Goal: Information Seeking & Learning: Learn about a topic

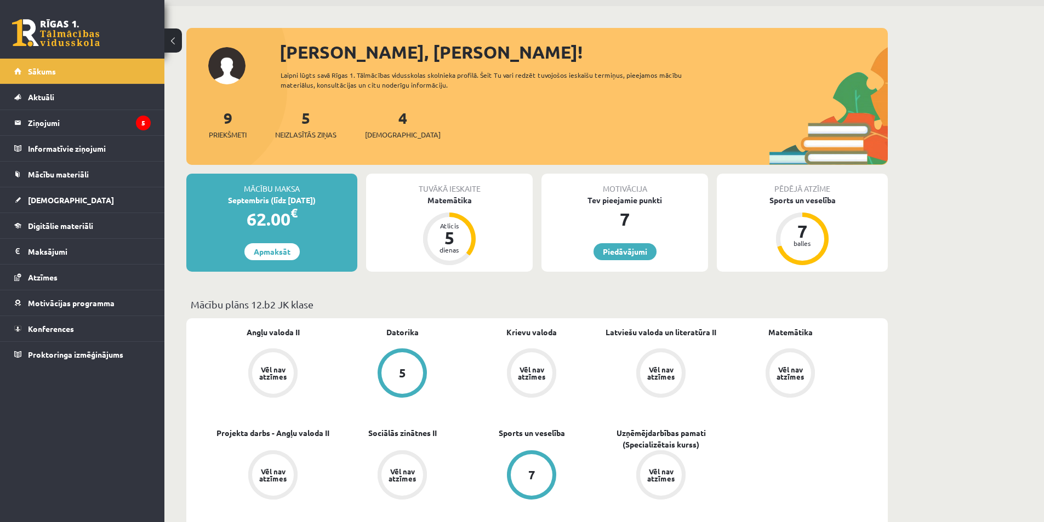
scroll to position [16, 0]
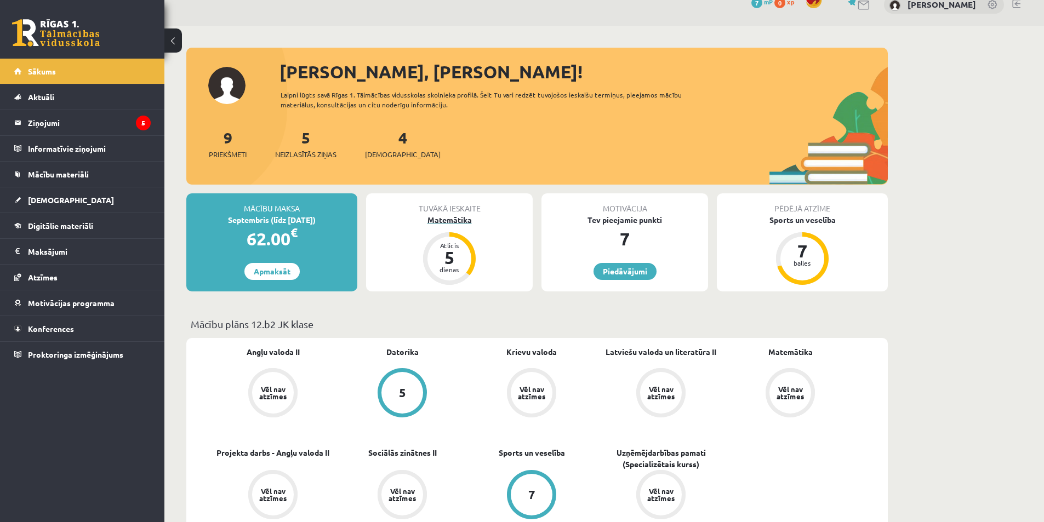
click at [452, 250] on div "5" at bounding box center [449, 258] width 33 height 18
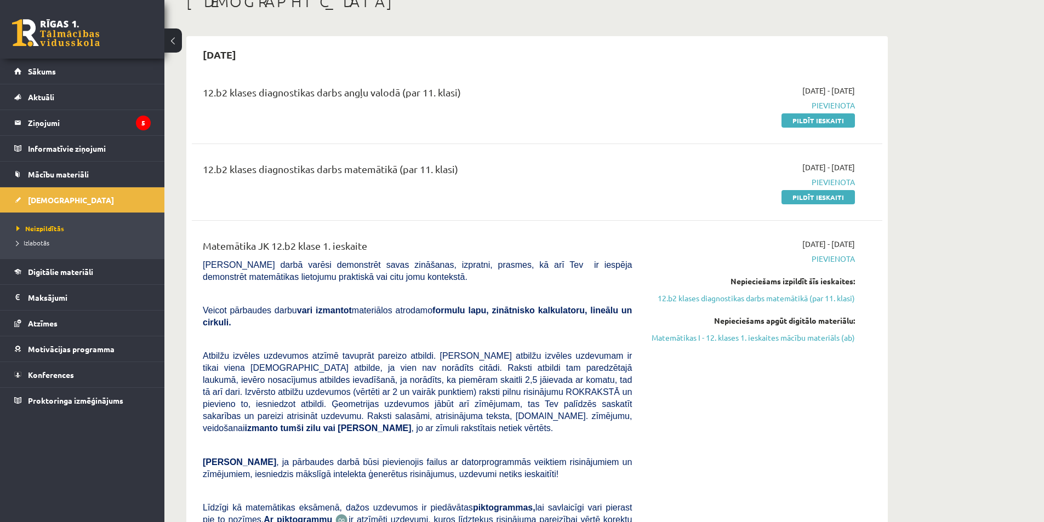
scroll to position [55, 0]
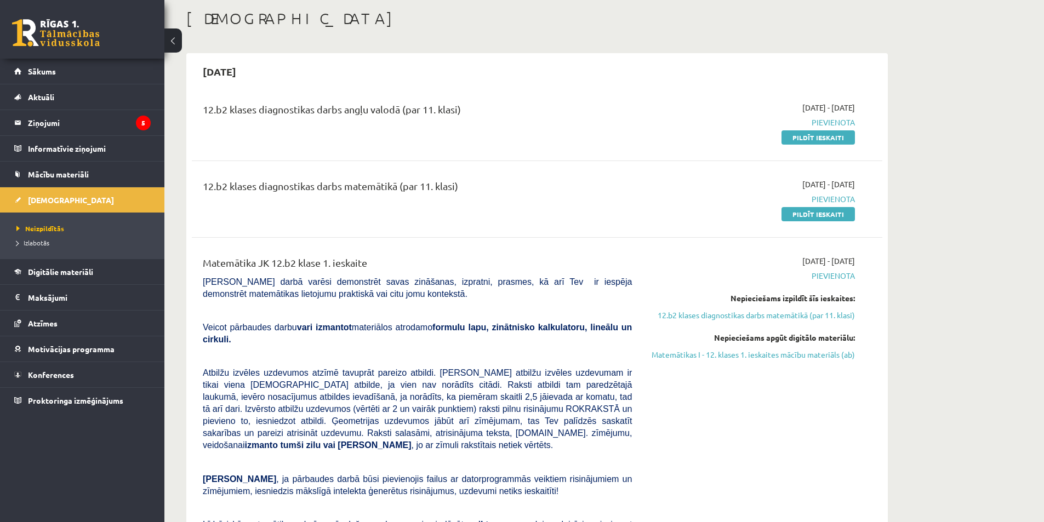
click at [369, 127] on div "12.b2 klases diagnostikas darbs angļu valodā (par 11. klasi)" at bounding box center [418, 122] width 446 height 41
drag, startPoint x: 504, startPoint y: 143, endPoint x: 738, endPoint y: 109, distance: 237.1
click at [562, 135] on div "12.b2 klases diagnostikas darbs angļu valodā (par 11. klasi) 2025-09-01 - 2025-…" at bounding box center [537, 371] width 691 height 560
click at [622, 120] on div "12.b2 klases diagnostikas darbs angļu valodā (par 11. klasi)" at bounding box center [417, 112] width 429 height 20
click at [109, 269] on link "Digitālie materiāli" at bounding box center [82, 271] width 136 height 25
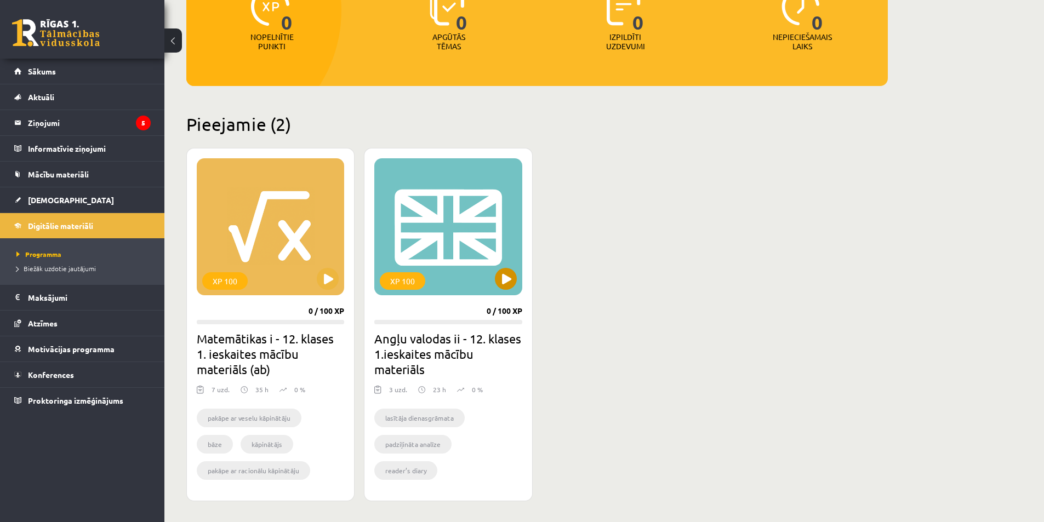
scroll to position [219, 0]
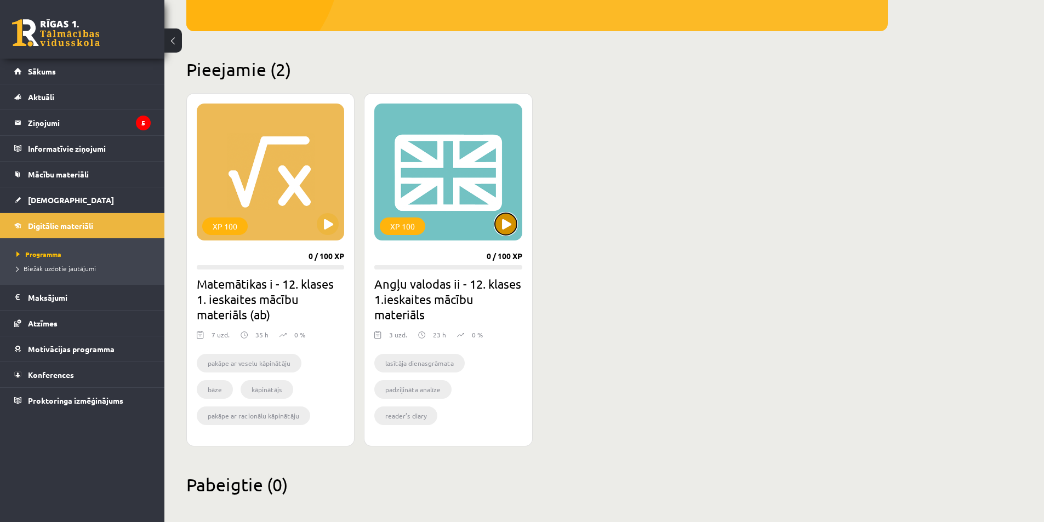
click at [509, 224] on button at bounding box center [506, 224] width 22 height 22
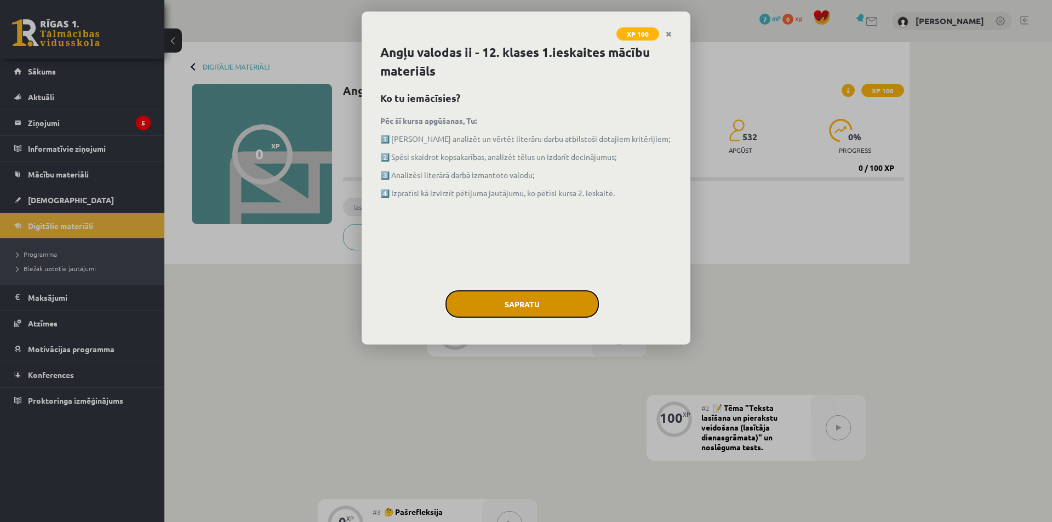
click at [532, 305] on button "Sapratu" at bounding box center [522, 304] width 153 height 27
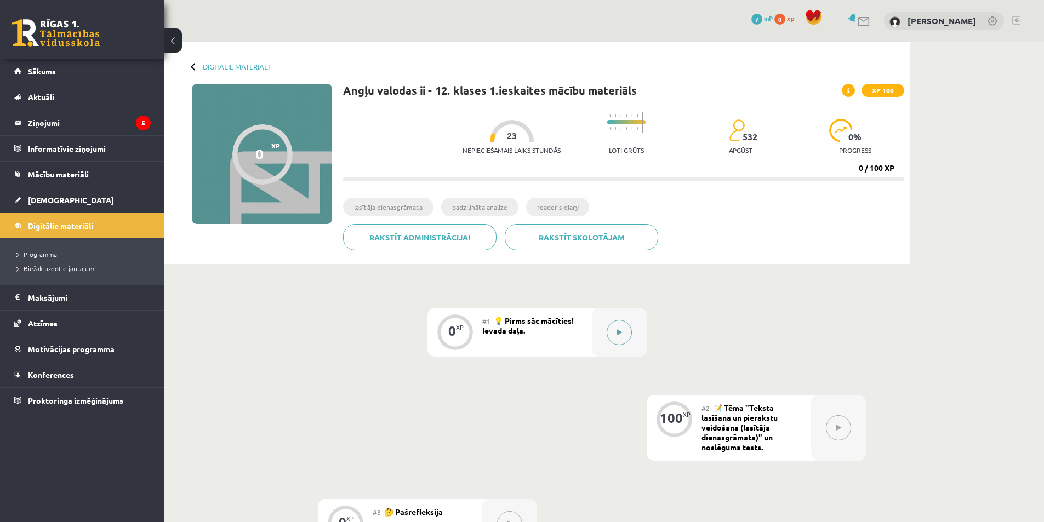
click at [623, 331] on button at bounding box center [619, 332] width 25 height 25
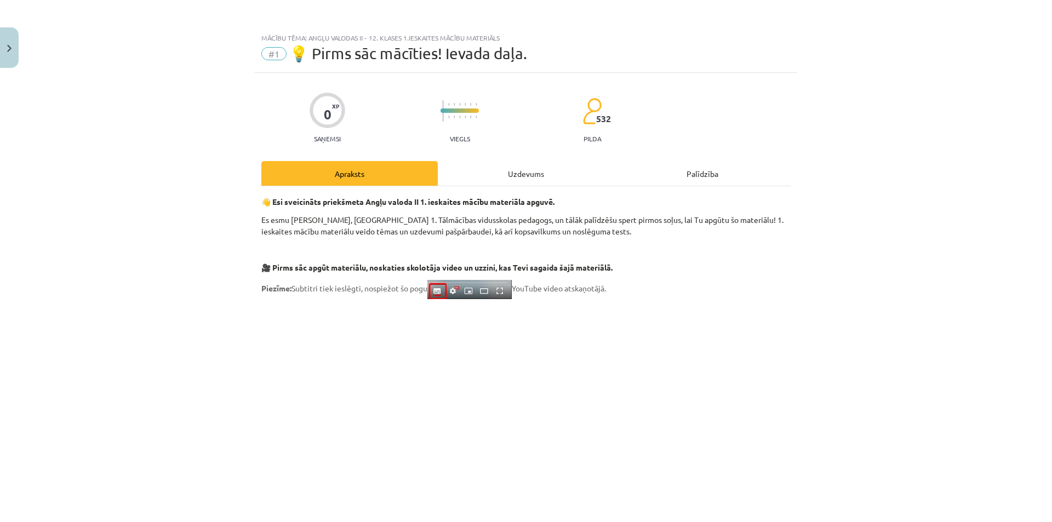
click at [537, 170] on div "Uzdevums" at bounding box center [526, 173] width 177 height 25
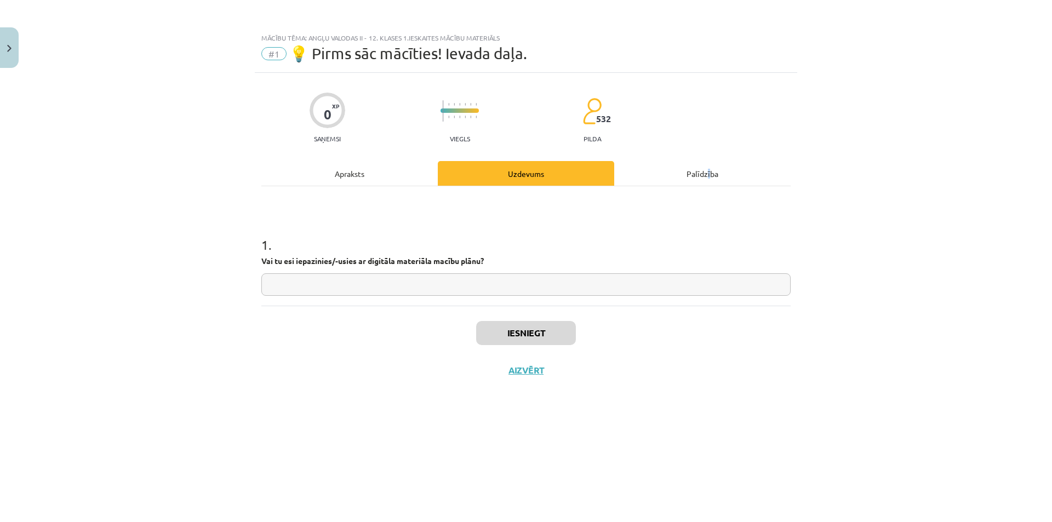
click at [709, 175] on div "Palīdzība" at bounding box center [702, 173] width 177 height 25
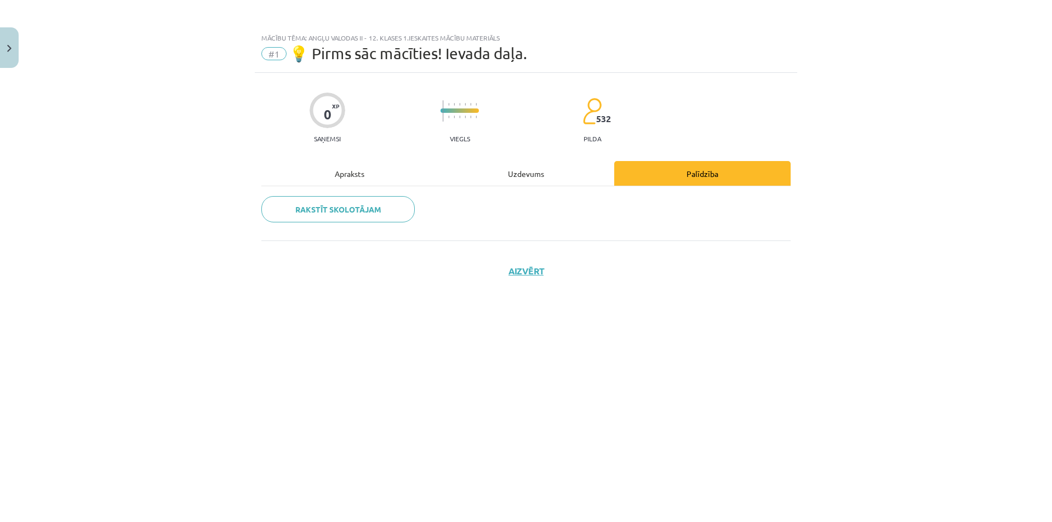
click at [349, 175] on div "Apraksts" at bounding box center [349, 173] width 177 height 25
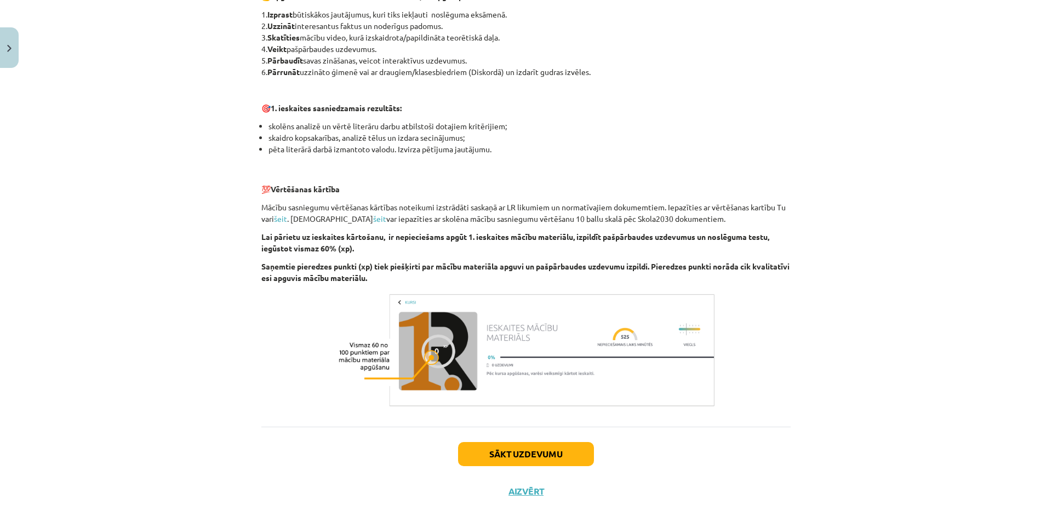
scroll to position [632, 0]
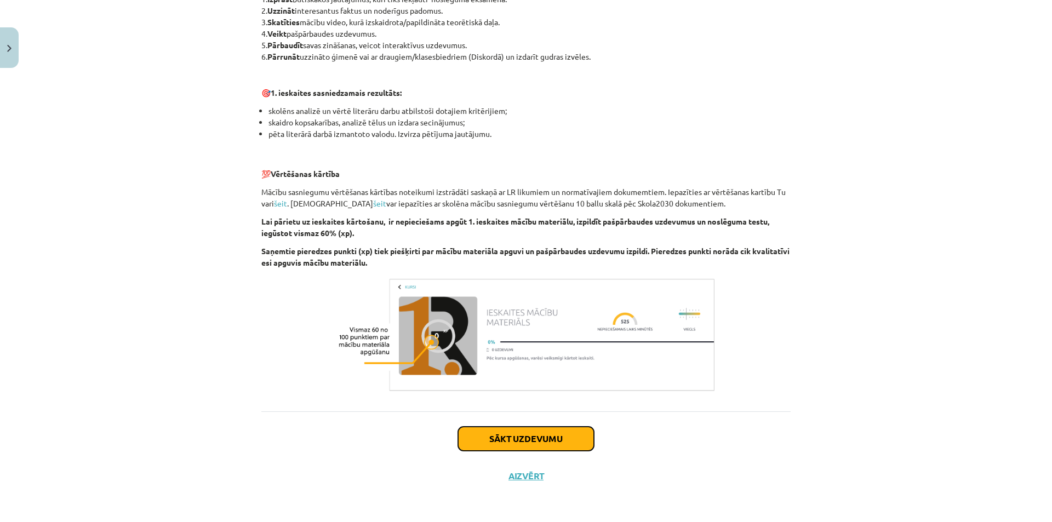
click at [538, 443] on button "Sākt uzdevumu" at bounding box center [526, 439] width 136 height 24
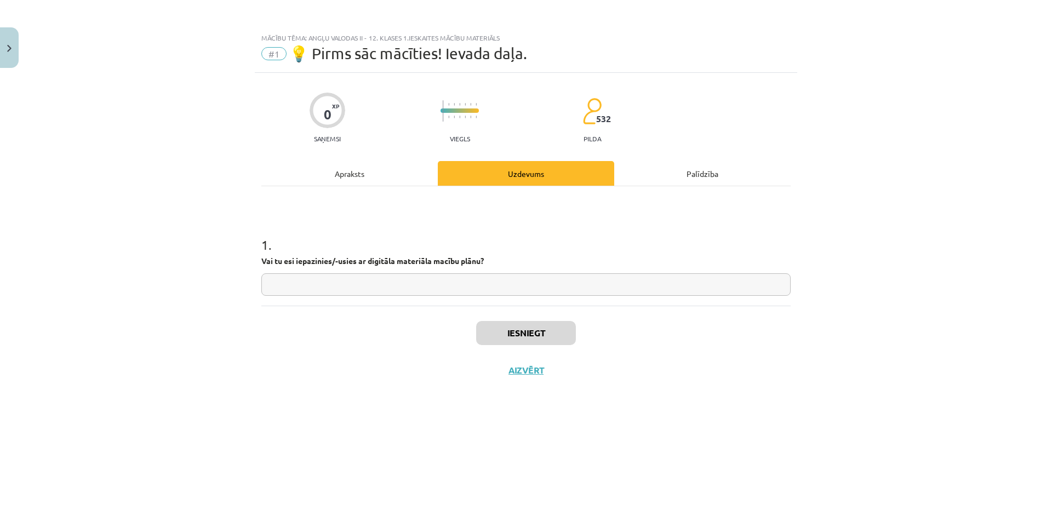
scroll to position [0, 0]
click at [403, 285] on input "text" at bounding box center [526, 285] width 530 height 22
type input "**"
click at [553, 332] on button "Iesniegt" at bounding box center [526, 333] width 100 height 24
click at [562, 380] on button "Nākamā nodarbība" at bounding box center [526, 377] width 107 height 25
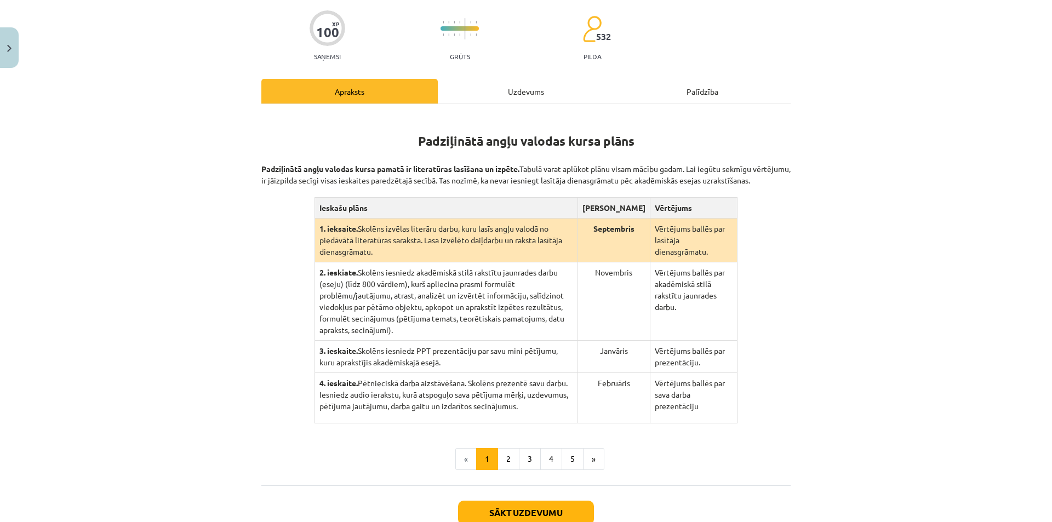
scroll to position [162, 0]
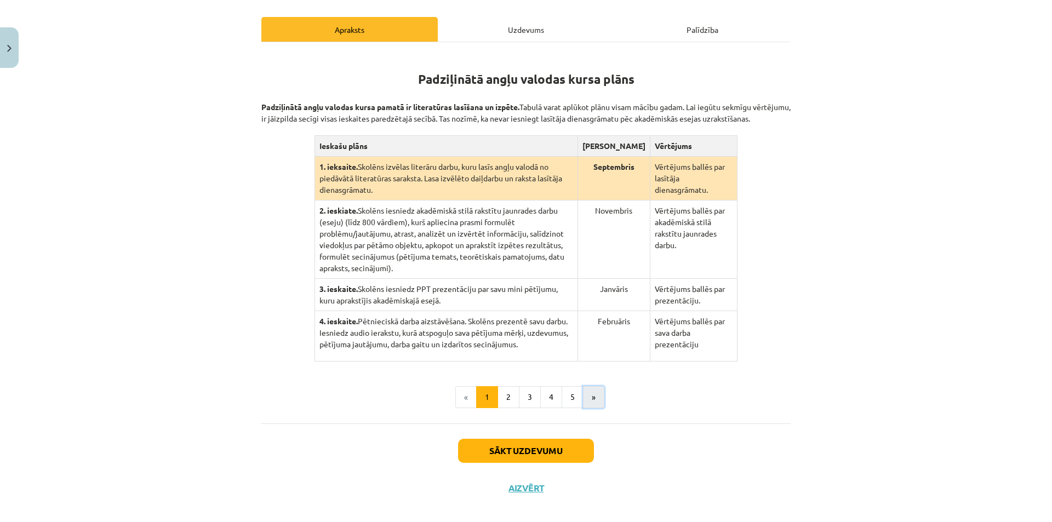
click at [585, 386] on button "»" at bounding box center [593, 397] width 21 height 22
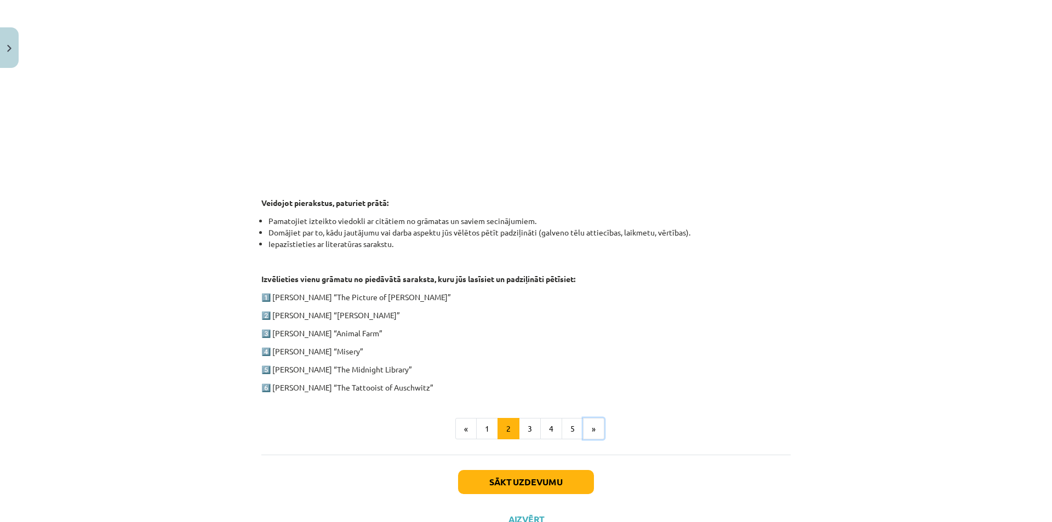
scroll to position [424, 0]
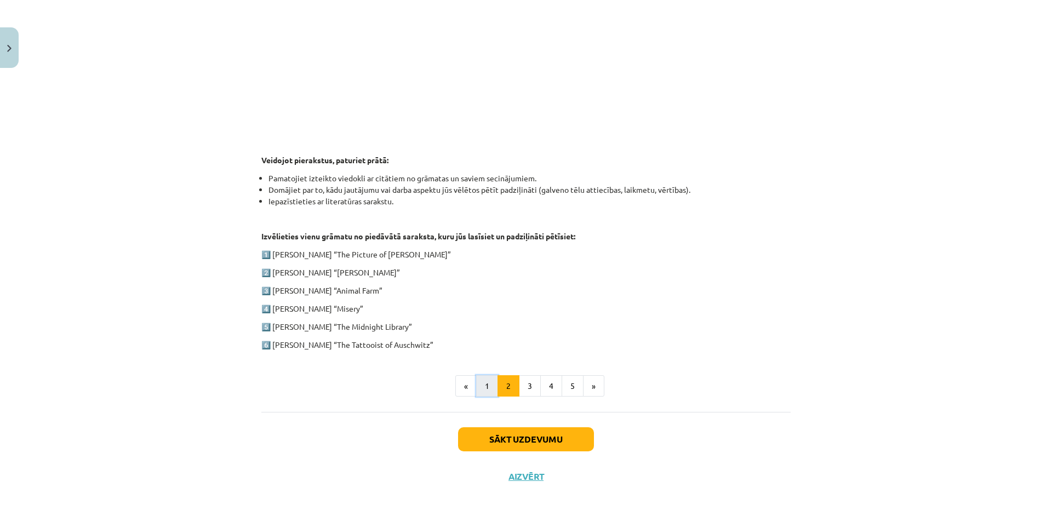
click at [483, 385] on button "1" at bounding box center [487, 386] width 22 height 22
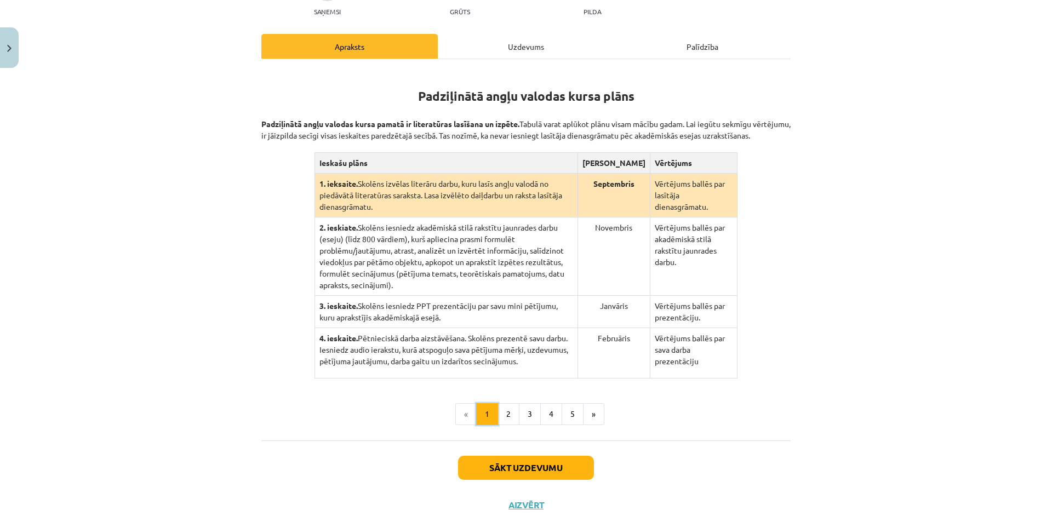
scroll to position [162, 0]
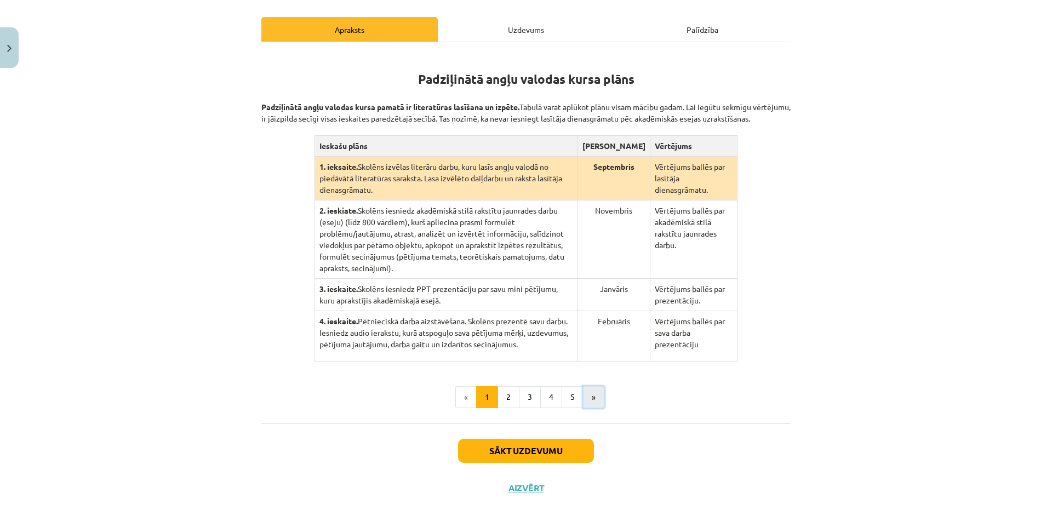
click at [595, 388] on button "»" at bounding box center [593, 397] width 21 height 22
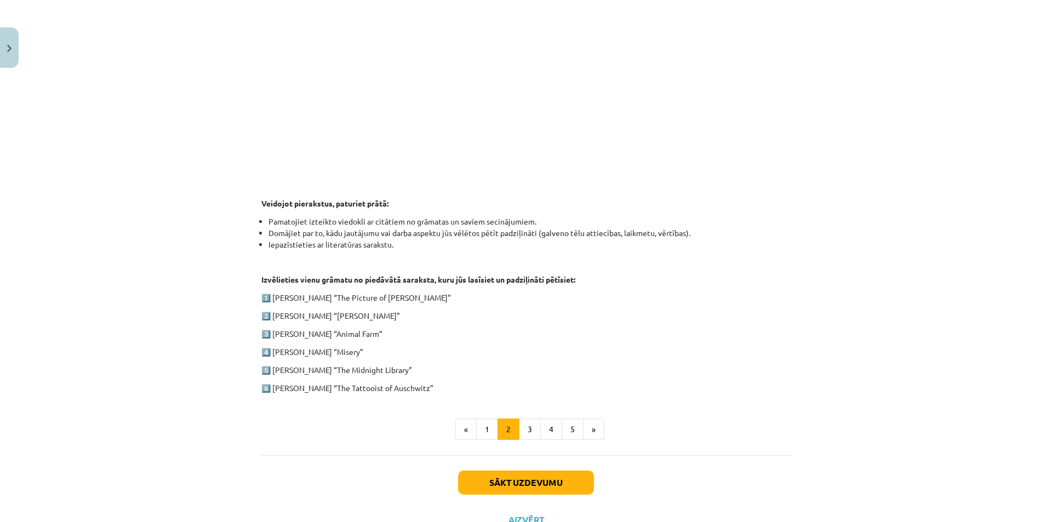
scroll to position [424, 0]
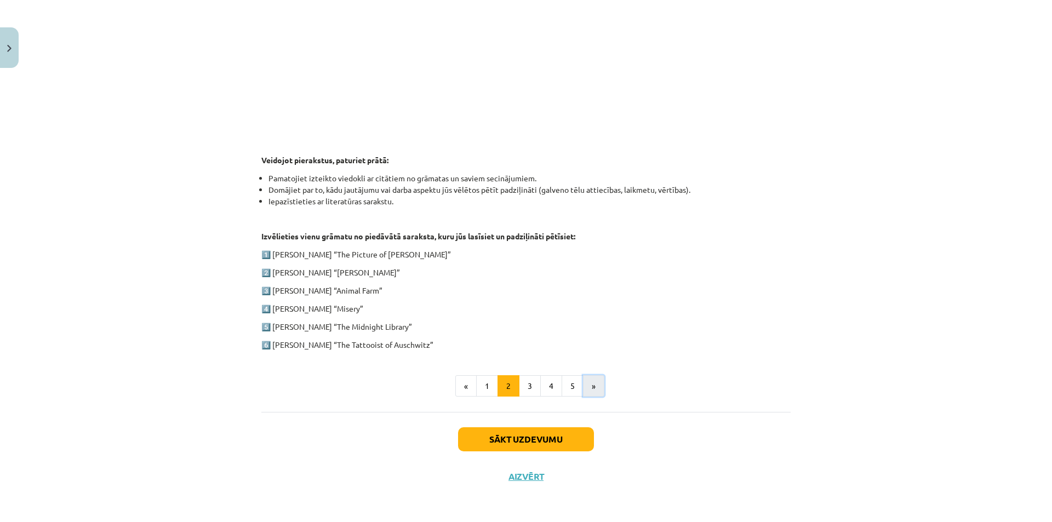
click at [584, 385] on button "»" at bounding box center [593, 386] width 21 height 22
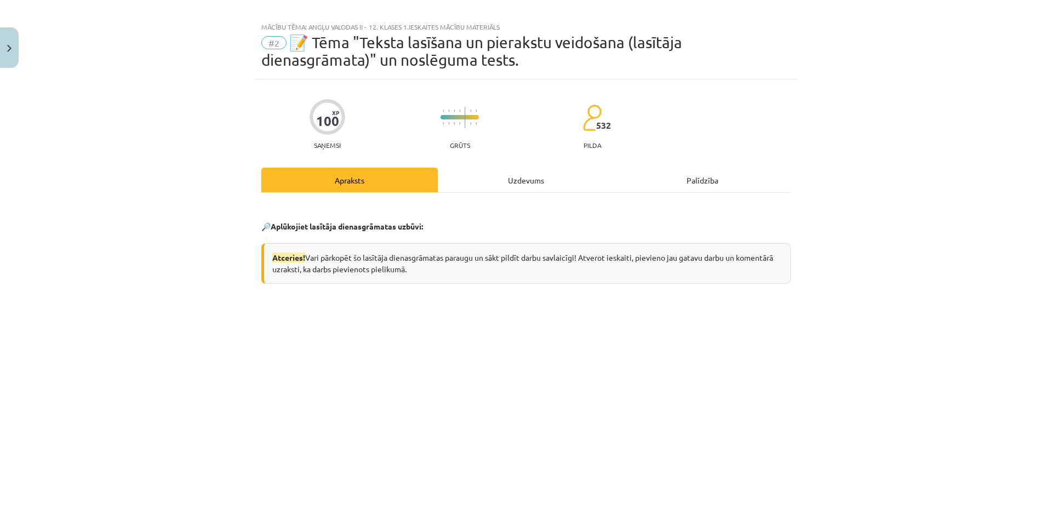
scroll to position [0, 0]
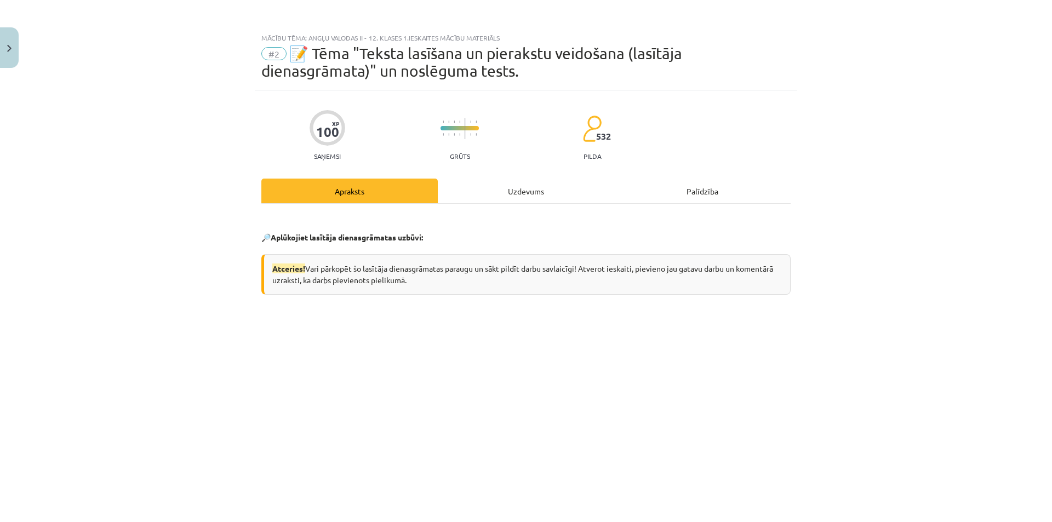
click at [513, 196] on div "Uzdevums" at bounding box center [526, 191] width 177 height 25
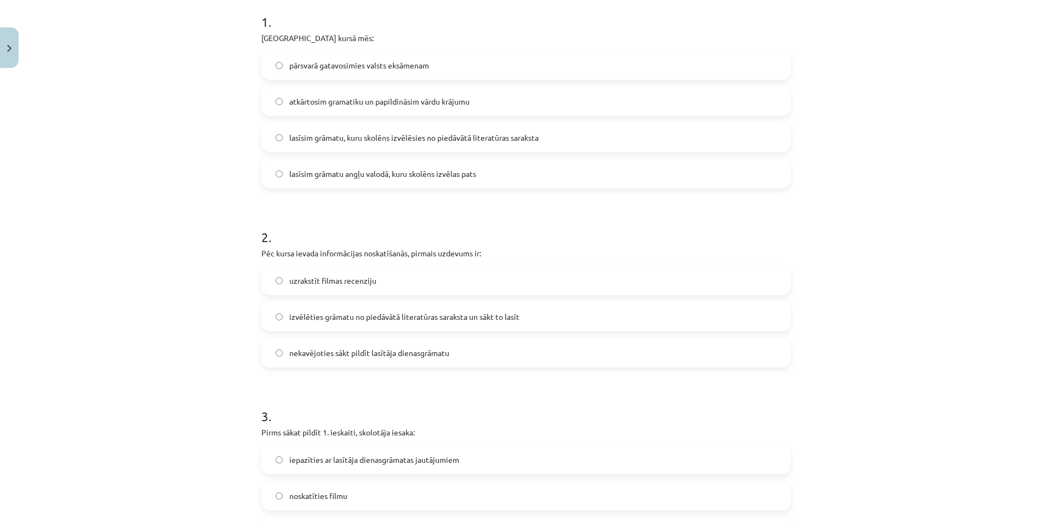
scroll to position [252, 0]
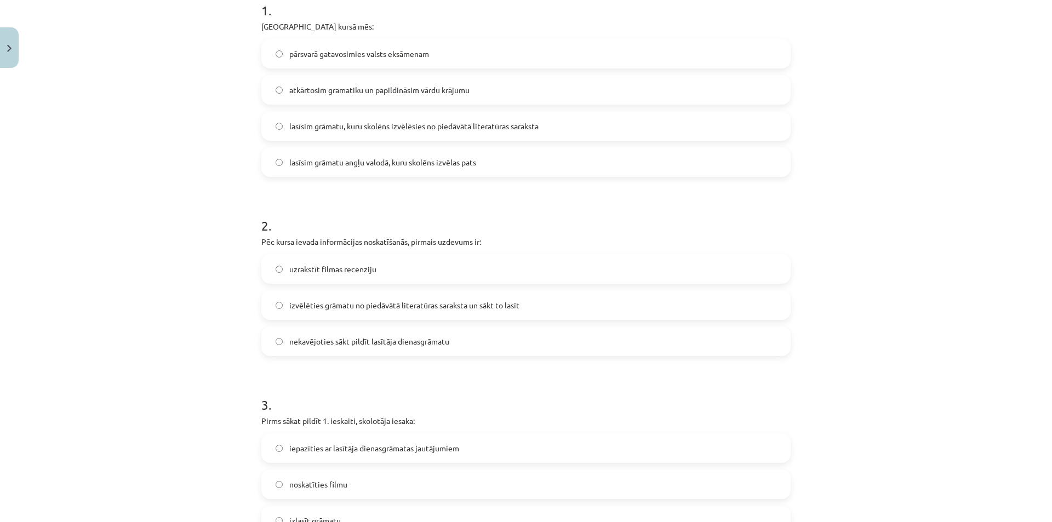
click at [272, 300] on label "izvēlēties grāmatu no piedāvātā literatūras saraksta un sākt to lasīt" at bounding box center [526, 305] width 527 height 27
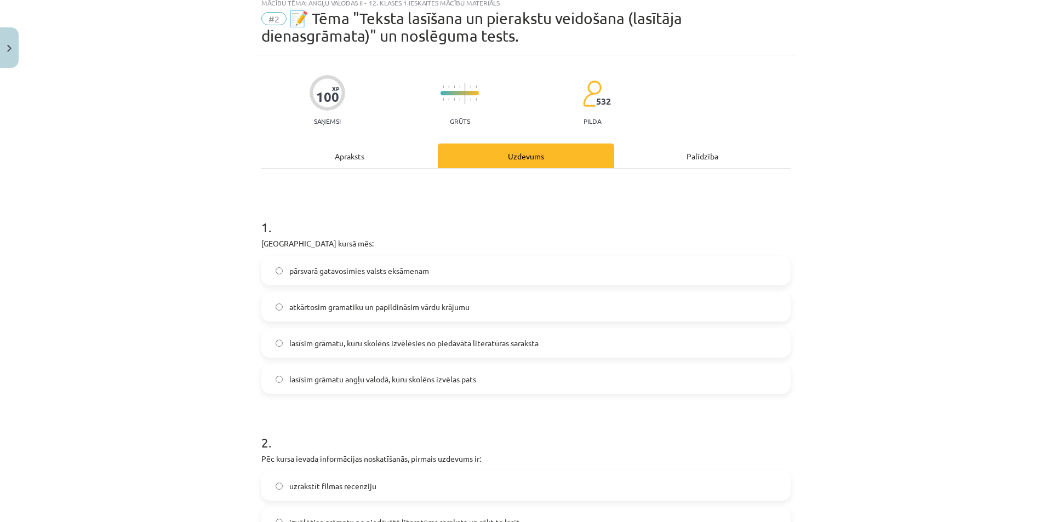
scroll to position [0, 0]
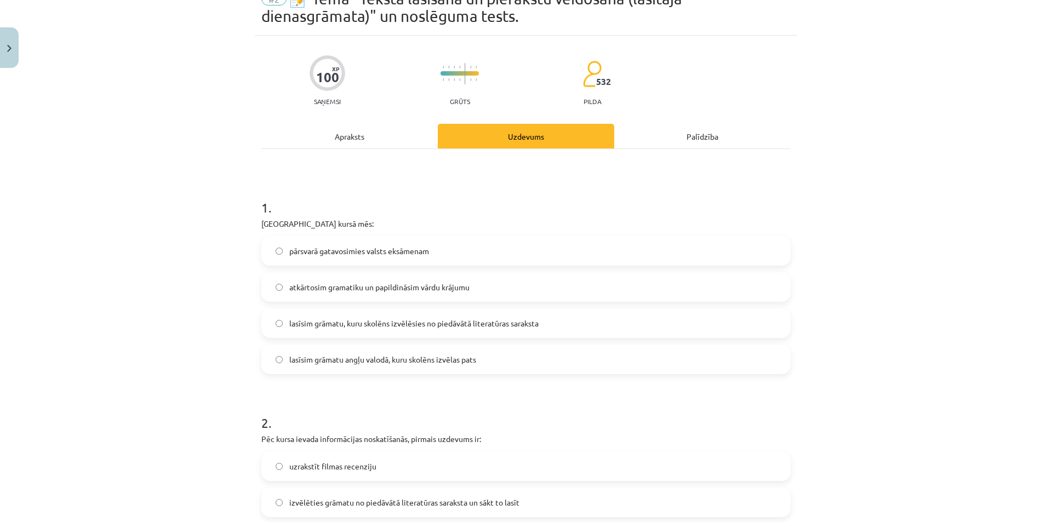
click at [358, 141] on div "Apraksts" at bounding box center [349, 136] width 177 height 25
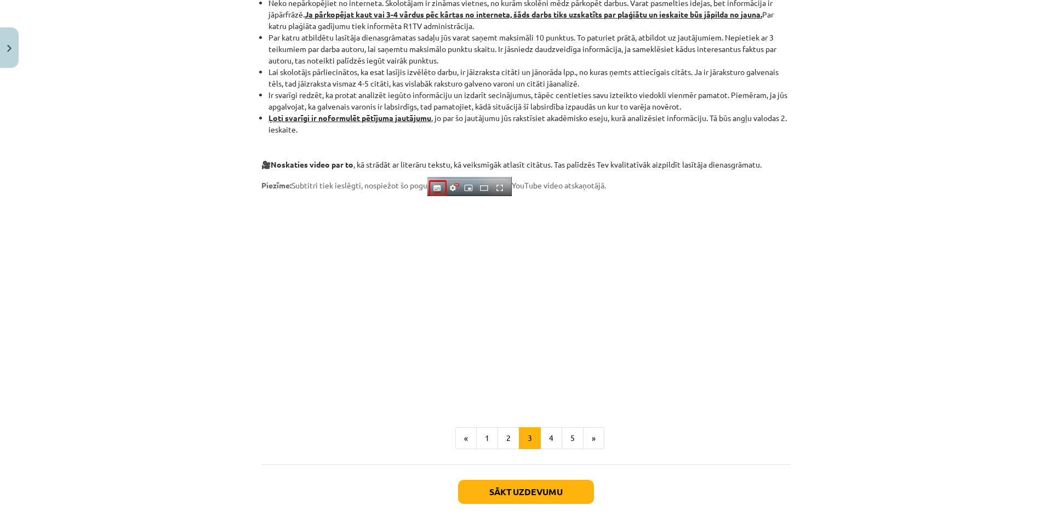
scroll to position [742, 0]
click at [548, 437] on button "4" at bounding box center [551, 439] width 22 height 22
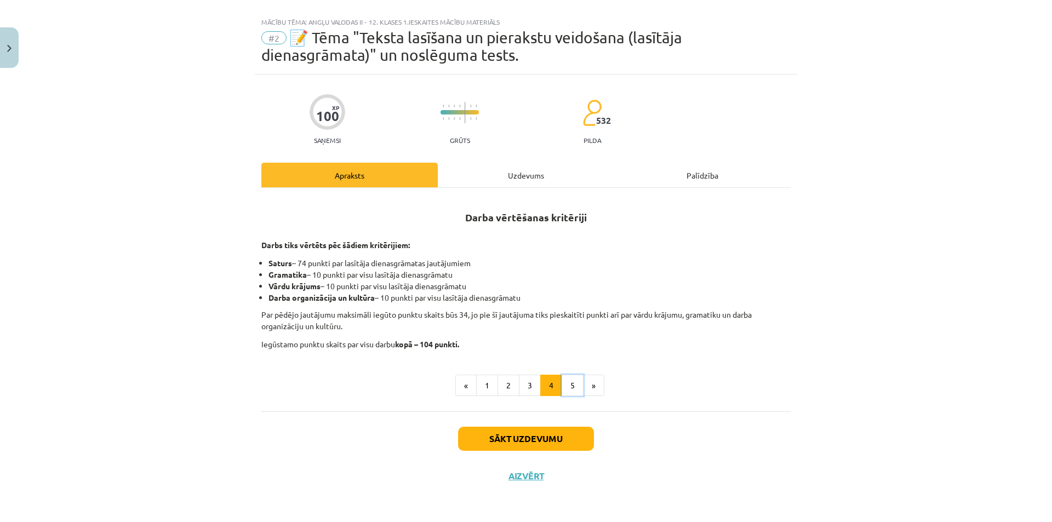
click at [566, 390] on button "5" at bounding box center [573, 386] width 22 height 22
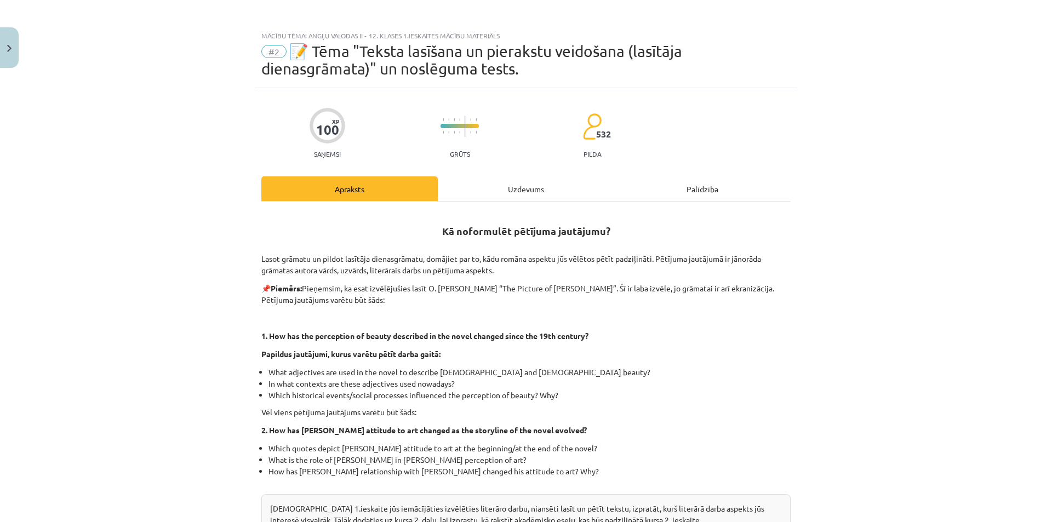
scroll to position [0, 0]
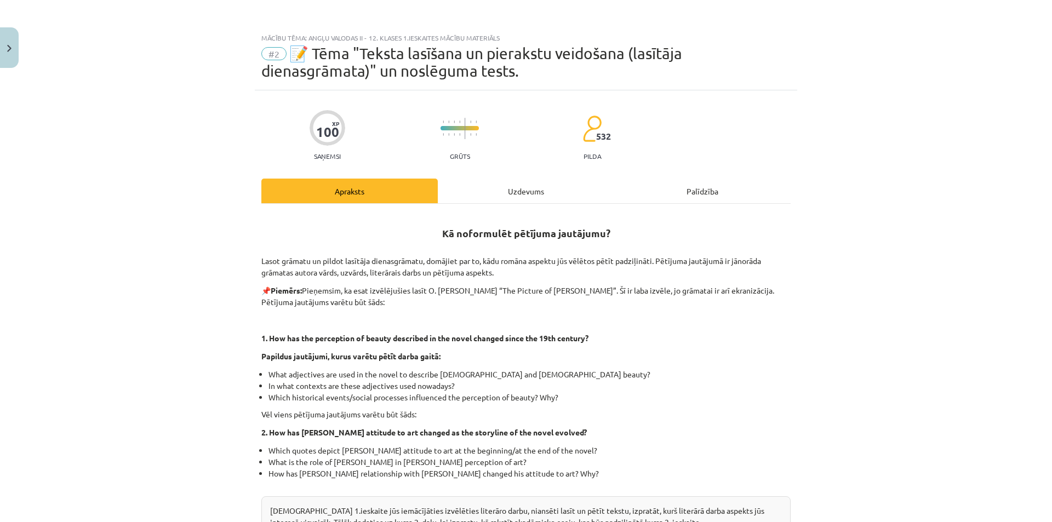
click at [539, 197] on div "Uzdevums" at bounding box center [526, 191] width 177 height 25
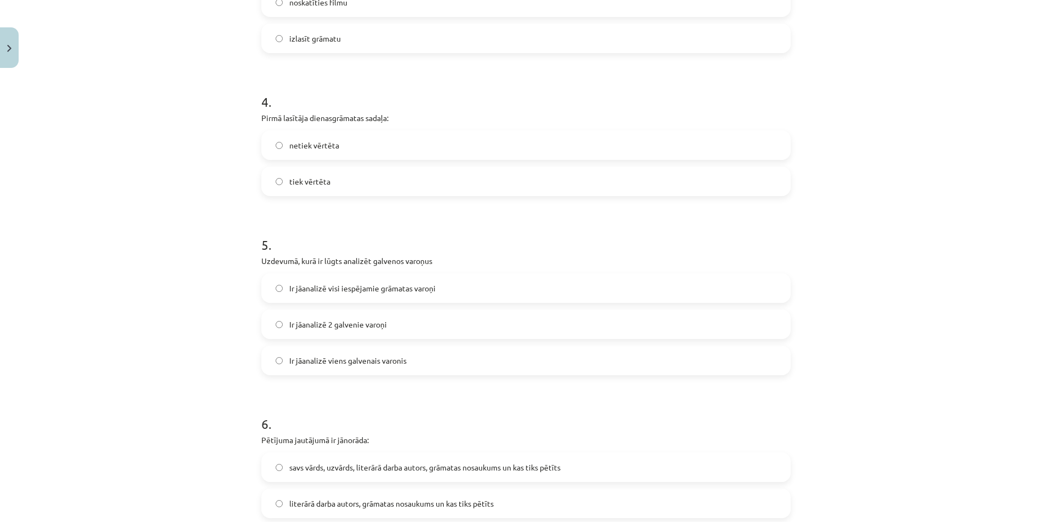
scroll to position [740, 0]
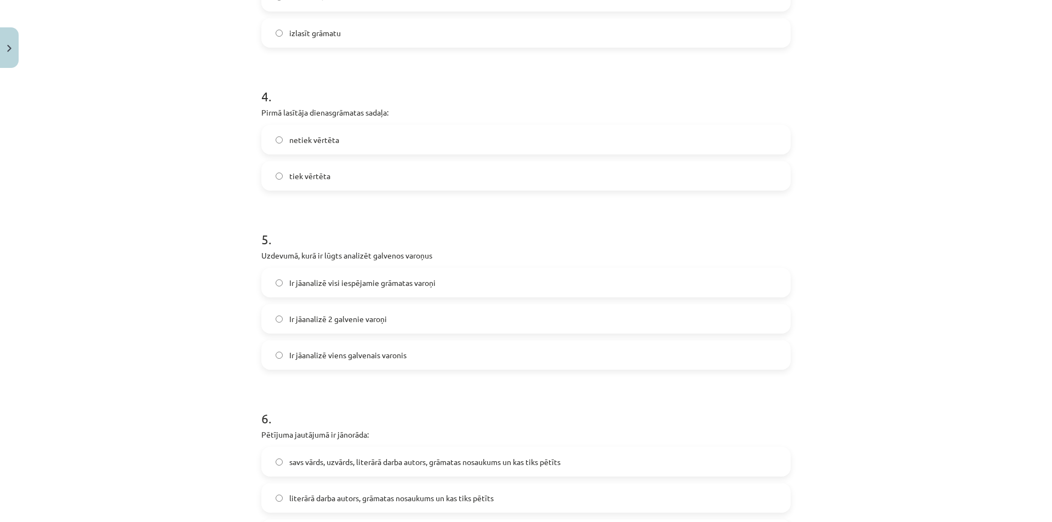
click at [432, 358] on label "Ir jāanalizē viens galvenais varonis" at bounding box center [526, 355] width 527 height 27
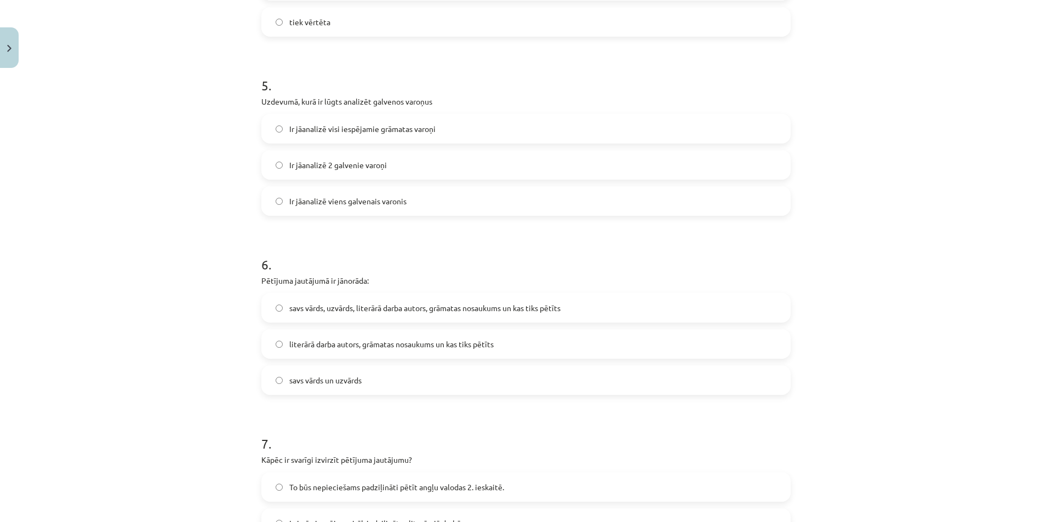
scroll to position [904, 0]
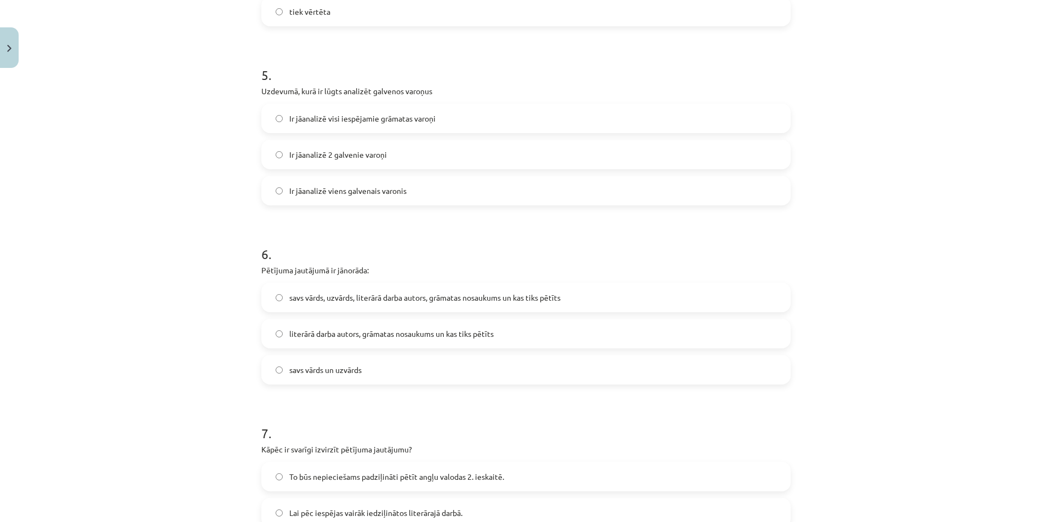
click at [515, 333] on label "literārā darba autors, grāmatas nosaukums un kas tiks pētīts" at bounding box center [526, 333] width 527 height 27
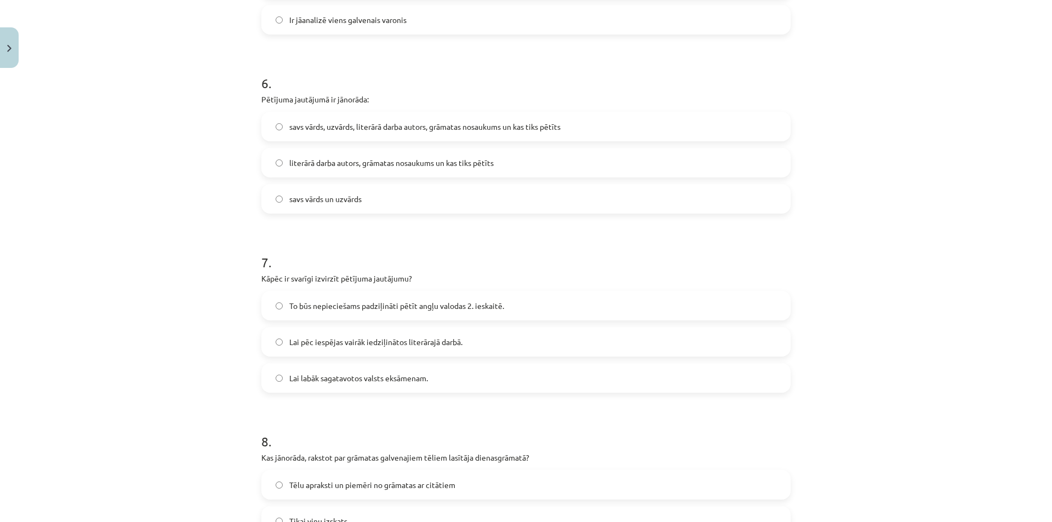
scroll to position [1074, 0]
click at [498, 310] on span "To būs nepieciešams padziļināti pētīt angļu valodas 2. ieskaitē." at bounding box center [396, 307] width 215 height 12
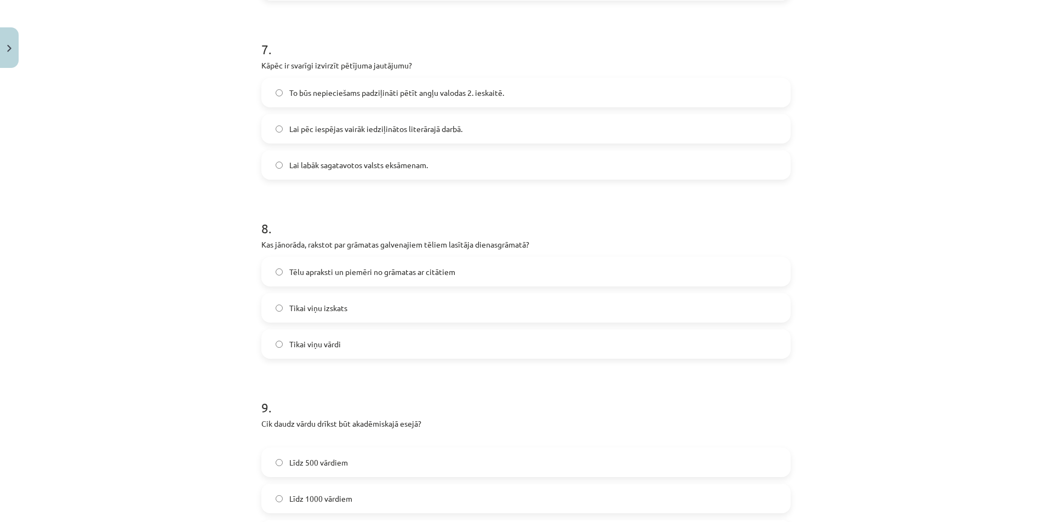
scroll to position [1294, 0]
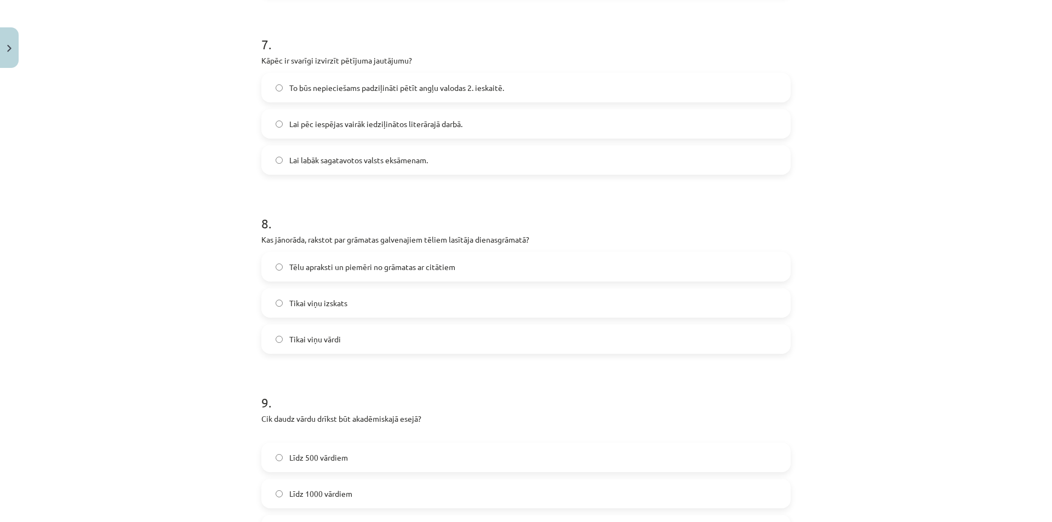
click at [452, 272] on span "Tēlu apraksti un piemēri no grāmatas ar citātiem" at bounding box center [372, 267] width 166 height 12
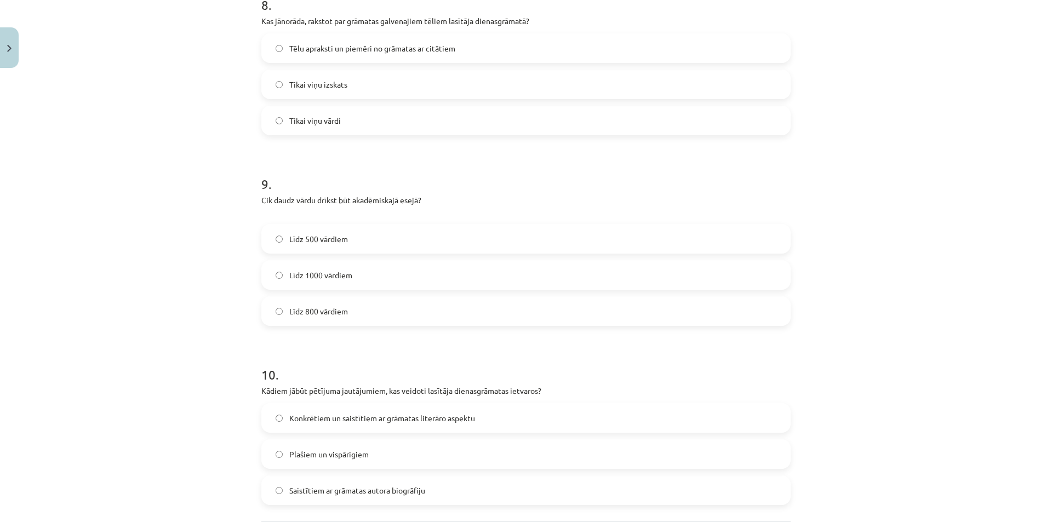
scroll to position [1513, 0]
click at [365, 311] on label "Līdz 800 vārdiem" at bounding box center [526, 310] width 527 height 27
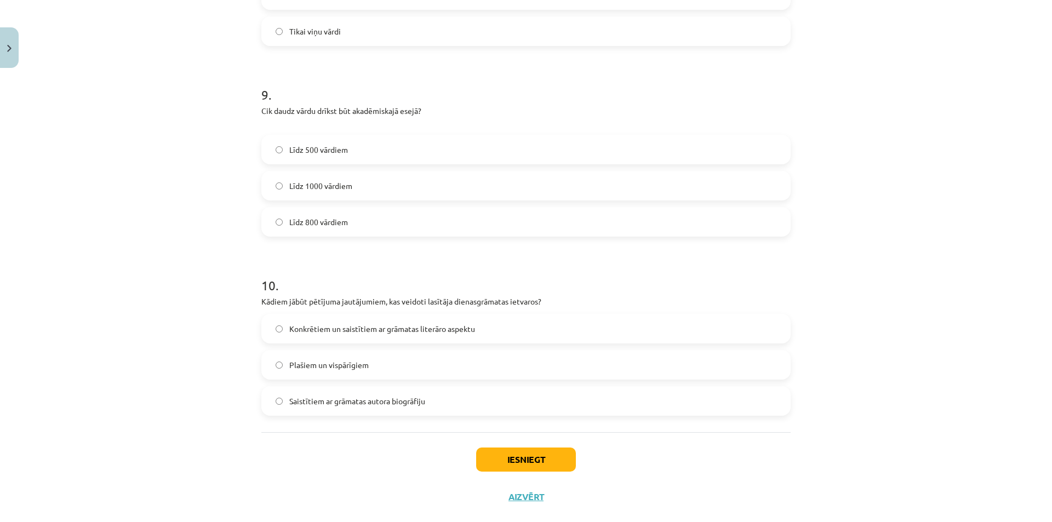
scroll to position [1623, 0]
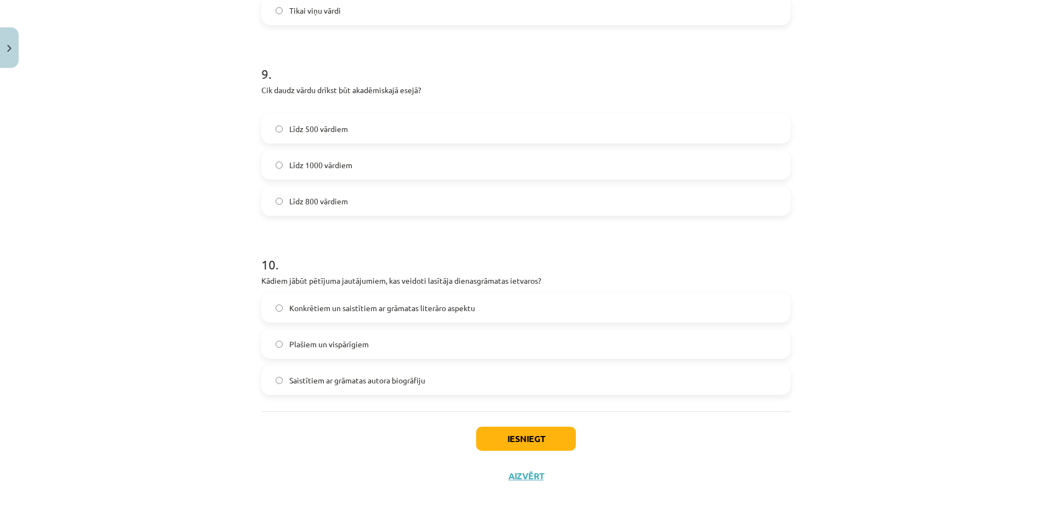
click at [361, 315] on label "Konkrētiem un saistītiem ar grāmatas literāro aspektu" at bounding box center [526, 307] width 527 height 27
click at [497, 441] on button "Iesniegt" at bounding box center [526, 439] width 100 height 24
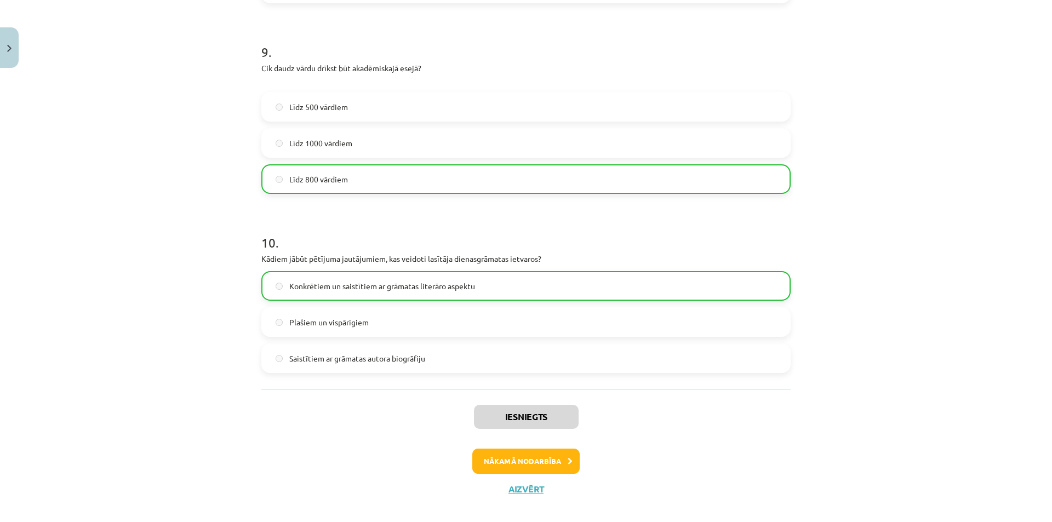
scroll to position [1658, 0]
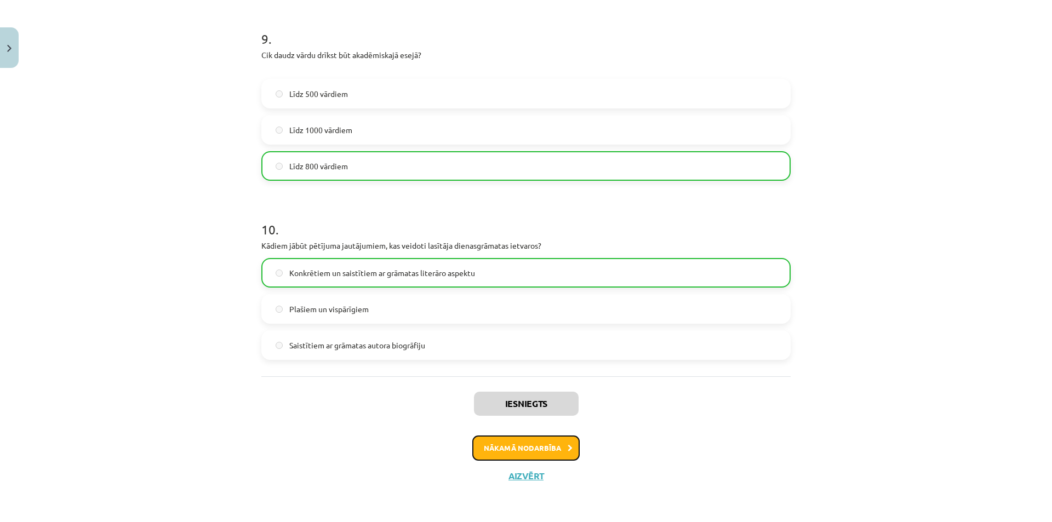
click at [548, 449] on button "Nākamā nodarbība" at bounding box center [526, 448] width 107 height 25
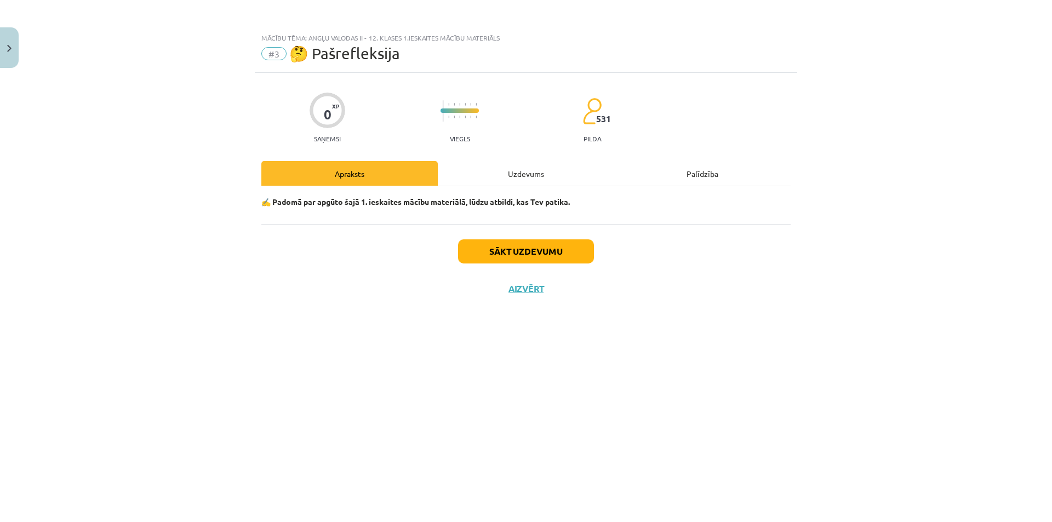
click at [528, 174] on div "Uzdevums" at bounding box center [526, 173] width 177 height 25
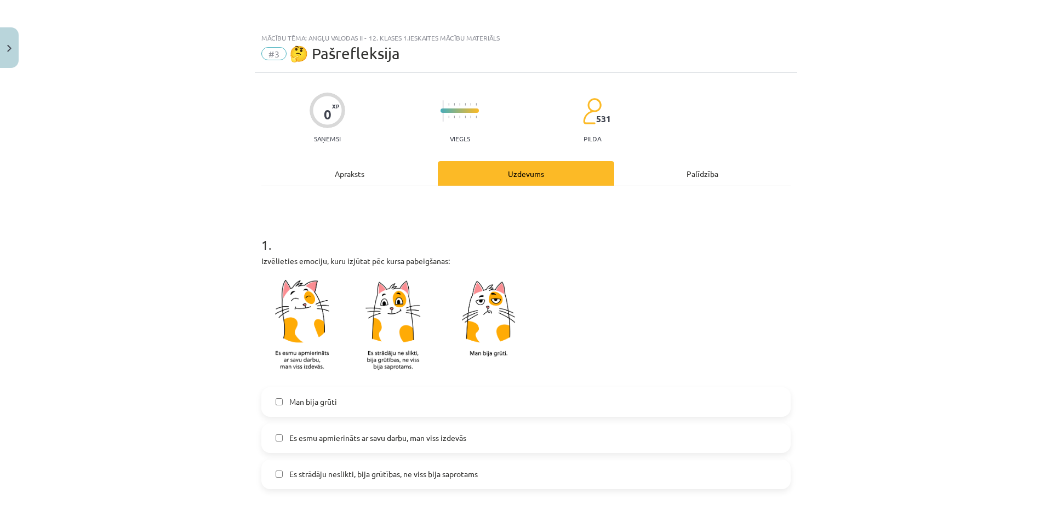
click at [332, 173] on div "Apraksts" at bounding box center [349, 173] width 177 height 25
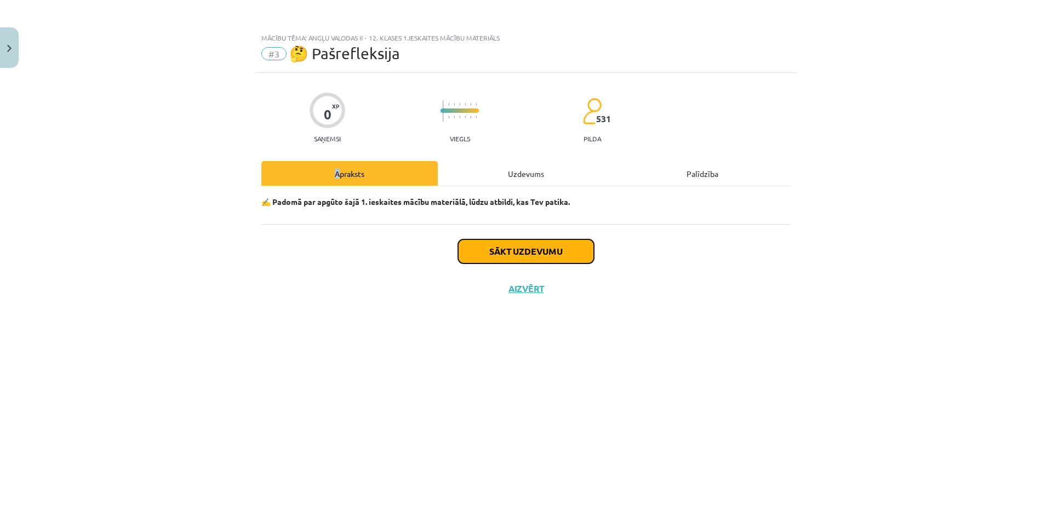
click at [493, 251] on button "Sākt uzdevumu" at bounding box center [526, 252] width 136 height 24
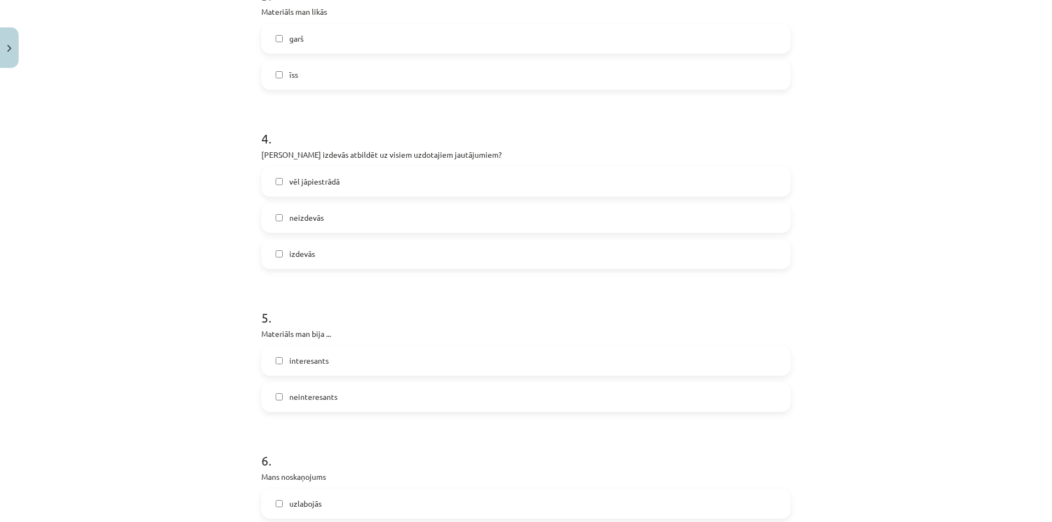
scroll to position [713, 0]
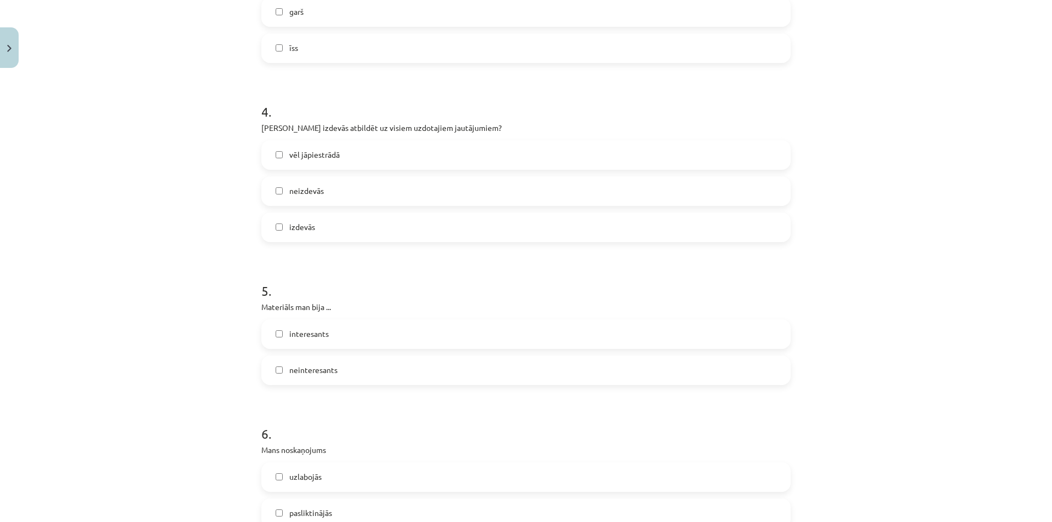
click at [341, 156] on label "vēl jāpiestrādā" at bounding box center [526, 154] width 527 height 27
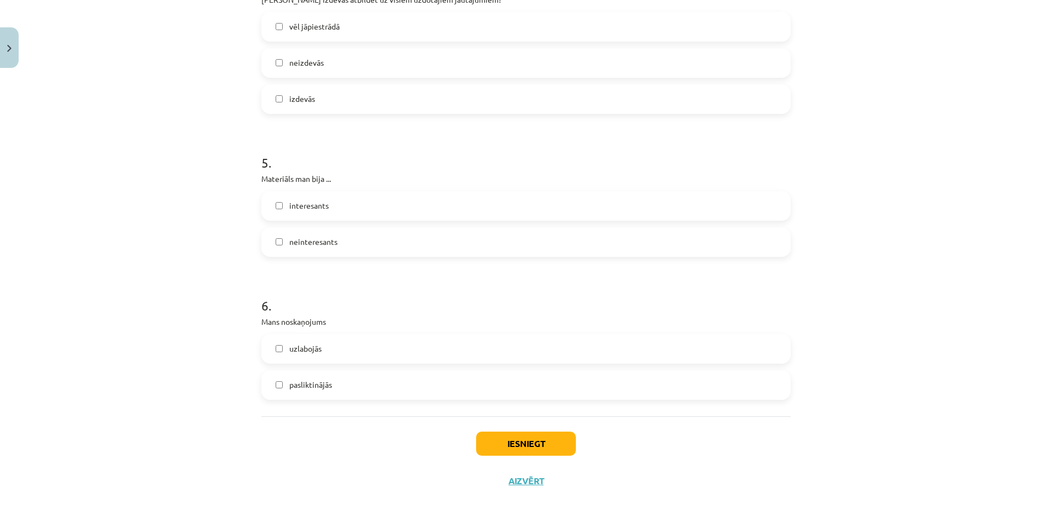
scroll to position [846, 0]
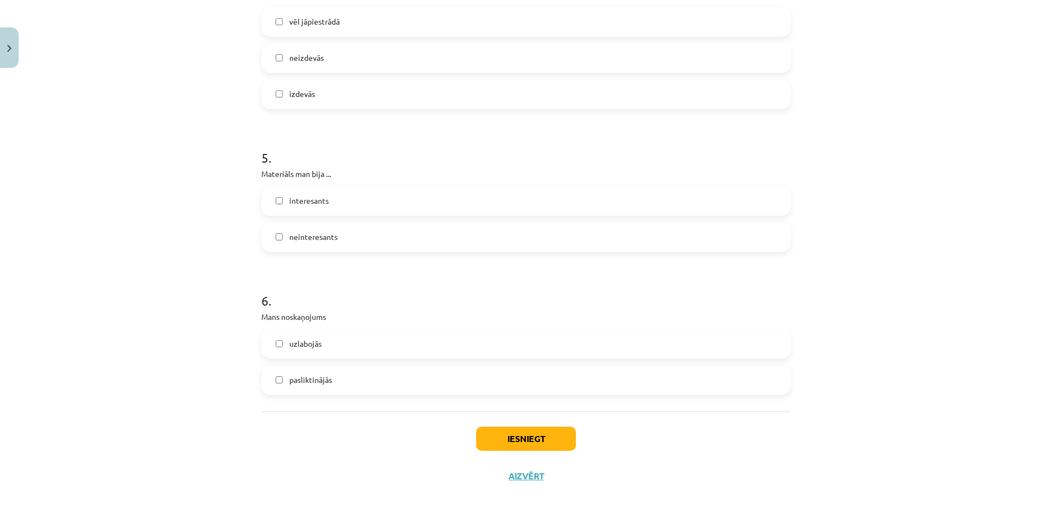
click at [337, 206] on label "interesants" at bounding box center [526, 200] width 527 height 27
click at [323, 345] on label "uzlabojās" at bounding box center [526, 344] width 527 height 27
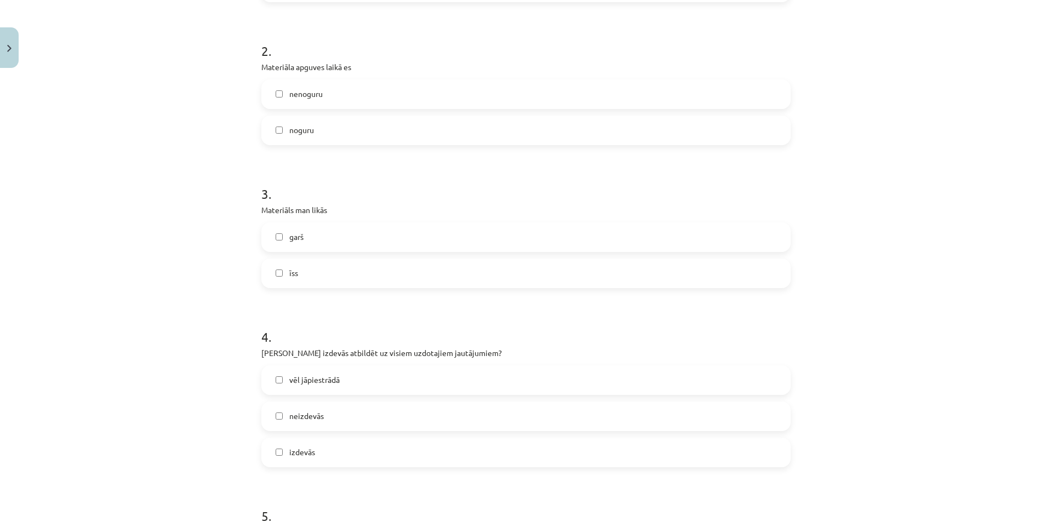
scroll to position [462, 0]
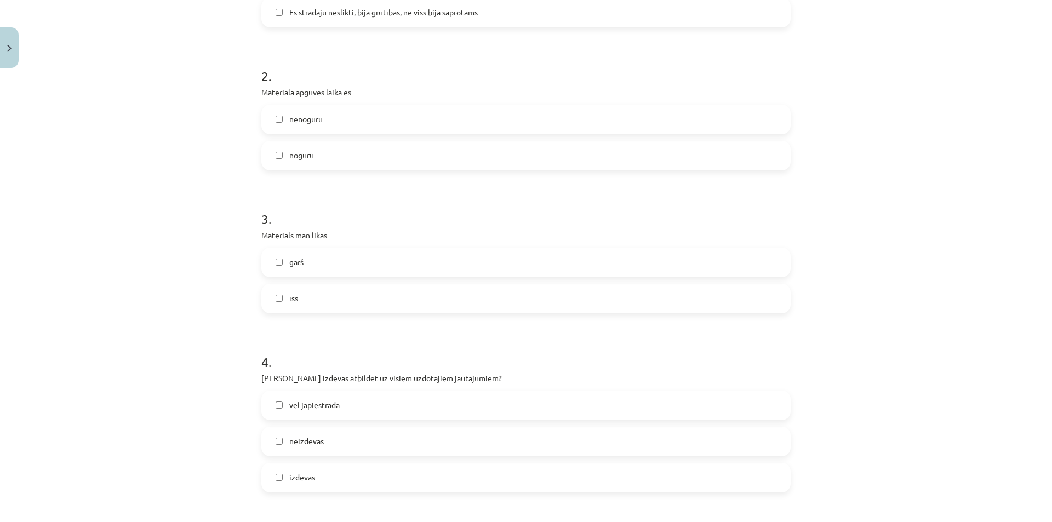
click at [332, 293] on label "īss" at bounding box center [526, 298] width 527 height 27
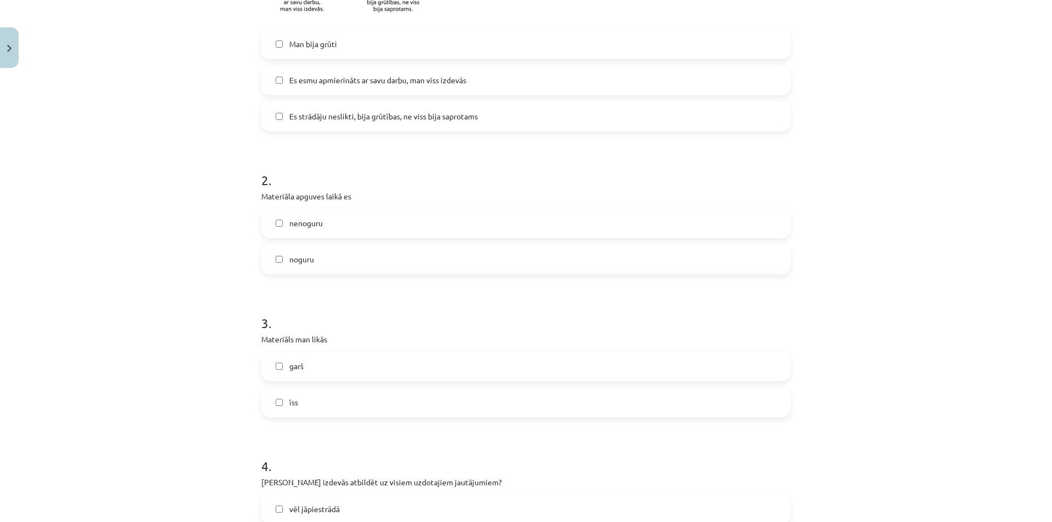
scroll to position [352, 0]
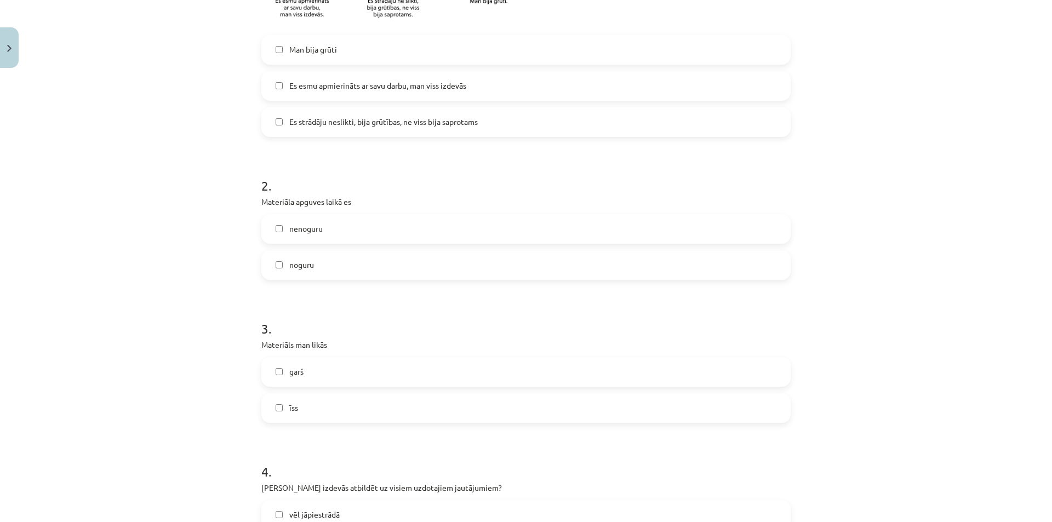
drag, startPoint x: 348, startPoint y: 231, endPoint x: 350, endPoint y: 192, distance: 39.0
click at [349, 231] on label "nenoguru" at bounding box center [526, 228] width 527 height 27
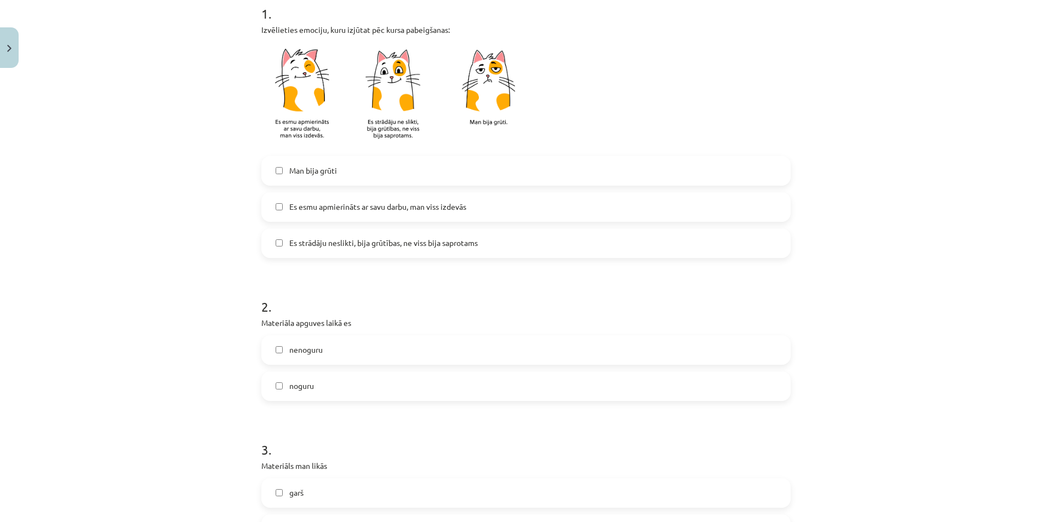
scroll to position [188, 0]
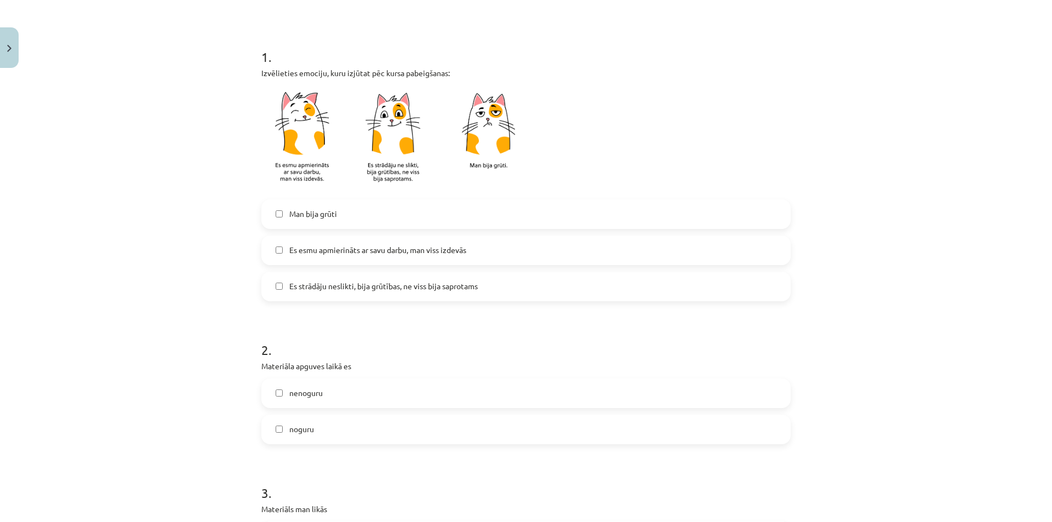
drag, startPoint x: 337, startPoint y: 219, endPoint x: 343, endPoint y: 232, distance: 13.7
click at [338, 220] on label "Man bija grūti" at bounding box center [526, 214] width 527 height 27
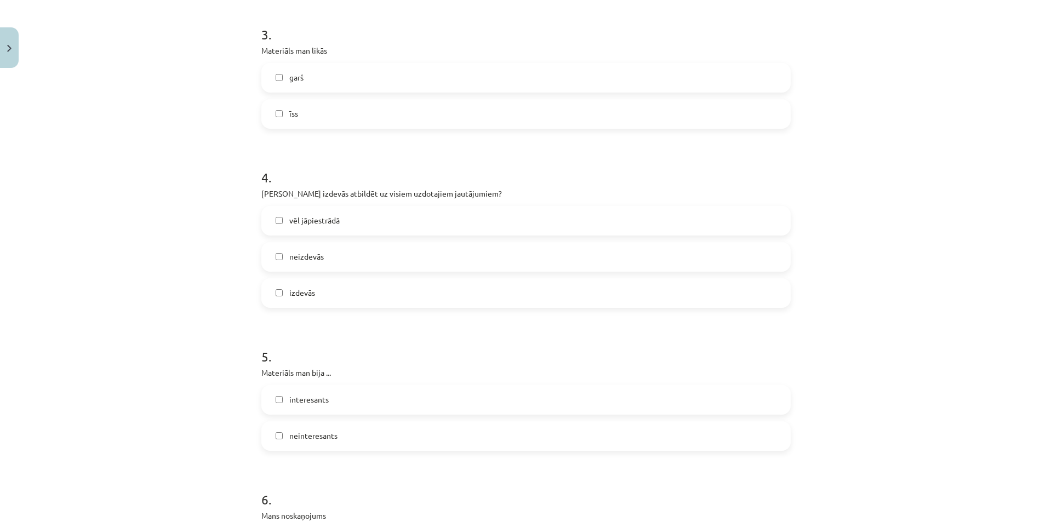
scroll to position [846, 0]
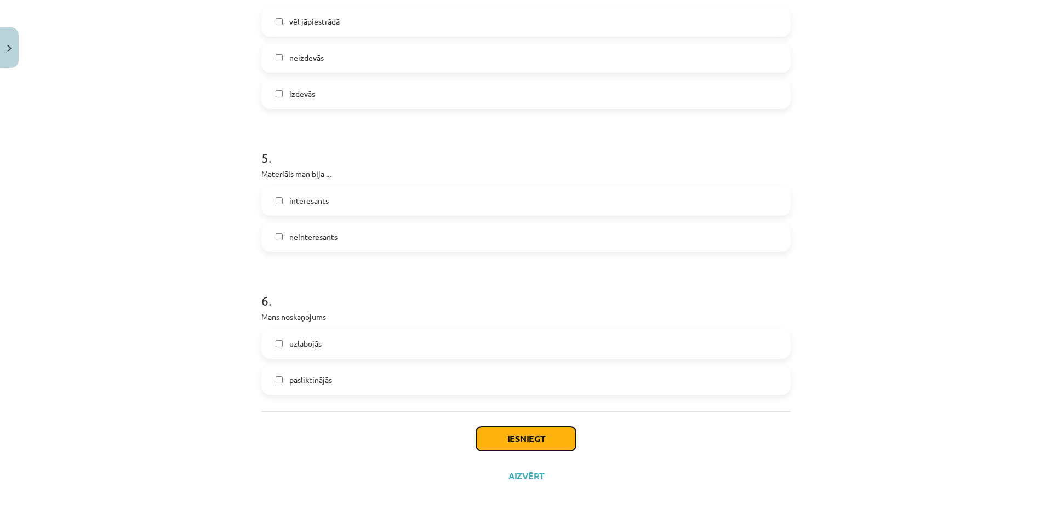
click at [548, 431] on button "Iesniegt" at bounding box center [526, 439] width 100 height 24
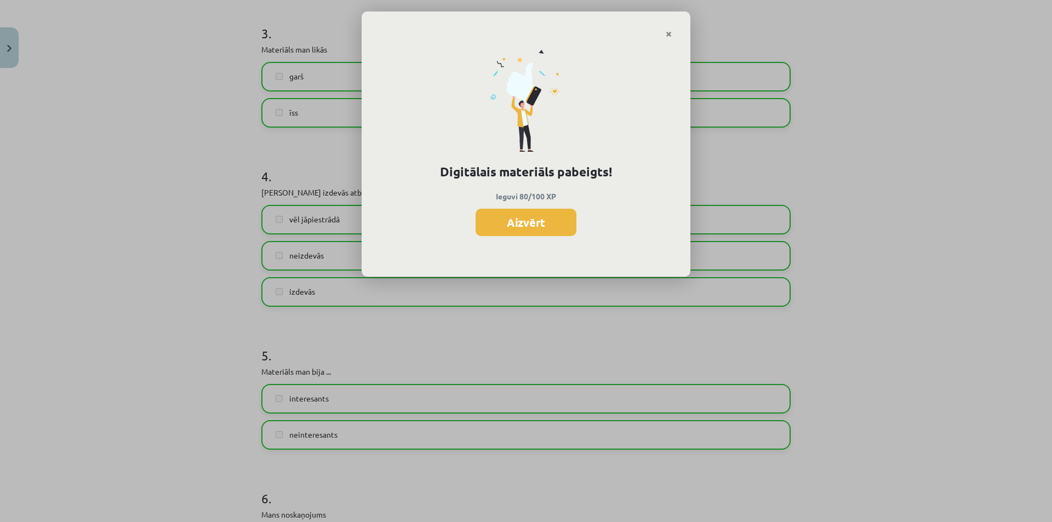
scroll to position [572, 0]
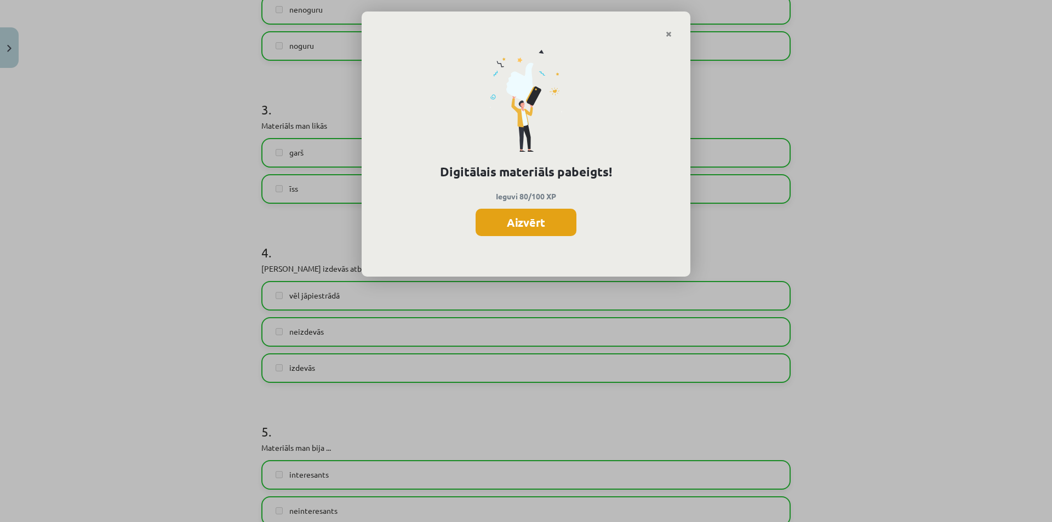
click at [534, 229] on button "Aizvērt" at bounding box center [526, 222] width 101 height 27
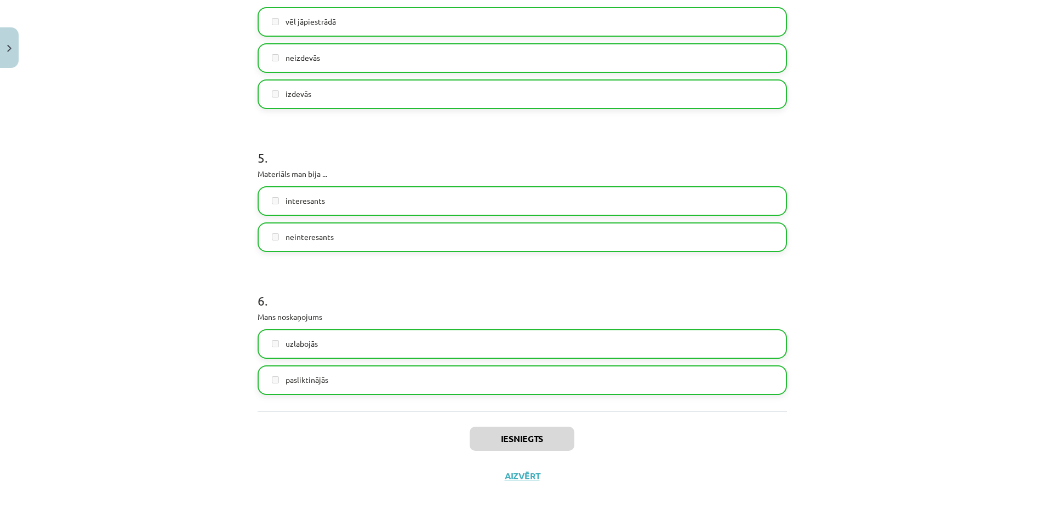
scroll to position [218, 0]
click at [517, 479] on button "Aizvērt" at bounding box center [523, 476] width 42 height 11
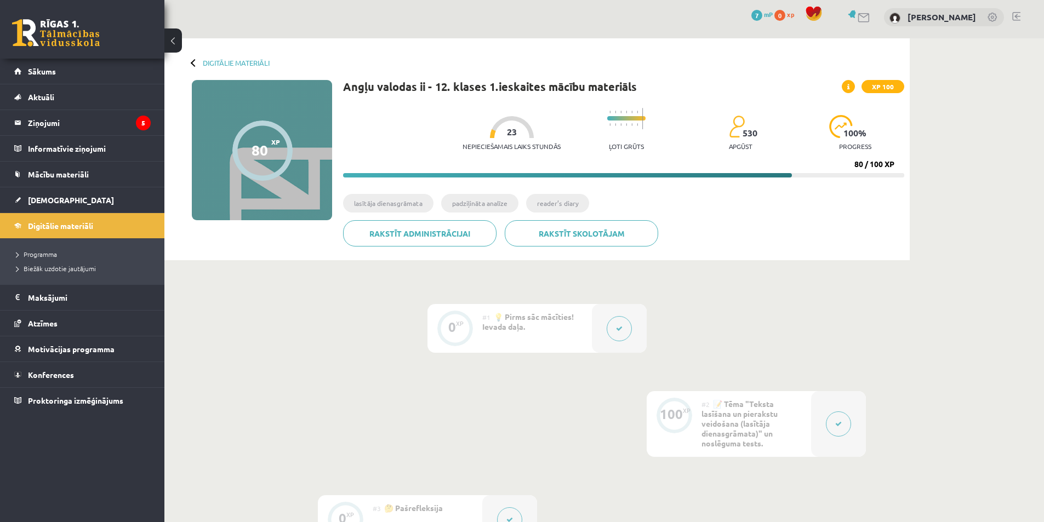
scroll to position [0, 0]
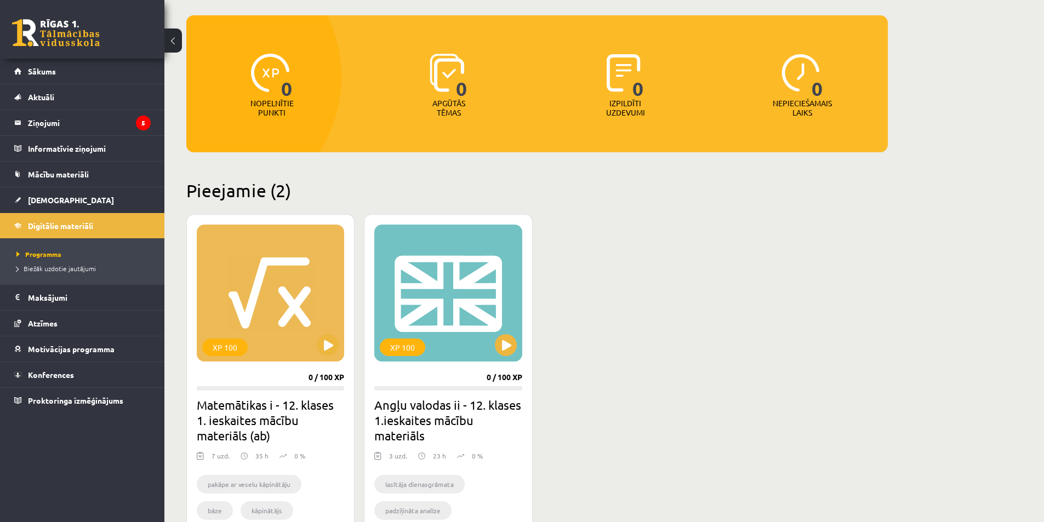
scroll to position [110, 0]
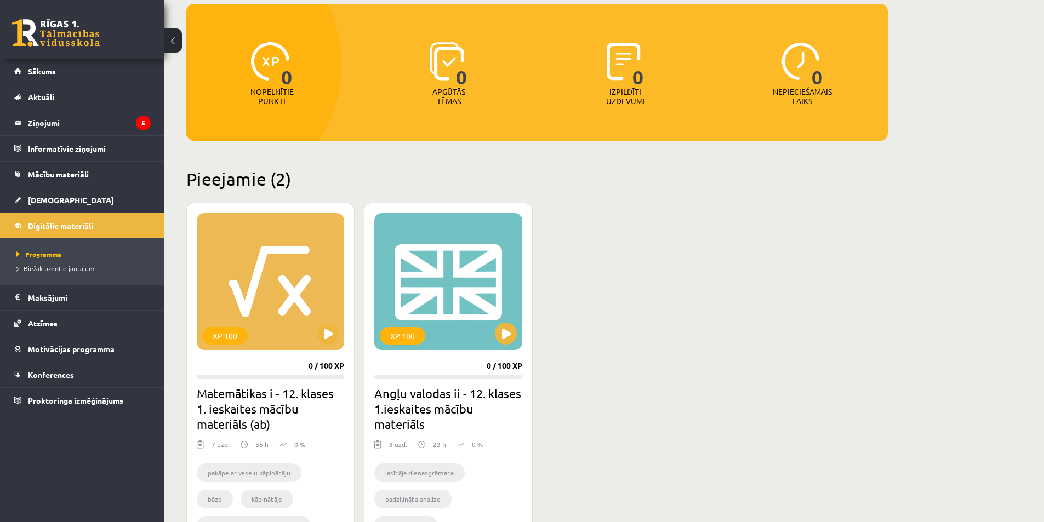
click at [71, 33] on link at bounding box center [56, 32] width 88 height 27
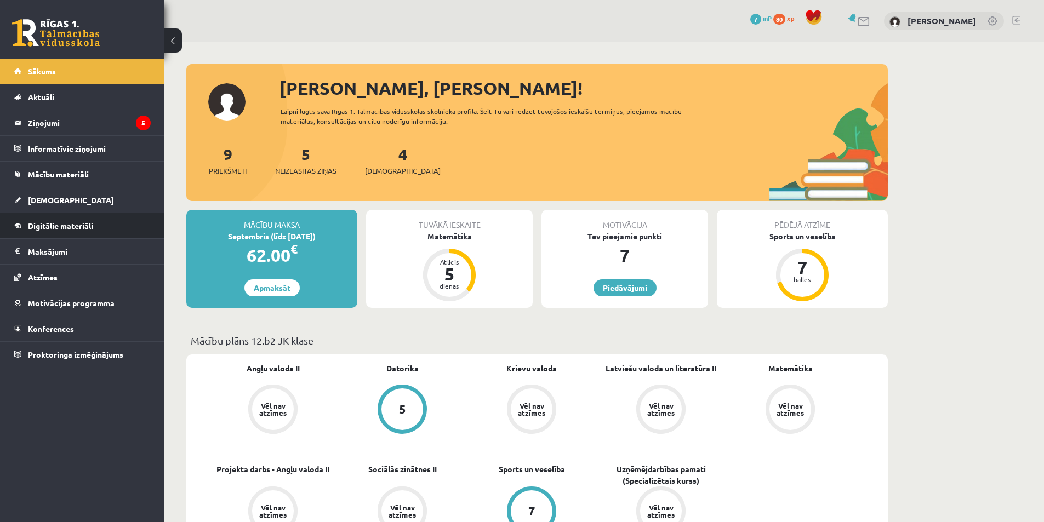
click at [103, 220] on link "Digitālie materiāli" at bounding box center [82, 225] width 136 height 25
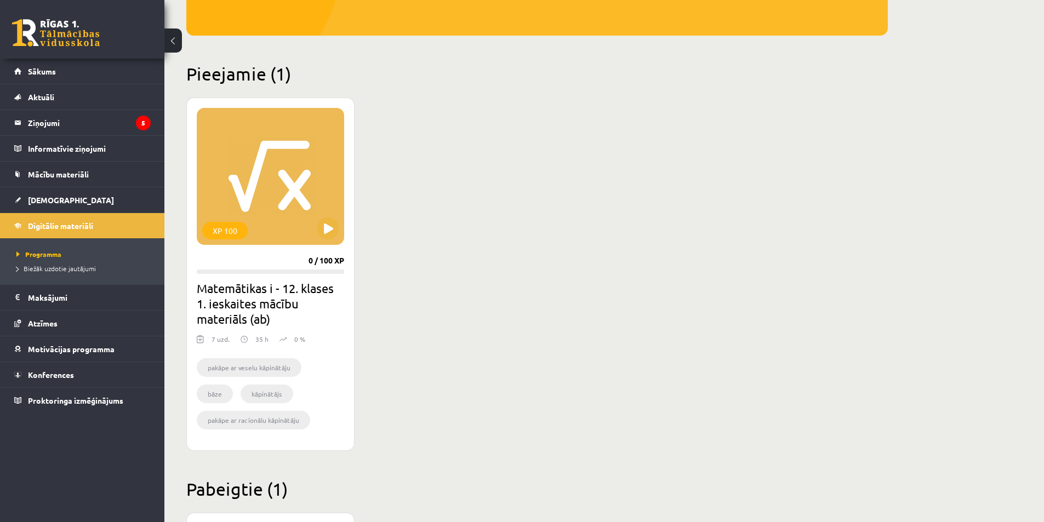
scroll to position [219, 0]
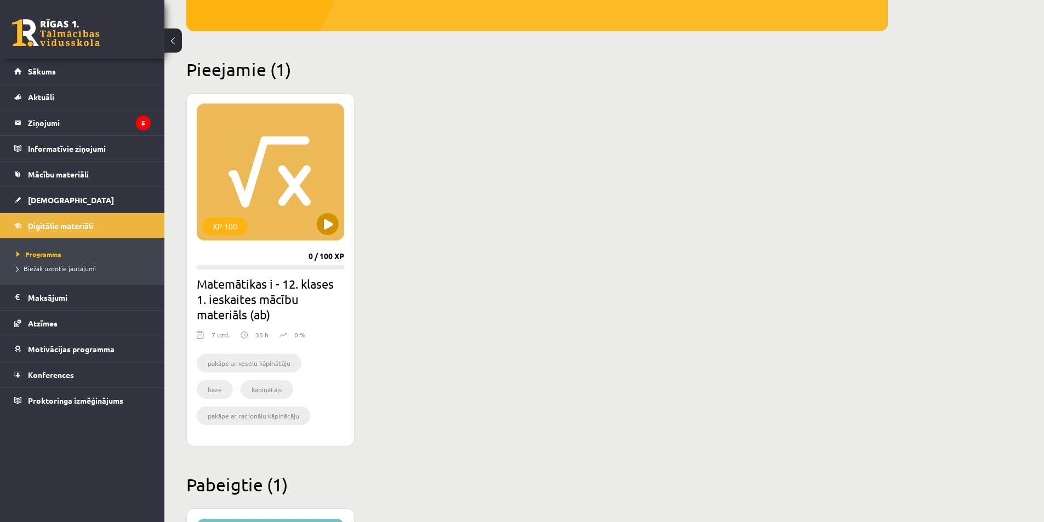
click at [302, 221] on div "XP 100" at bounding box center [270, 172] width 147 height 137
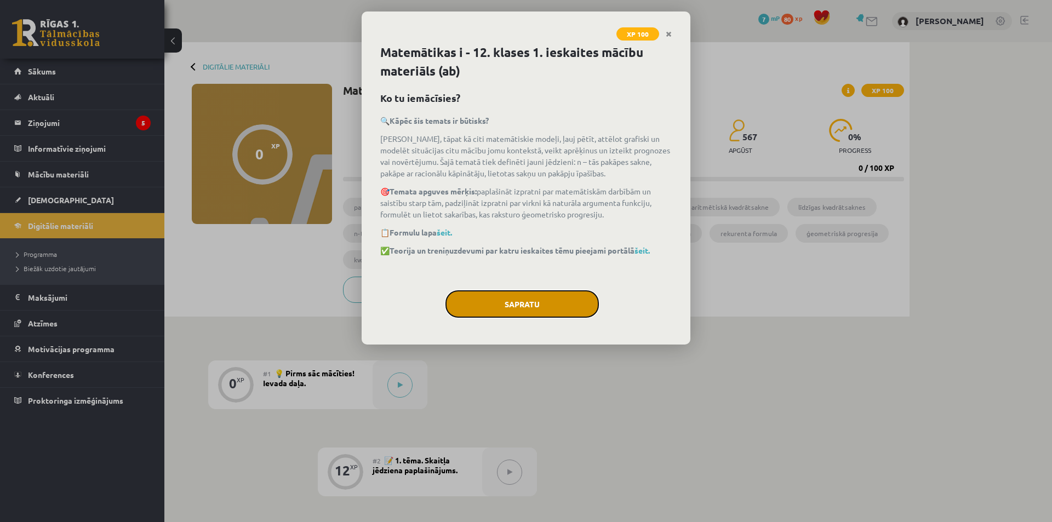
click at [532, 308] on button "Sapratu" at bounding box center [522, 304] width 153 height 27
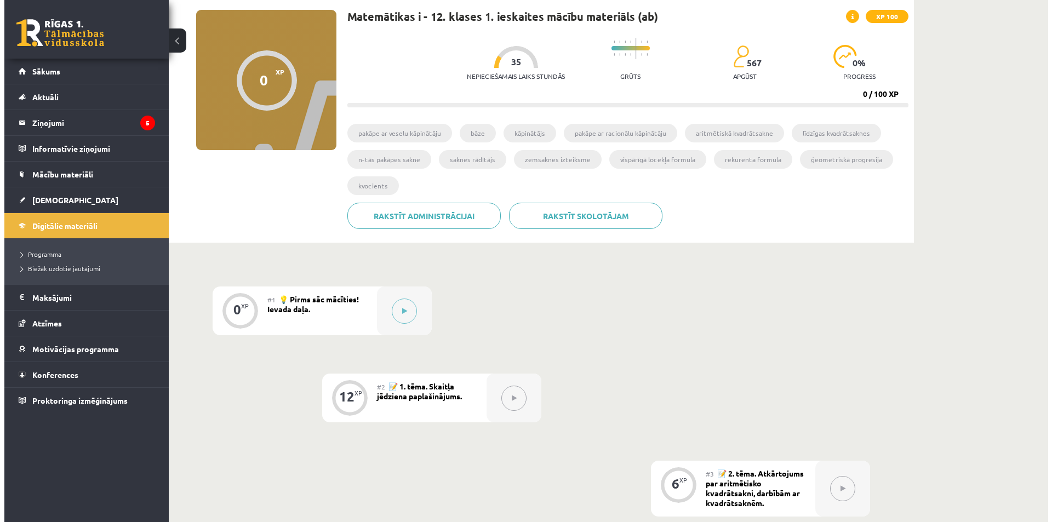
scroll to position [55, 0]
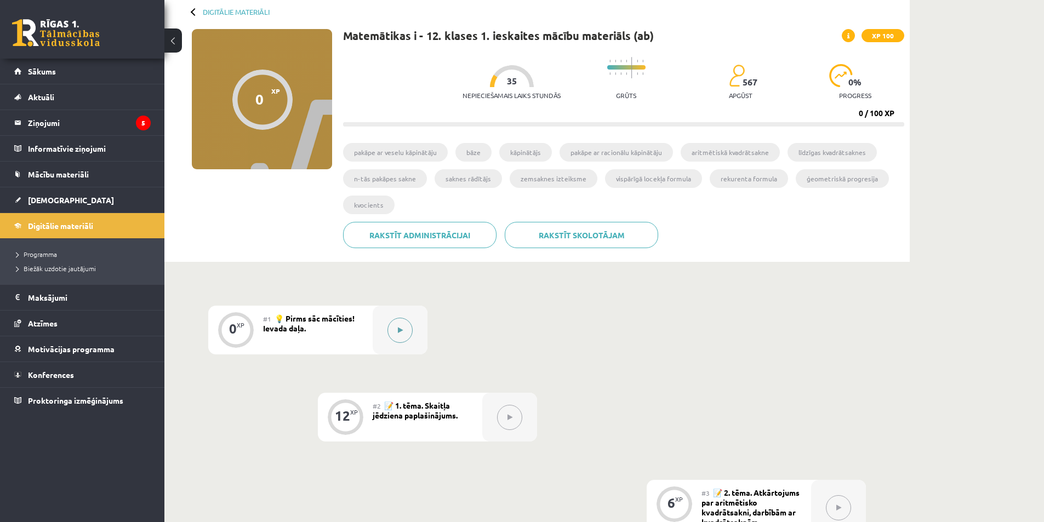
click at [395, 328] on button at bounding box center [400, 330] width 25 height 25
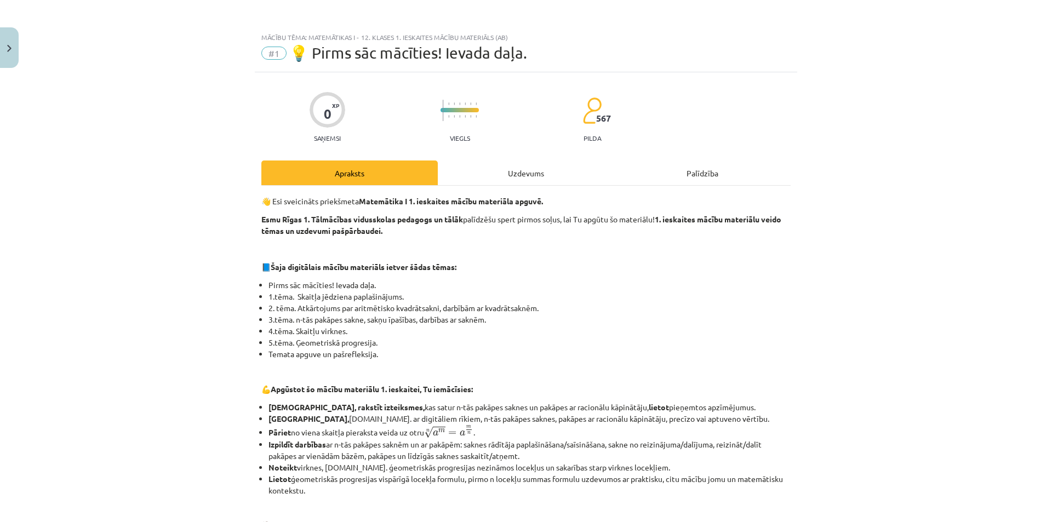
scroll to position [0, 0]
click at [531, 178] on div "Uzdevums" at bounding box center [526, 173] width 177 height 25
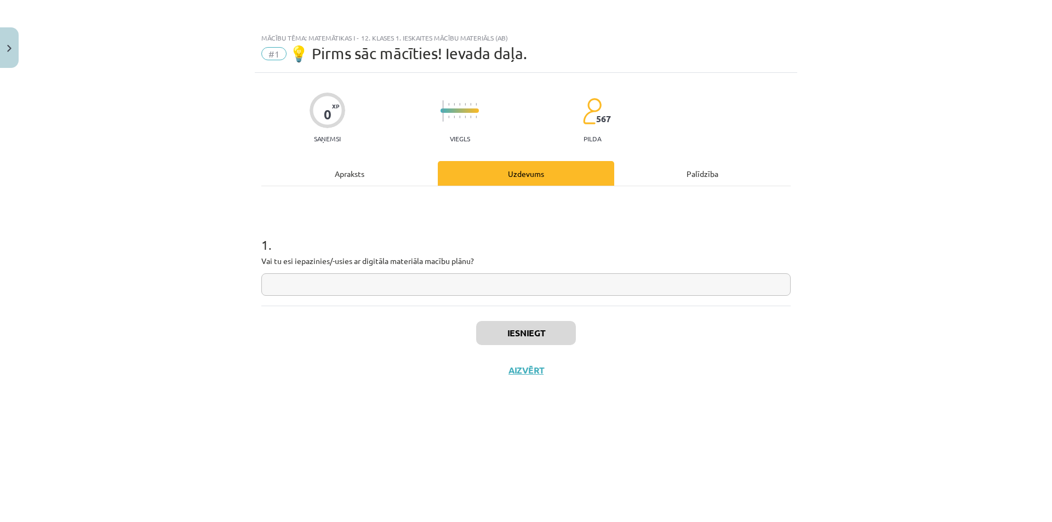
click at [363, 177] on div "Apraksts" at bounding box center [349, 173] width 177 height 25
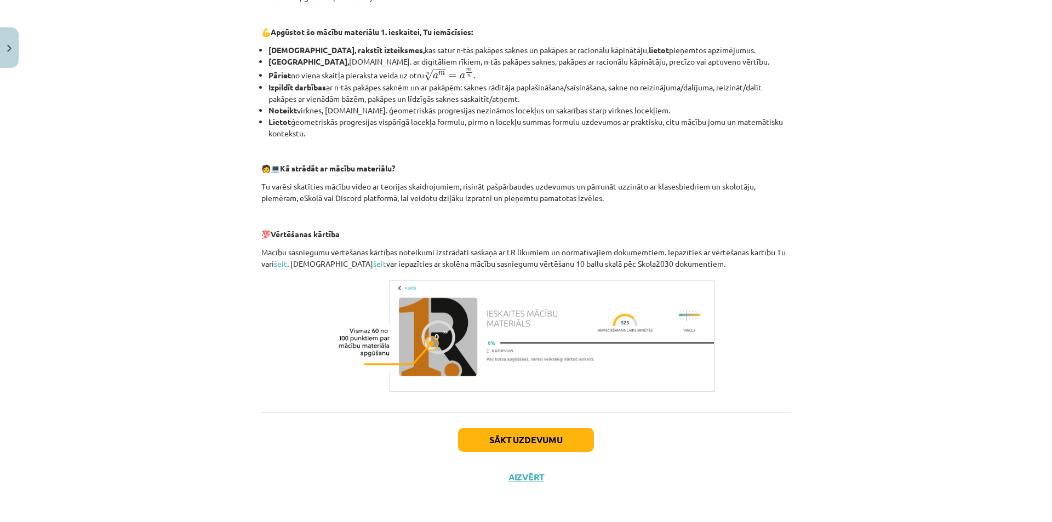
scroll to position [359, 0]
click at [544, 439] on button "Sākt uzdevumu" at bounding box center [526, 439] width 136 height 24
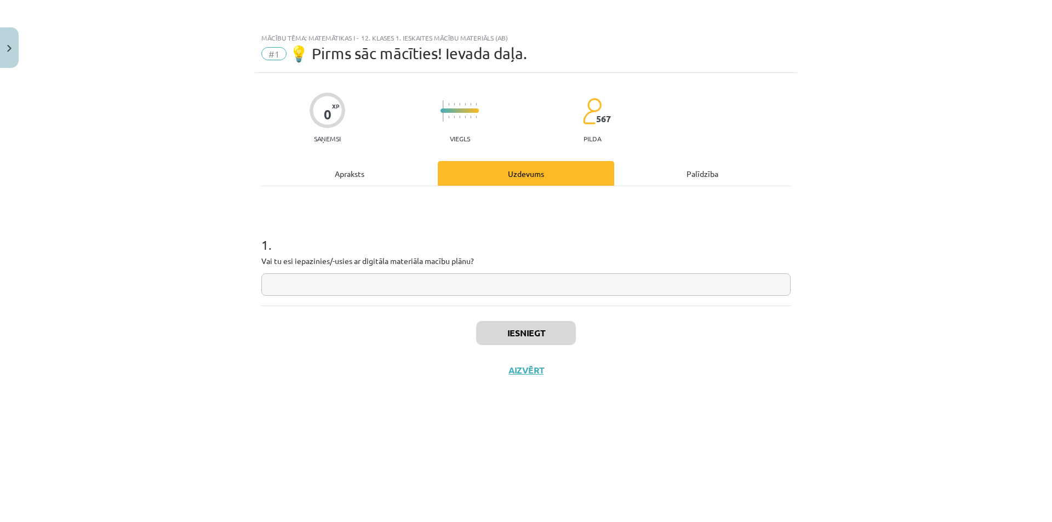
scroll to position [0, 0]
click at [366, 287] on input "text" at bounding box center [526, 285] width 530 height 22
type input "**"
click at [523, 338] on button "Iesniegt" at bounding box center [526, 333] width 100 height 24
click at [529, 377] on button "Nākamā nodarbība" at bounding box center [526, 377] width 107 height 25
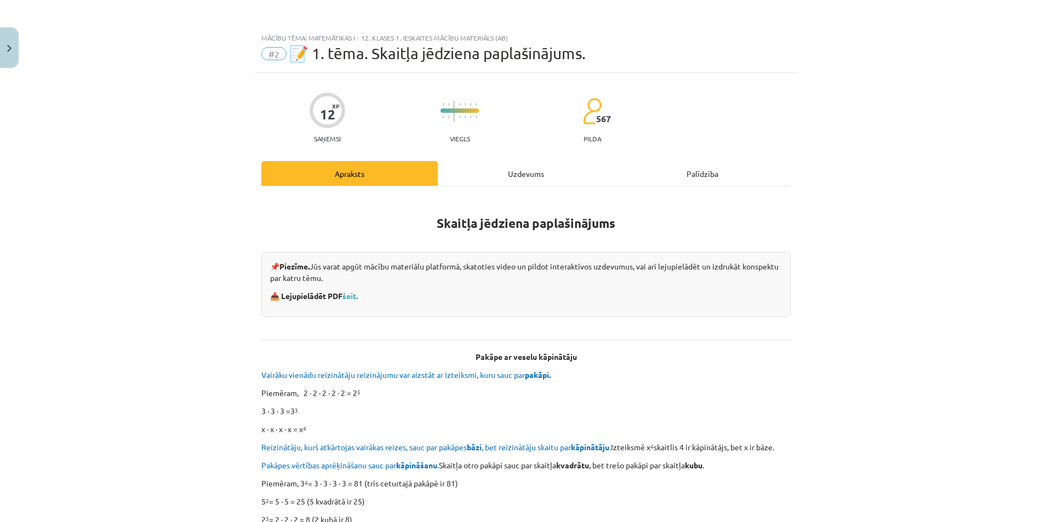
click at [526, 170] on div "Uzdevums" at bounding box center [526, 173] width 177 height 25
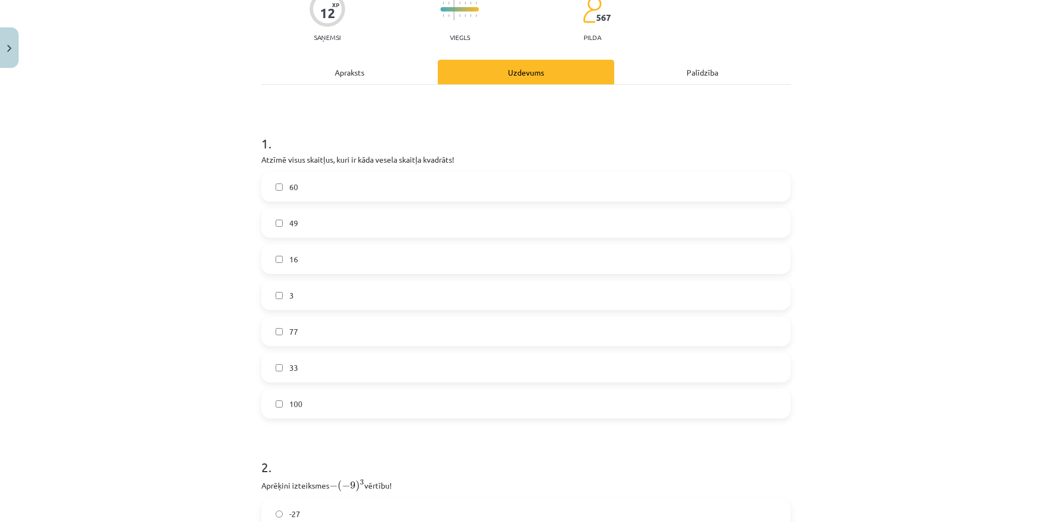
scroll to position [82, 0]
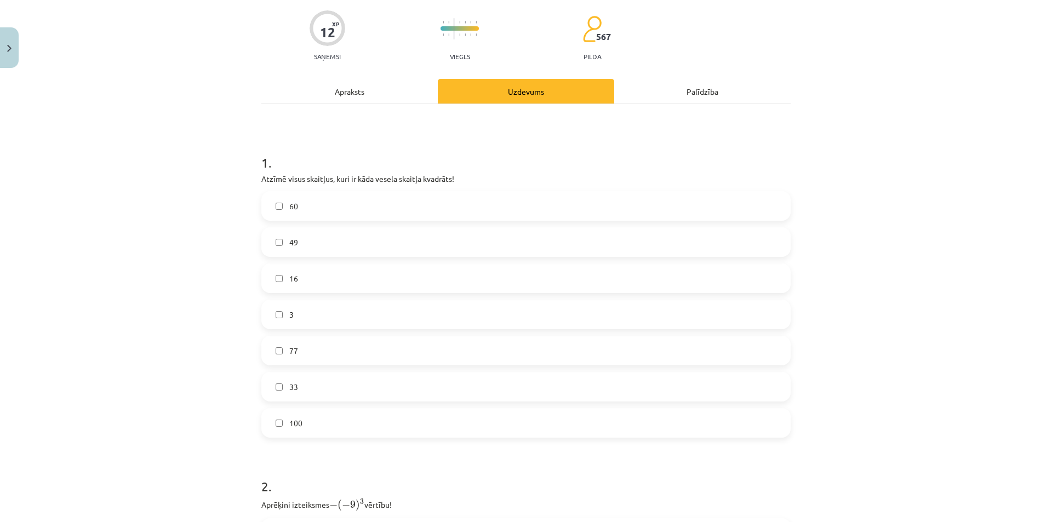
click at [368, 90] on div "Apraksts" at bounding box center [349, 91] width 177 height 25
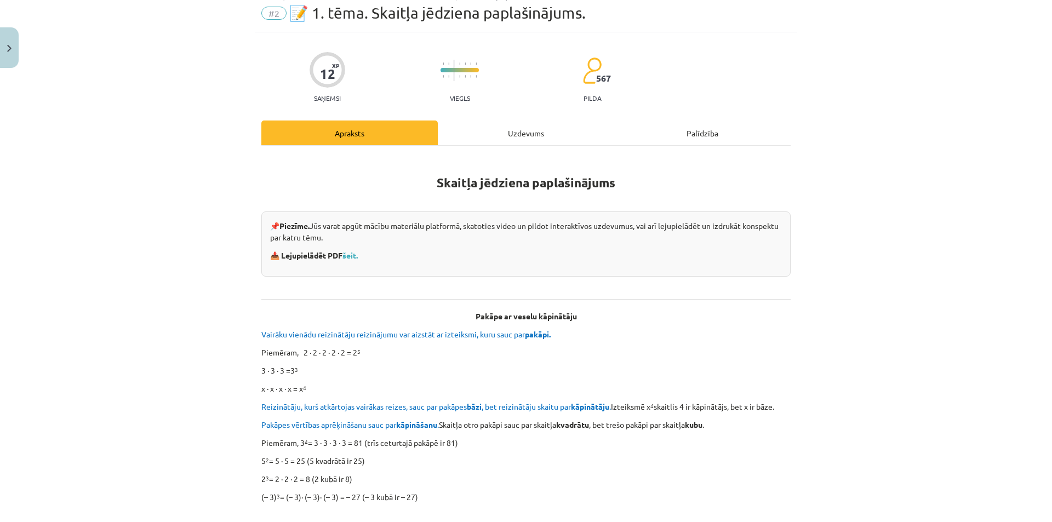
scroll to position [27, 0]
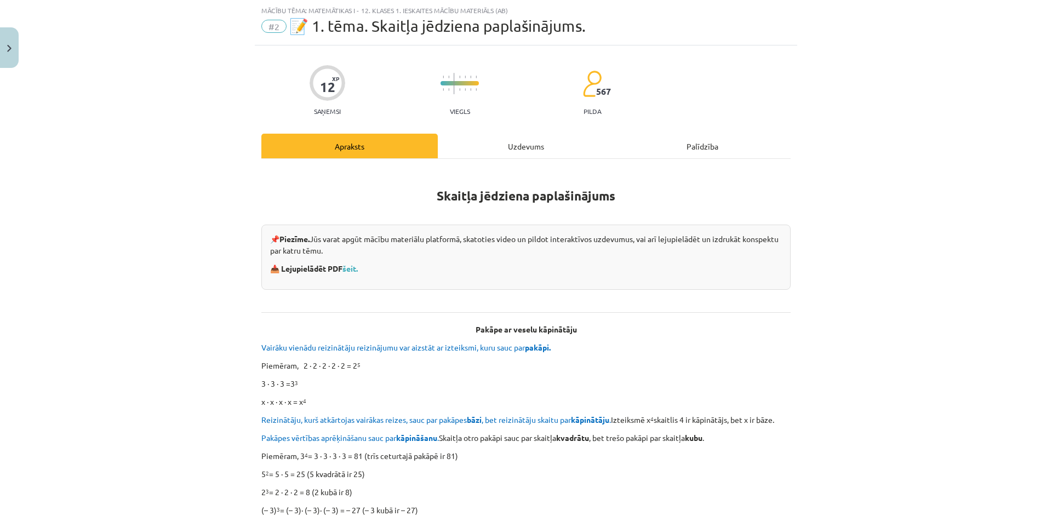
click at [532, 144] on div "Uzdevums" at bounding box center [526, 146] width 177 height 25
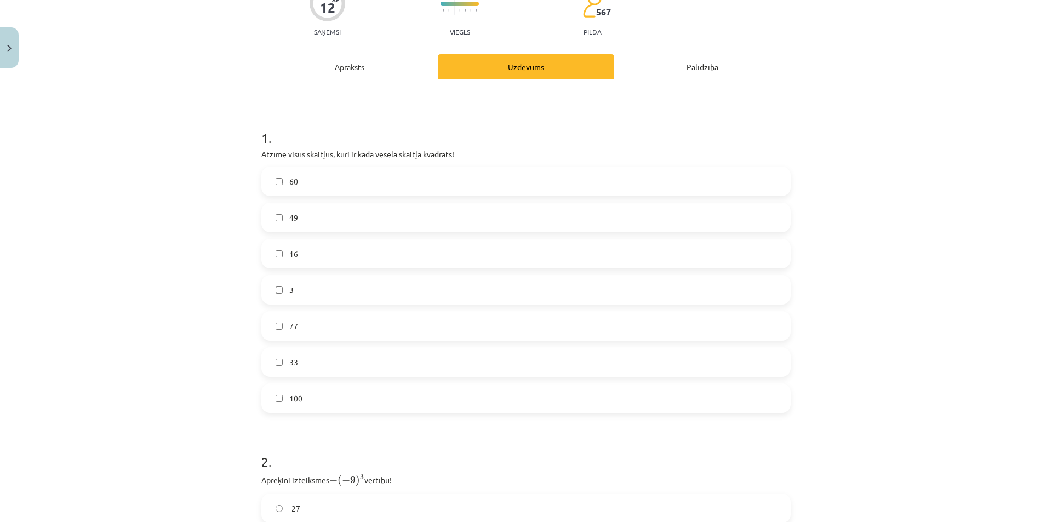
scroll to position [137, 0]
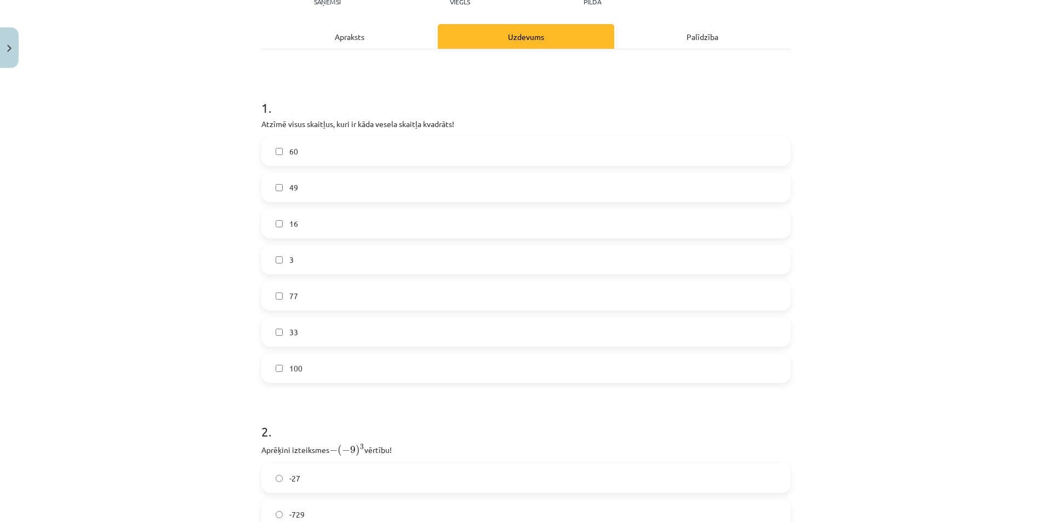
click at [280, 187] on label "49" at bounding box center [526, 187] width 527 height 27
click at [277, 227] on label "16" at bounding box center [526, 223] width 527 height 27
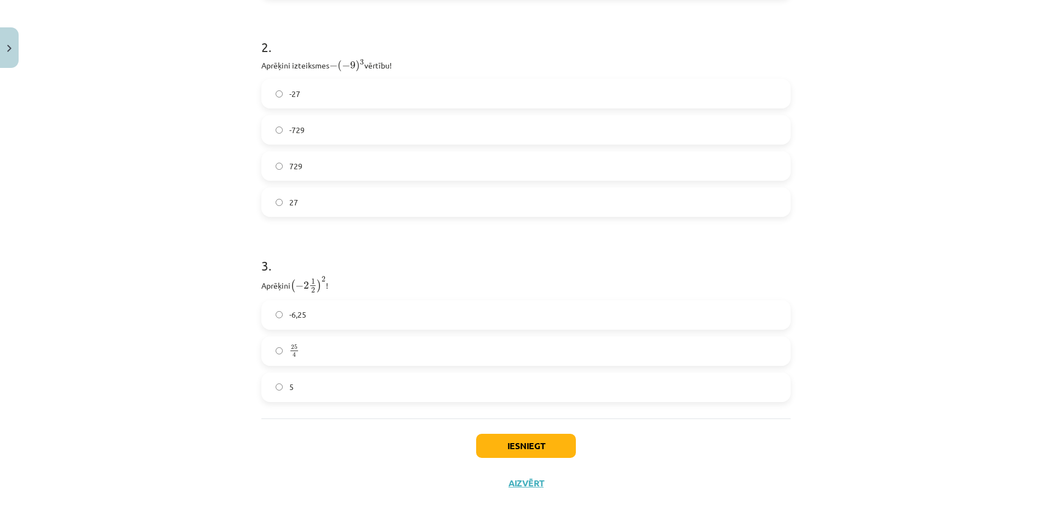
scroll to position [528, 0]
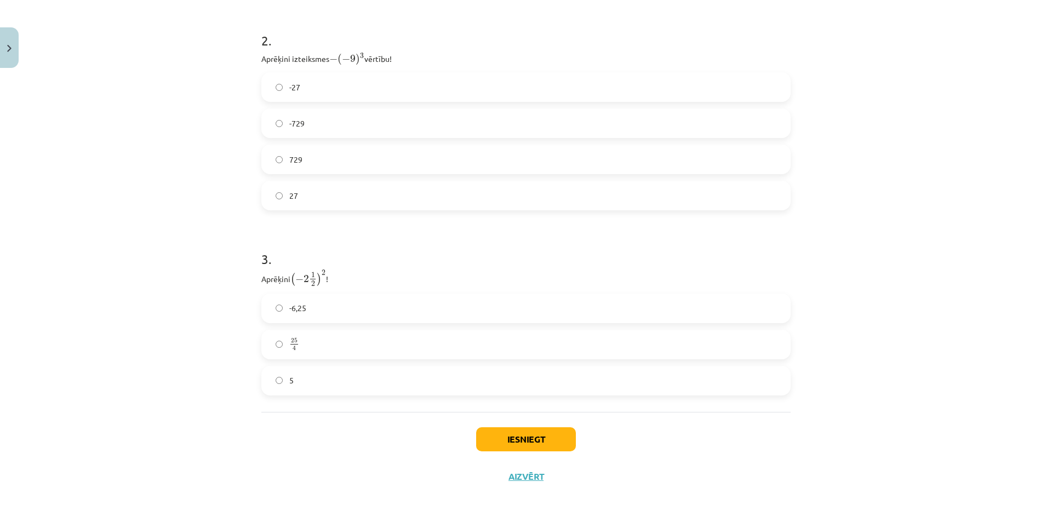
click at [345, 345] on label "25 4 25 4" at bounding box center [526, 344] width 527 height 27
click at [551, 436] on button "Iesniegt" at bounding box center [526, 440] width 100 height 24
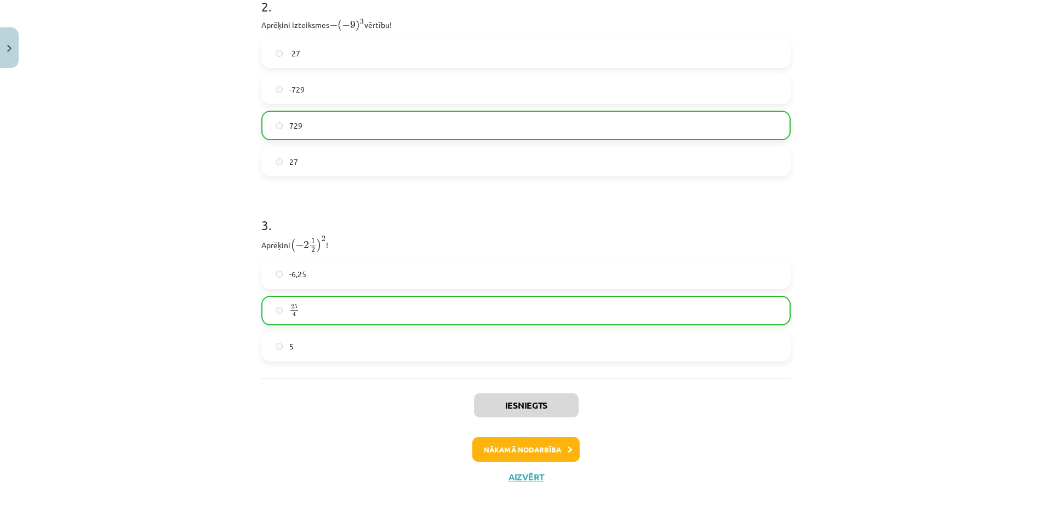
scroll to position [563, 0]
click at [521, 447] on button "Nākamā nodarbība" at bounding box center [526, 449] width 107 height 25
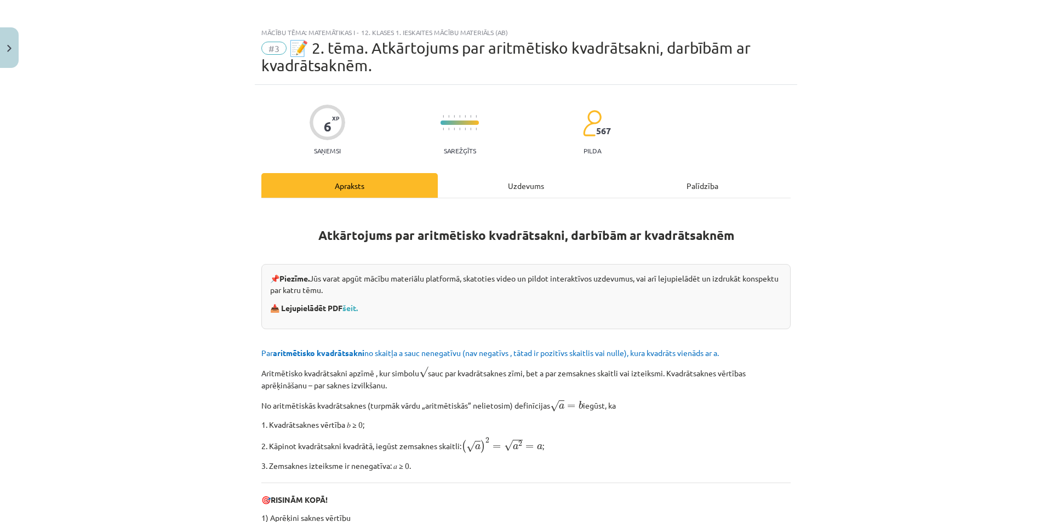
scroll to position [0, 0]
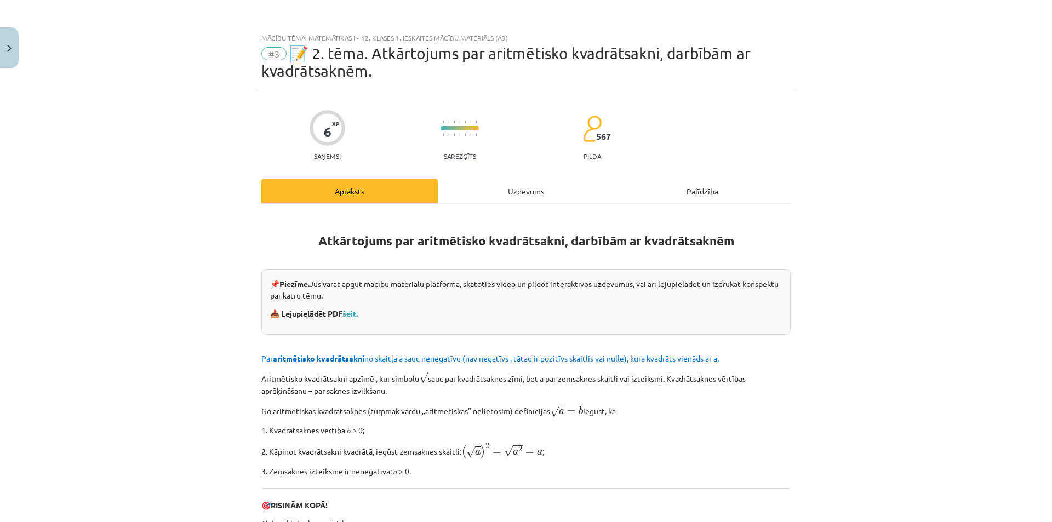
click at [507, 190] on div "Uzdevums" at bounding box center [526, 191] width 177 height 25
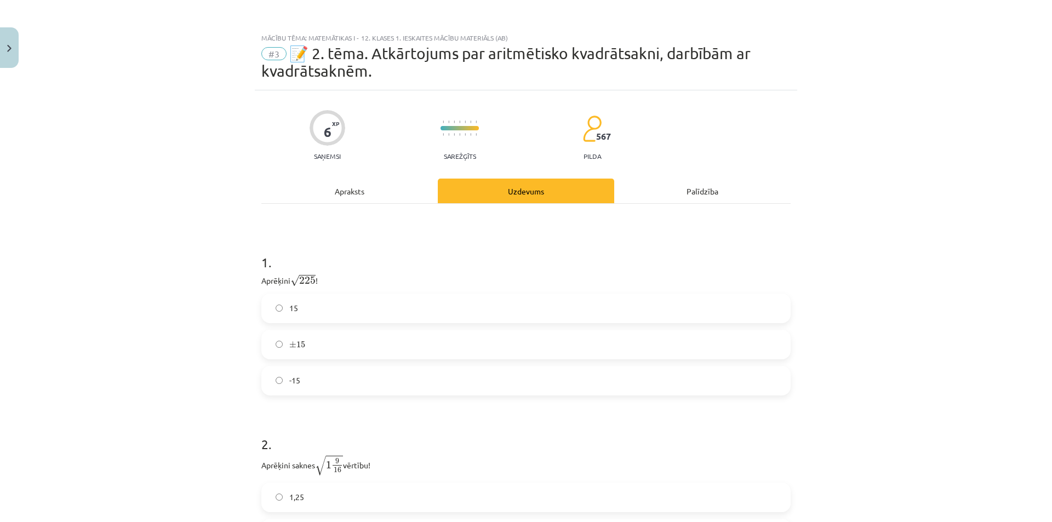
click at [361, 191] on div "Apraksts" at bounding box center [349, 191] width 177 height 25
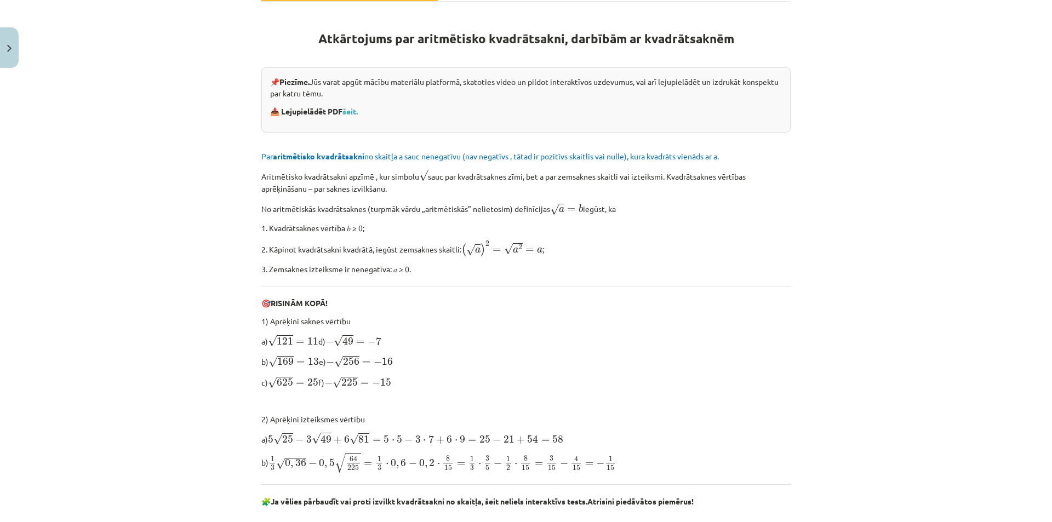
scroll to position [98, 0]
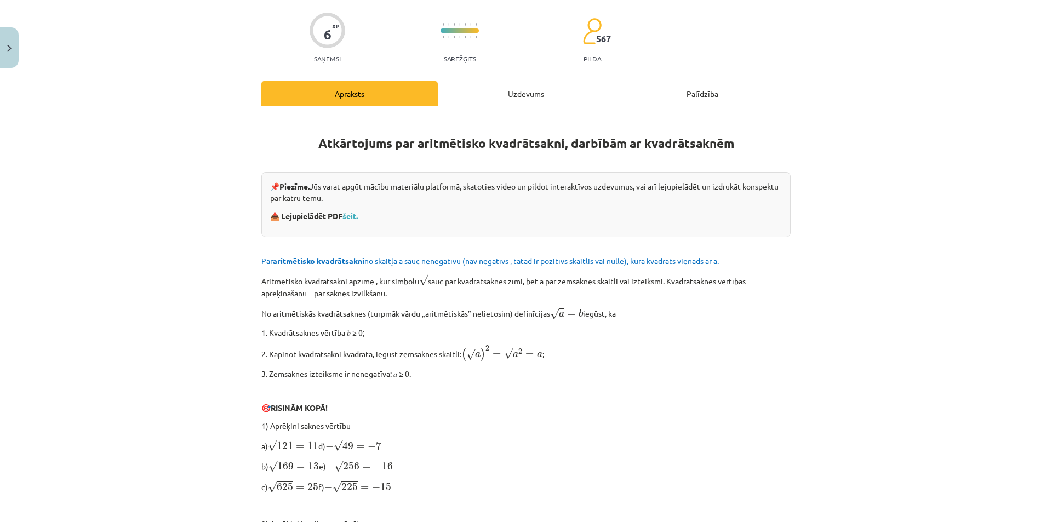
click at [522, 96] on div "Uzdevums" at bounding box center [526, 93] width 177 height 25
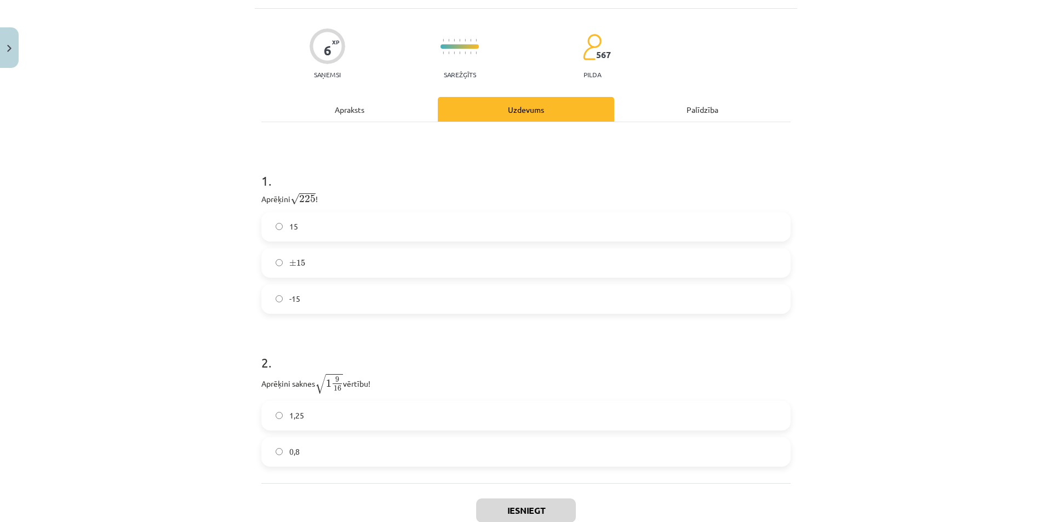
scroll to position [82, 0]
click at [367, 117] on div "Apraksts" at bounding box center [349, 108] width 177 height 25
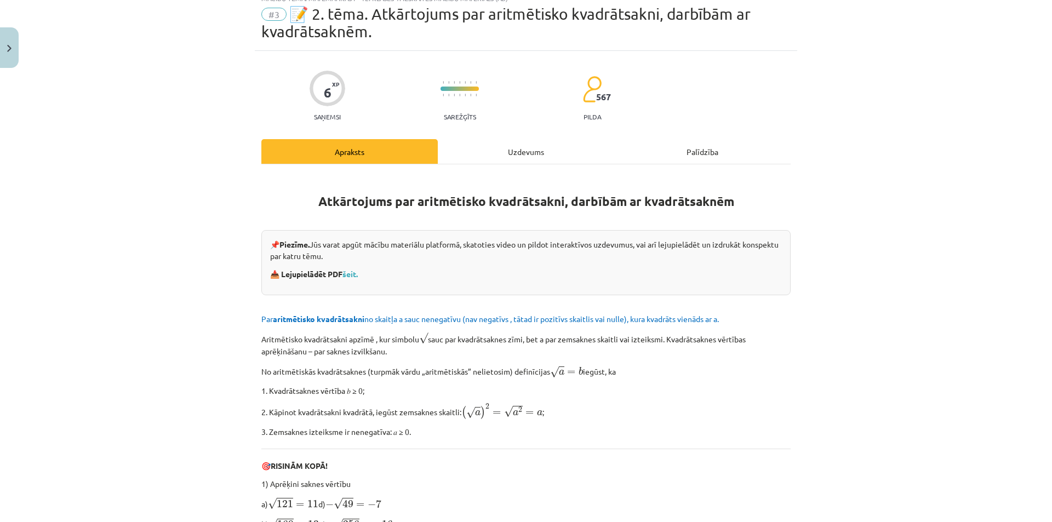
scroll to position [0, 0]
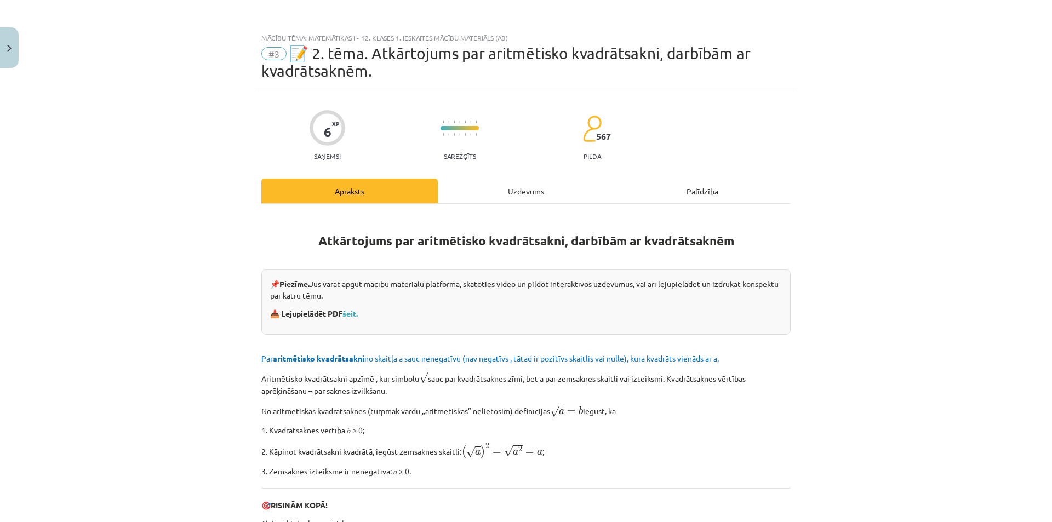
click at [467, 191] on div "Uzdevums" at bounding box center [526, 191] width 177 height 25
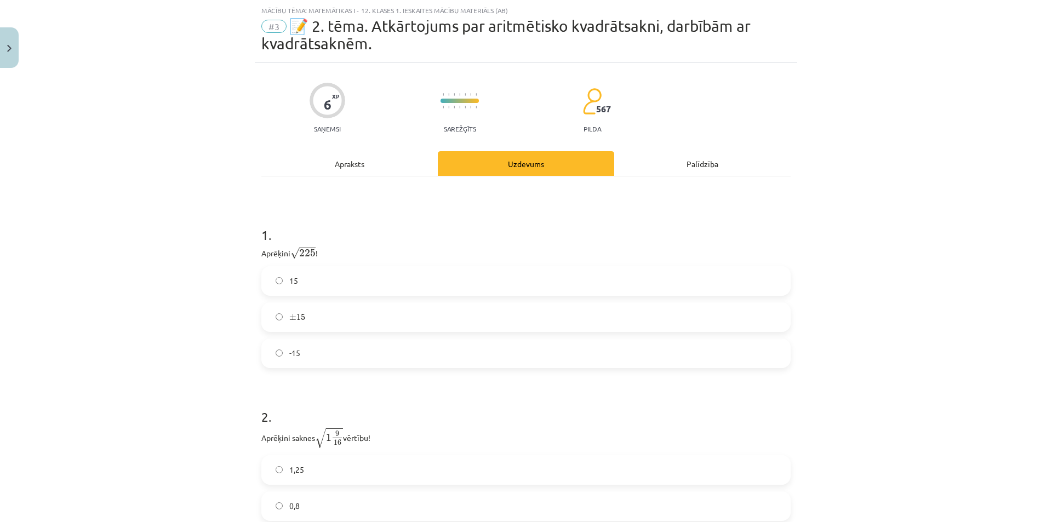
click at [380, 286] on label "15" at bounding box center [526, 281] width 527 height 27
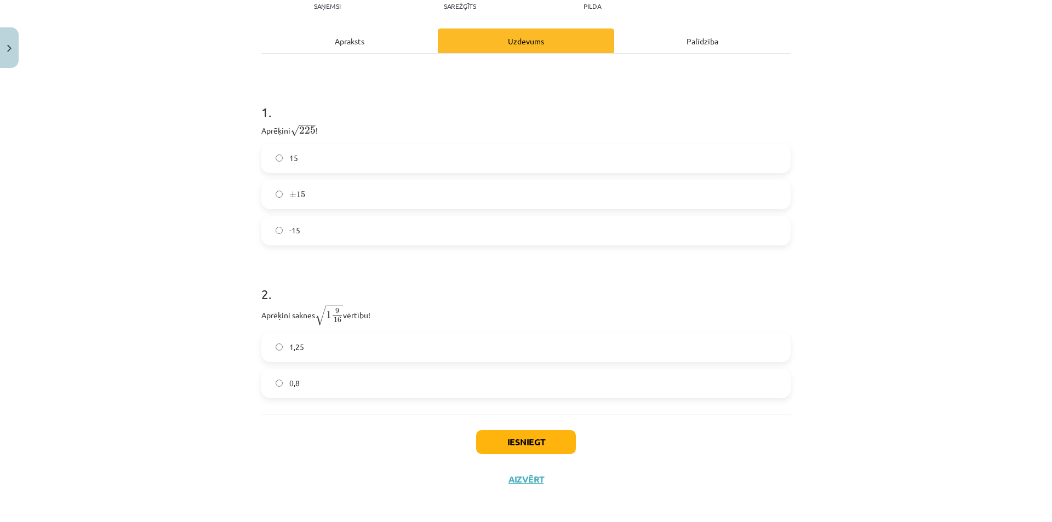
scroll to position [153, 0]
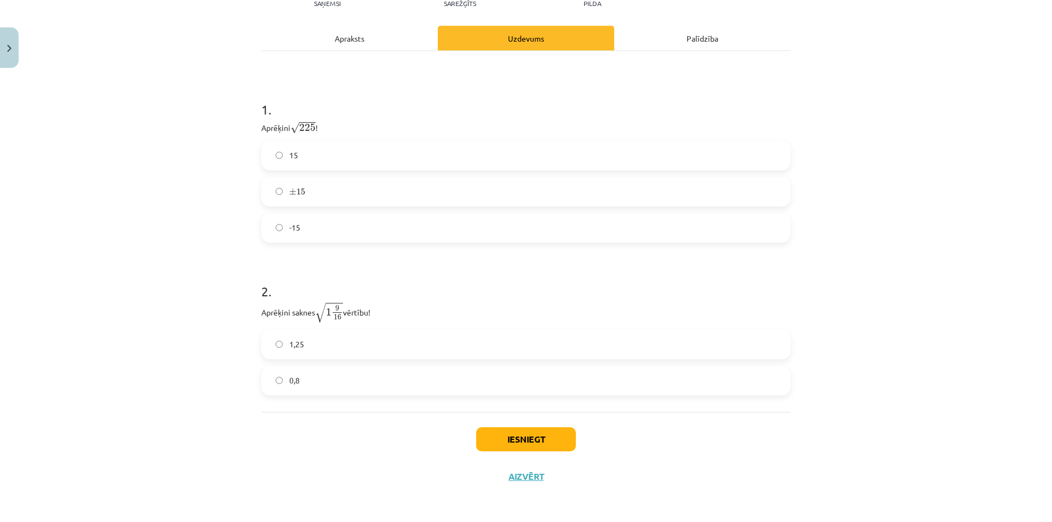
click at [361, 378] on label "0,8" at bounding box center [526, 380] width 527 height 27
click at [534, 436] on button "Iesniegt" at bounding box center [526, 440] width 100 height 24
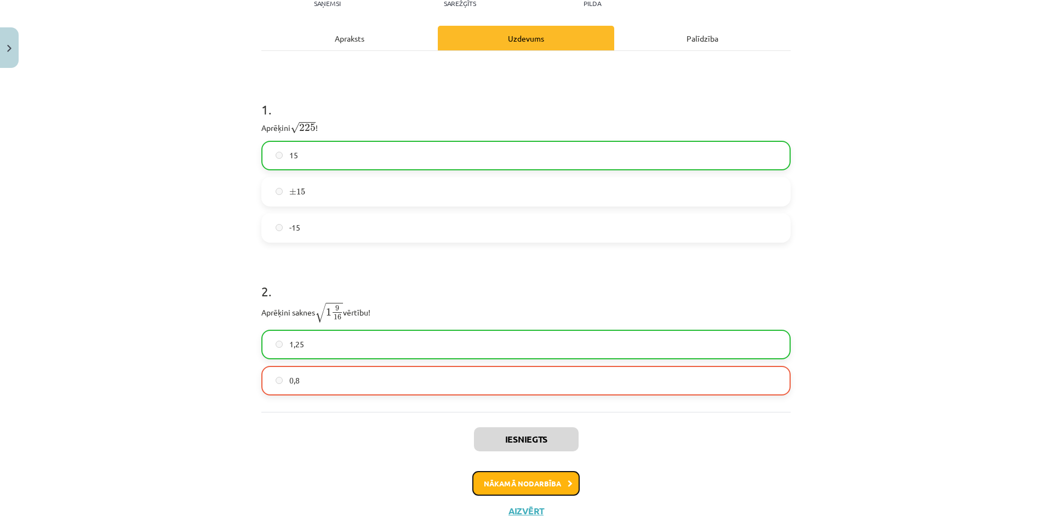
click at [537, 482] on button "Nākamā nodarbība" at bounding box center [526, 483] width 107 height 25
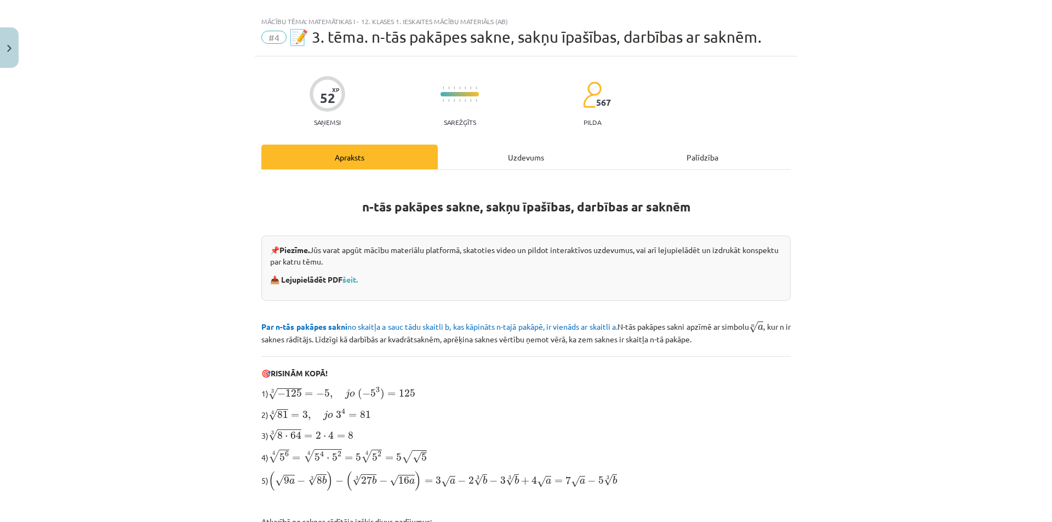
scroll to position [0, 0]
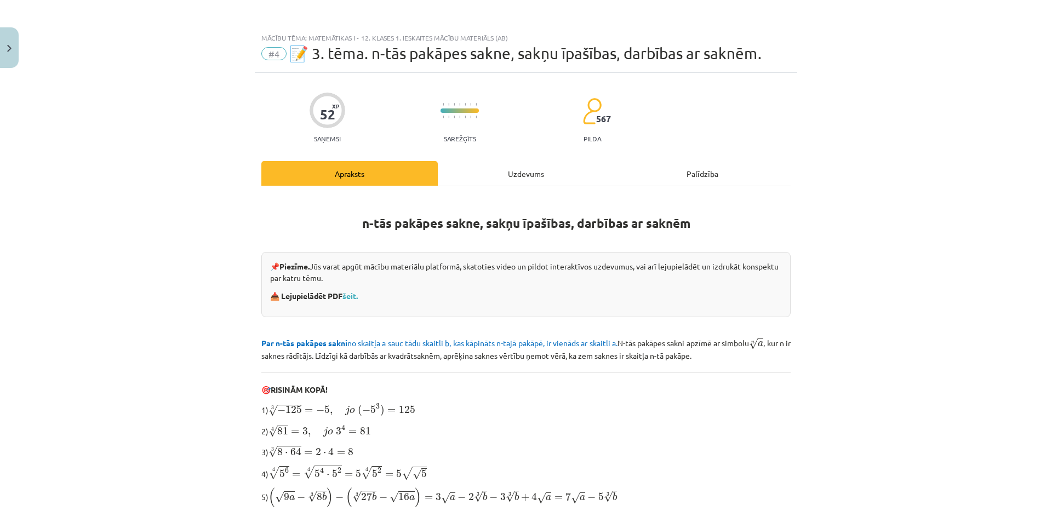
click at [517, 180] on div "Uzdevums" at bounding box center [526, 173] width 177 height 25
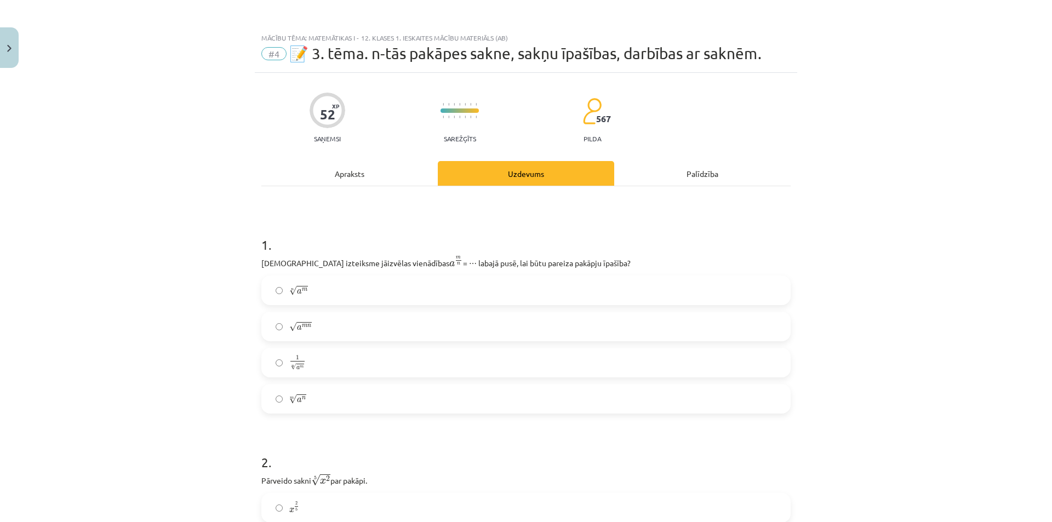
click at [373, 177] on div "Apraksts" at bounding box center [349, 173] width 177 height 25
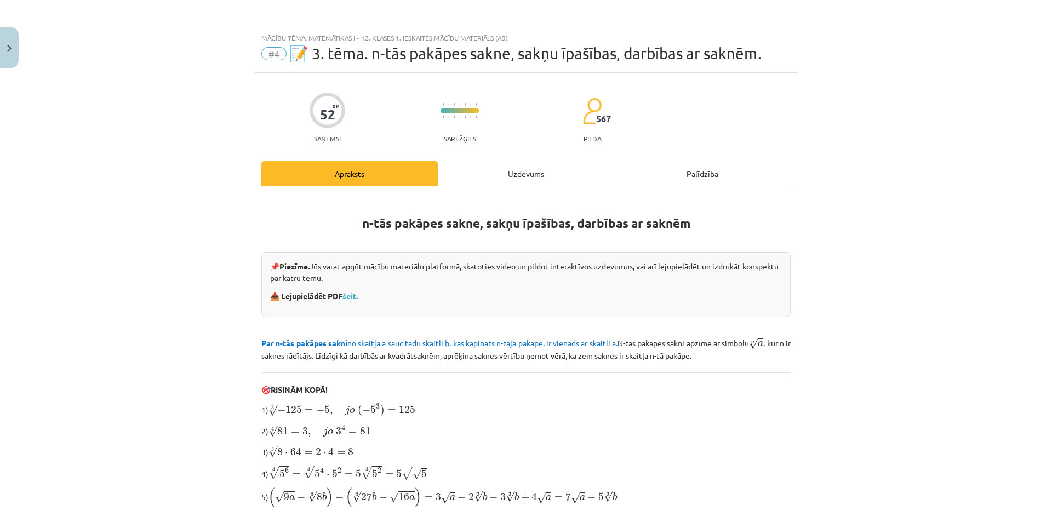
click at [519, 174] on div "Uzdevums" at bounding box center [526, 173] width 177 height 25
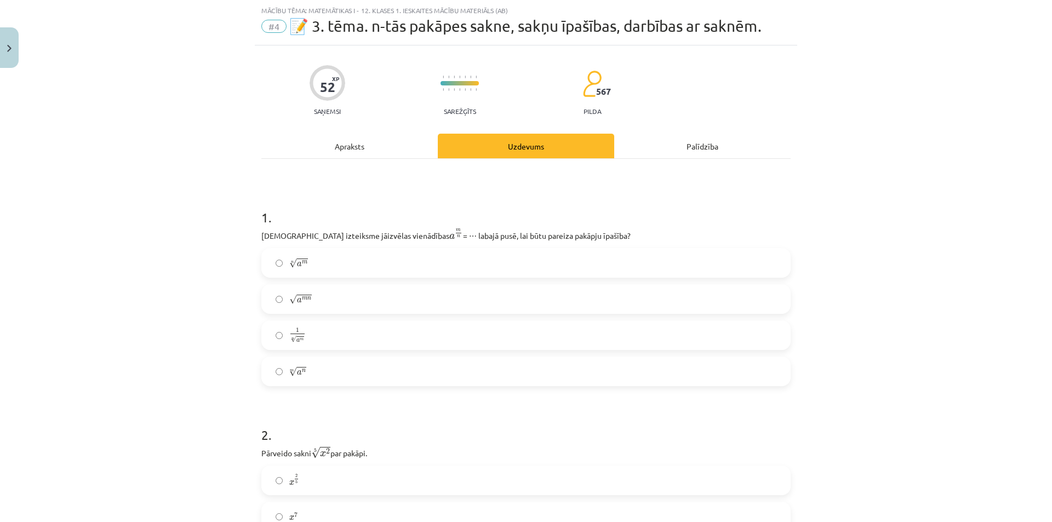
scroll to position [82, 0]
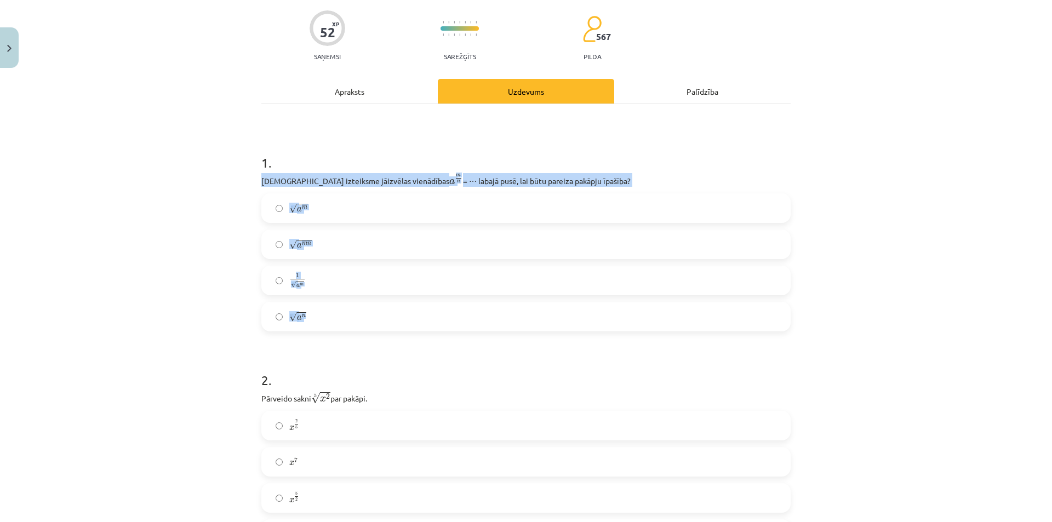
drag, startPoint x: 255, startPoint y: 176, endPoint x: 434, endPoint y: 310, distance: 223.2
copy div "Kura izteiksme jāizvēlas vienādības a m n a m n = ⋯ labajā pusē, lai būtu parei…"
click at [194, 262] on div "Mācību tēma: Matemātikas i - 12. klases 1. ieskaites mācību materiāls (ab) #4 📝…" at bounding box center [526, 261] width 1052 height 522
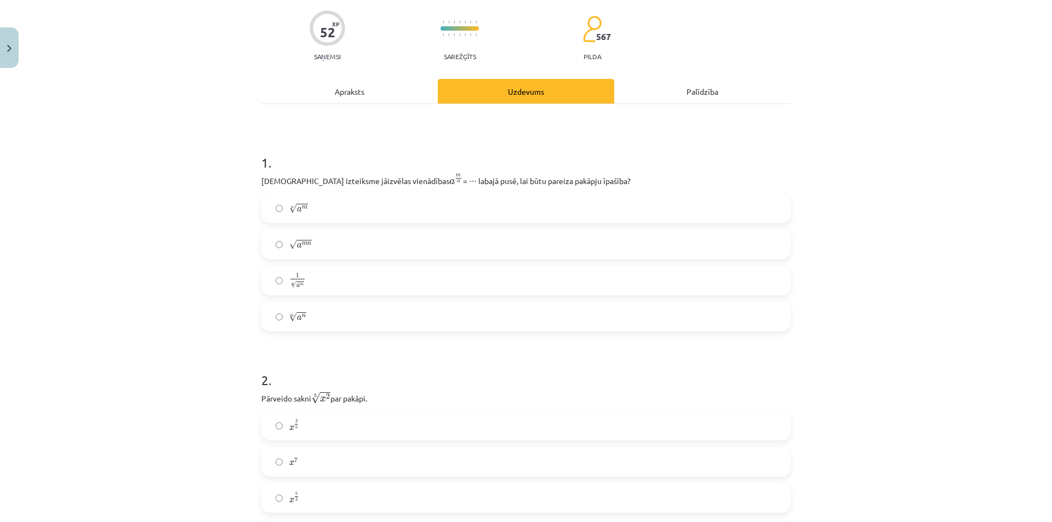
click at [289, 204] on span "√" at bounding box center [293, 208] width 8 height 9
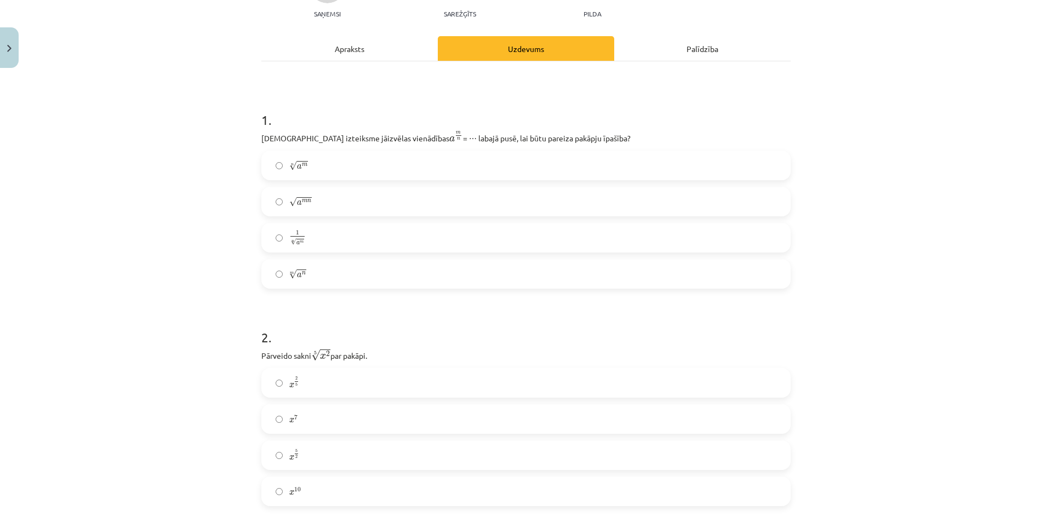
scroll to position [247, 0]
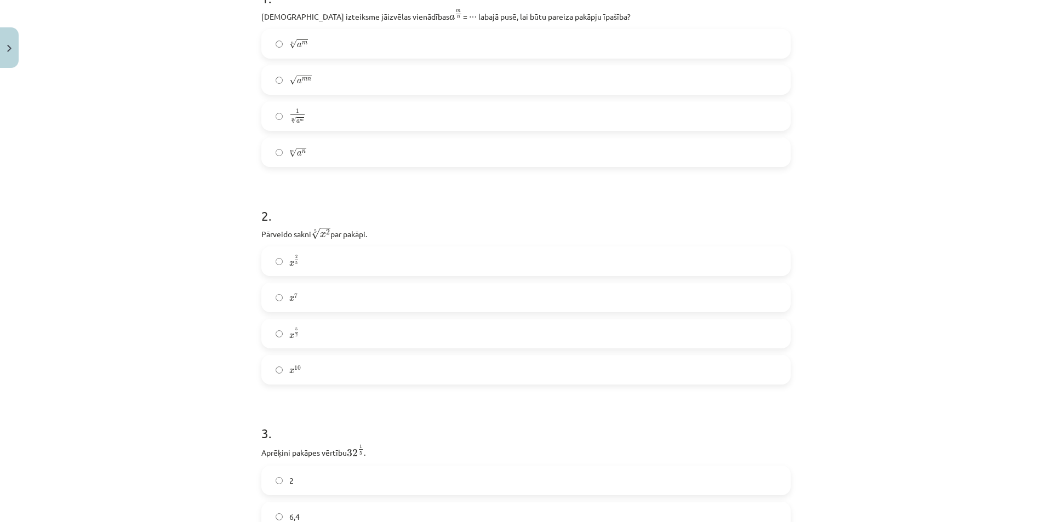
drag, startPoint x: 257, startPoint y: 231, endPoint x: 403, endPoint y: 233, distance: 146.4
click at [205, 245] on div "Mācību tēma: Matemātikas i - 12. klases 1. ieskaites mācību materiāls (ab) #4 📝…" at bounding box center [526, 261] width 1052 height 522
drag, startPoint x: 259, startPoint y: 232, endPoint x: 360, endPoint y: 390, distance: 187.0
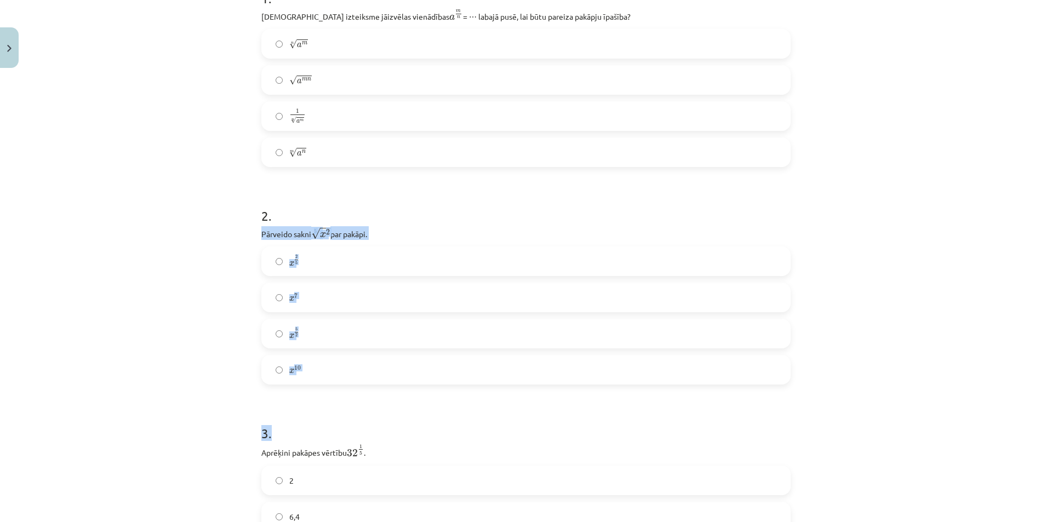
click at [242, 258] on div "Mācību tēma: Matemātikas i - 12. klases 1. ieskaites mācību materiāls (ab) #4 📝…" at bounding box center [526, 261] width 1052 height 522
drag, startPoint x: 270, startPoint y: 233, endPoint x: 357, endPoint y: 357, distance: 151.6
copy div "Pārveido sakni 5 √ x 2 x 2 5 par pakāpi. x 2 5 x 2 5 x 7 x 7 x 5 2 x 5 2 x 10"
click at [111, 231] on div "Mācību tēma: Matemātikas i - 12. klases 1. ieskaites mācību materiāls (ab) #4 📝…" at bounding box center [526, 261] width 1052 height 522
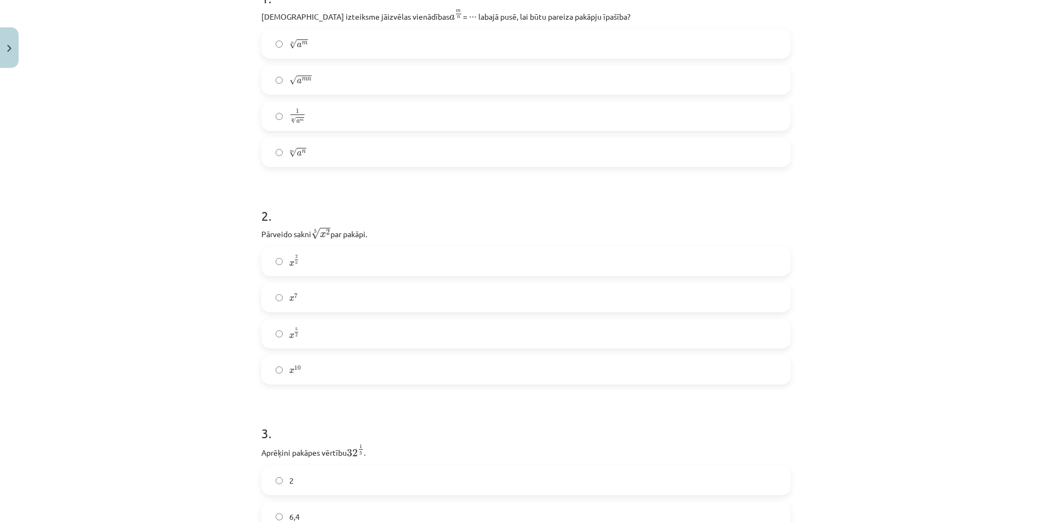
click at [338, 265] on label "x 2 5 x 2 5" at bounding box center [526, 261] width 527 height 27
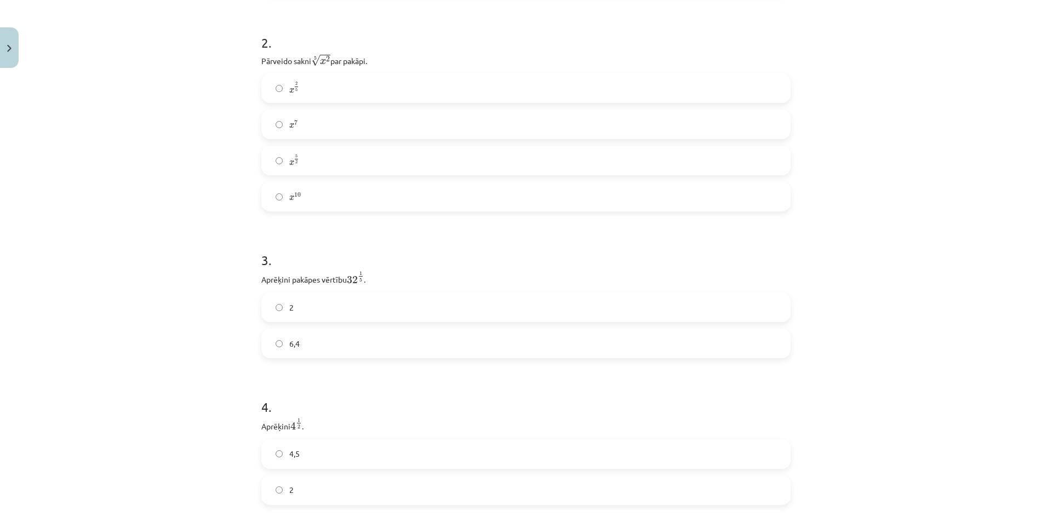
scroll to position [466, 0]
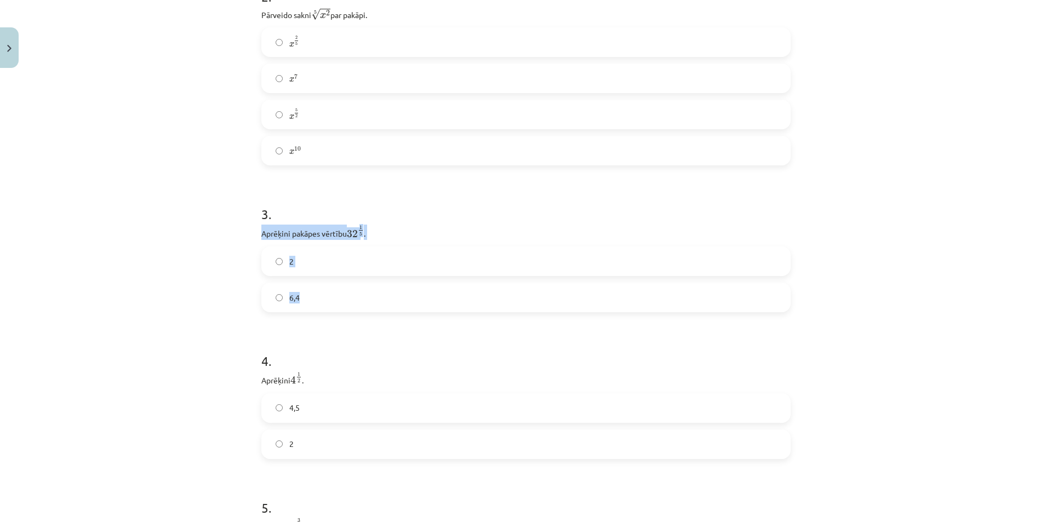
drag, startPoint x: 256, startPoint y: 231, endPoint x: 377, endPoint y: 291, distance: 134.3
copy div "Aprēķini pakāpes vērtību 32 1 5 32 1 5 . 2 6,4"
click at [304, 259] on label "2" at bounding box center [526, 261] width 527 height 27
click at [441, 350] on h1 "4 ." at bounding box center [526, 351] width 530 height 34
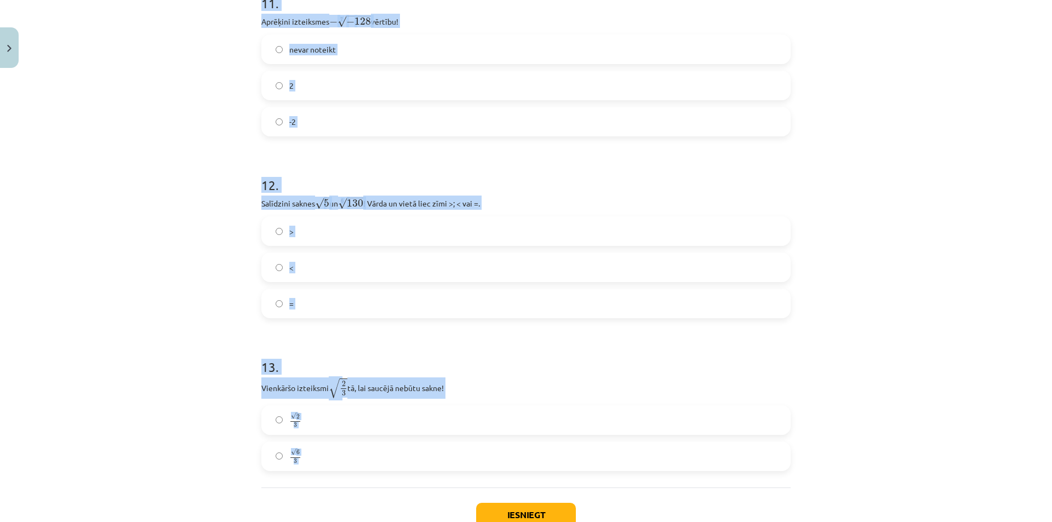
scroll to position [2329, 0]
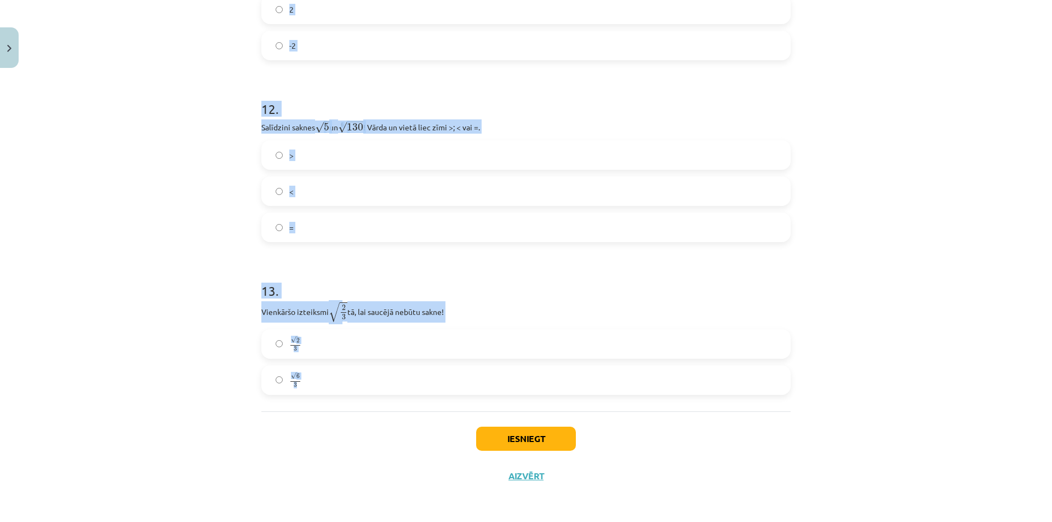
drag, startPoint x: 263, startPoint y: 161, endPoint x: 342, endPoint y: 386, distance: 238.9
copy form "Aprēķini 4 1 2 4 1 2 . 4,5 2 5 . Aprēķini 4 3 2 4 3 2 . 8 2 5,4 6 . Pārveido pa…"
click at [123, 207] on div "Mācību tēma: Matemātikas i - 12. klases 1. ieskaites mācību materiāls (ab) #4 📝…" at bounding box center [526, 261] width 1052 height 522
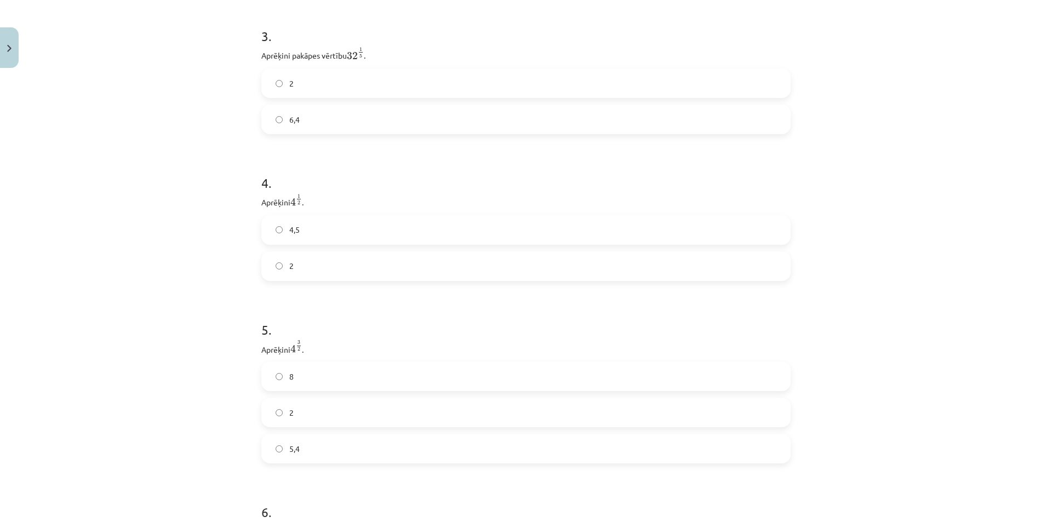
scroll to position [685, 0]
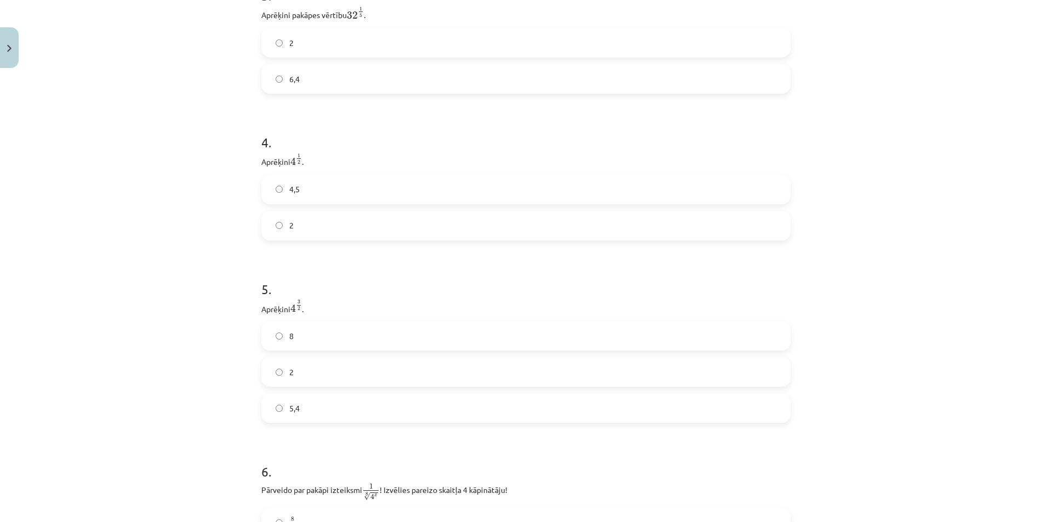
click at [323, 219] on label "2" at bounding box center [526, 225] width 527 height 27
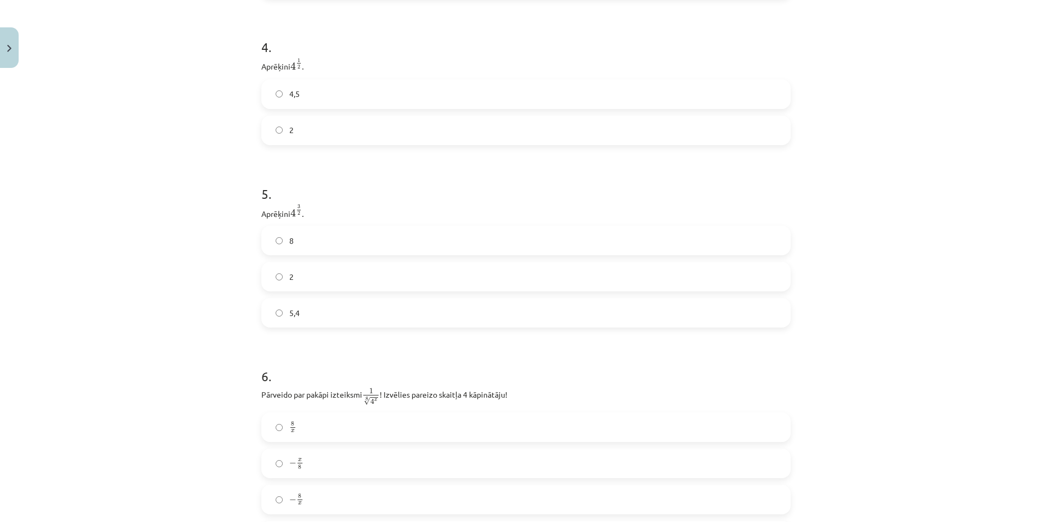
scroll to position [794, 0]
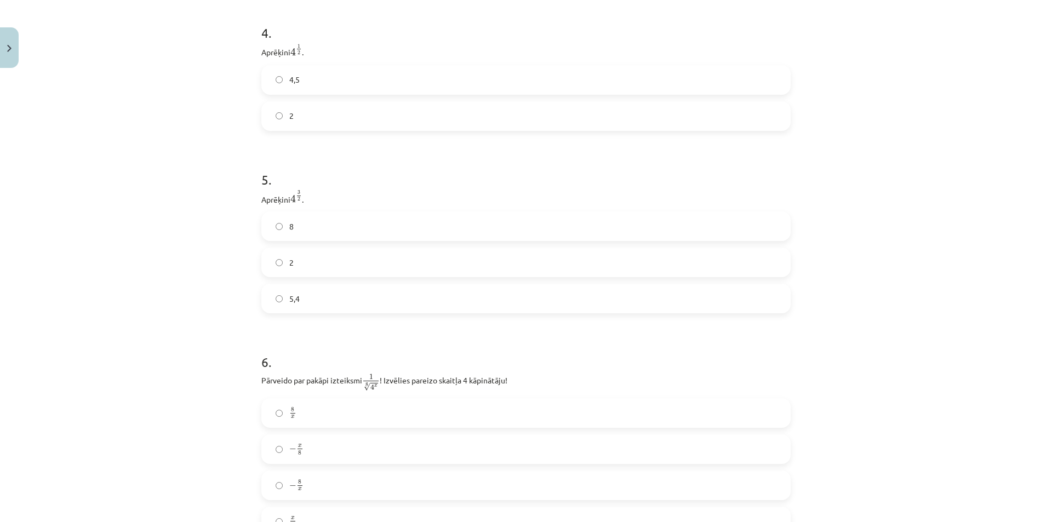
click at [321, 226] on label "8" at bounding box center [526, 226] width 527 height 27
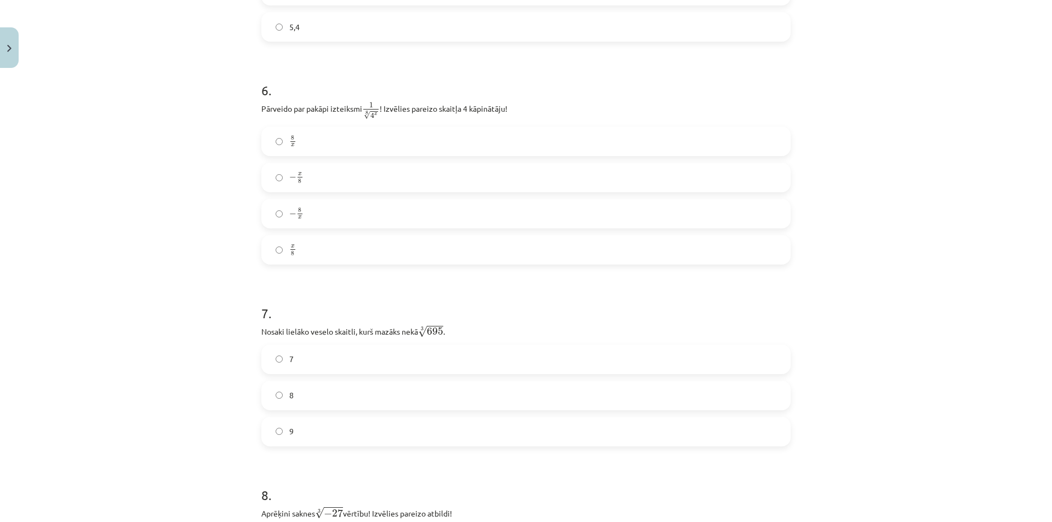
scroll to position [1068, 0]
drag, startPoint x: 337, startPoint y: 257, endPoint x: 333, endPoint y: 244, distance: 13.6
click at [336, 257] on label "x 8 x 8" at bounding box center [526, 247] width 527 height 27
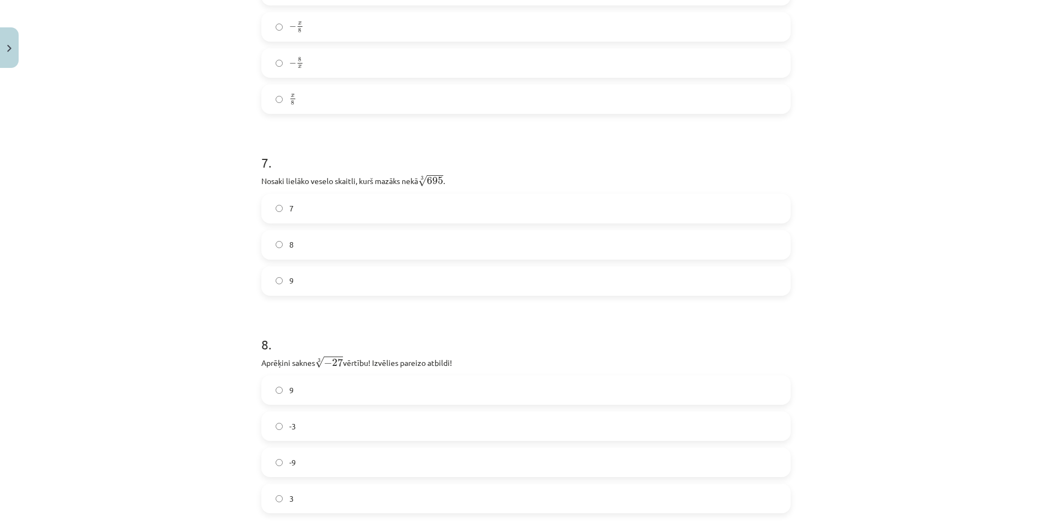
scroll to position [1233, 0]
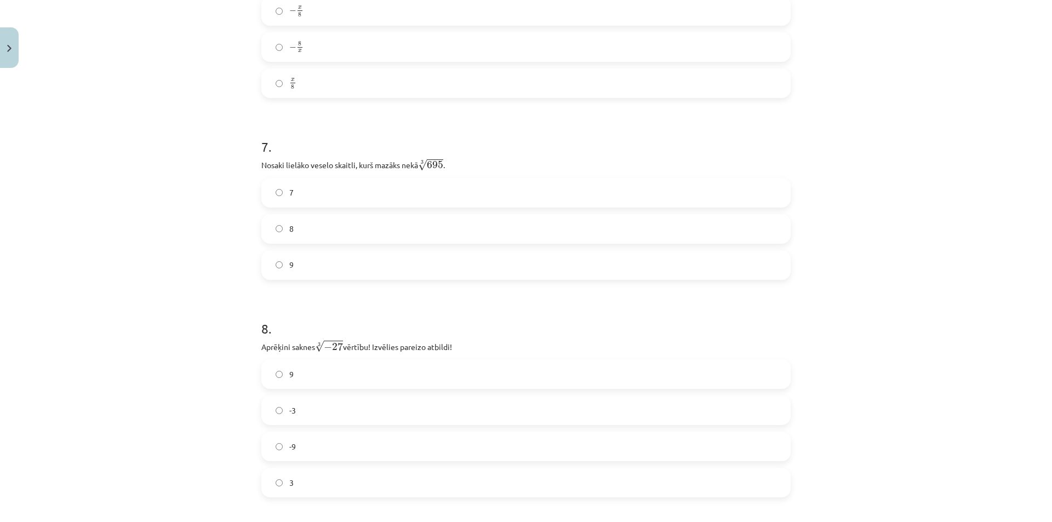
click at [335, 226] on label "8" at bounding box center [526, 228] width 527 height 27
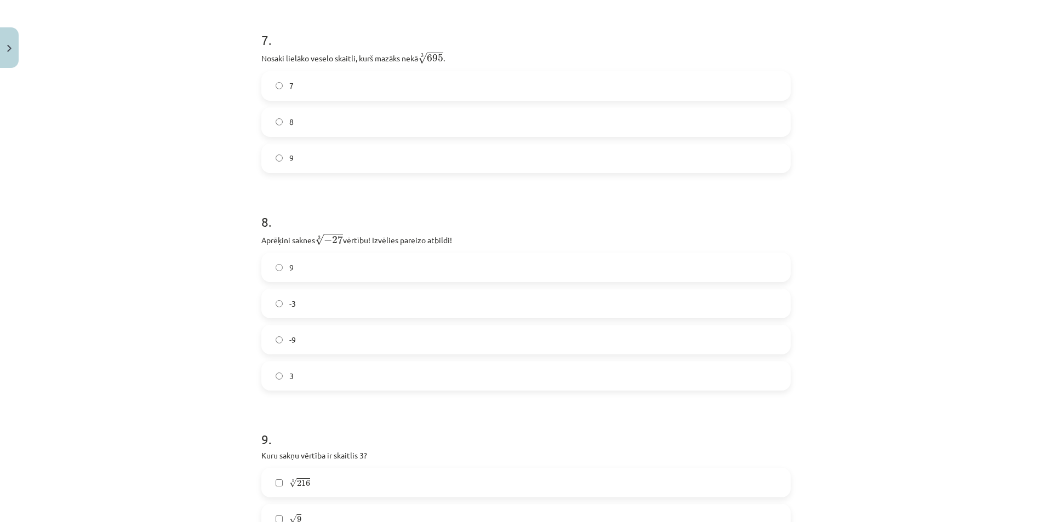
scroll to position [1342, 0]
click at [327, 370] on label "3" at bounding box center [526, 373] width 527 height 27
click at [292, 300] on span "-3" at bounding box center [292, 301] width 7 height 12
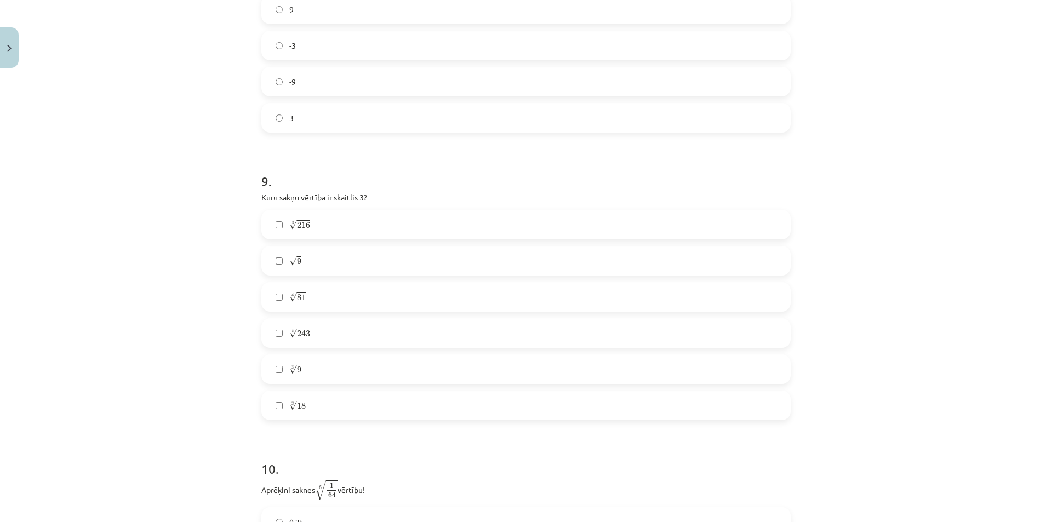
scroll to position [1617, 0]
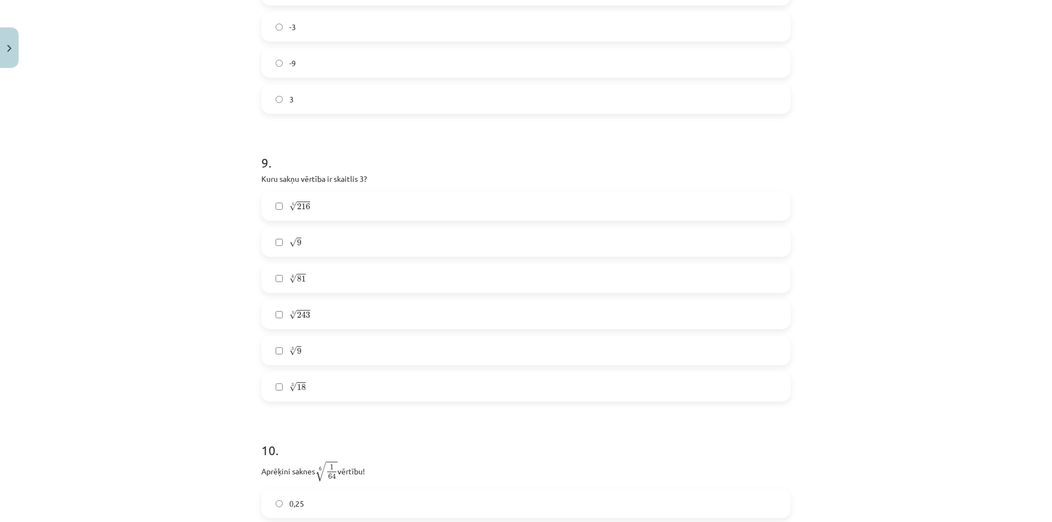
drag, startPoint x: 335, startPoint y: 243, endPoint x: 325, endPoint y: 234, distance: 13.2
click at [335, 242] on label "√ 9 9" at bounding box center [526, 242] width 527 height 27
click at [316, 283] on label "4 √ 81 81 4" at bounding box center [526, 278] width 527 height 27
click at [348, 312] on label "5 √ 243 243 5" at bounding box center [526, 314] width 527 height 27
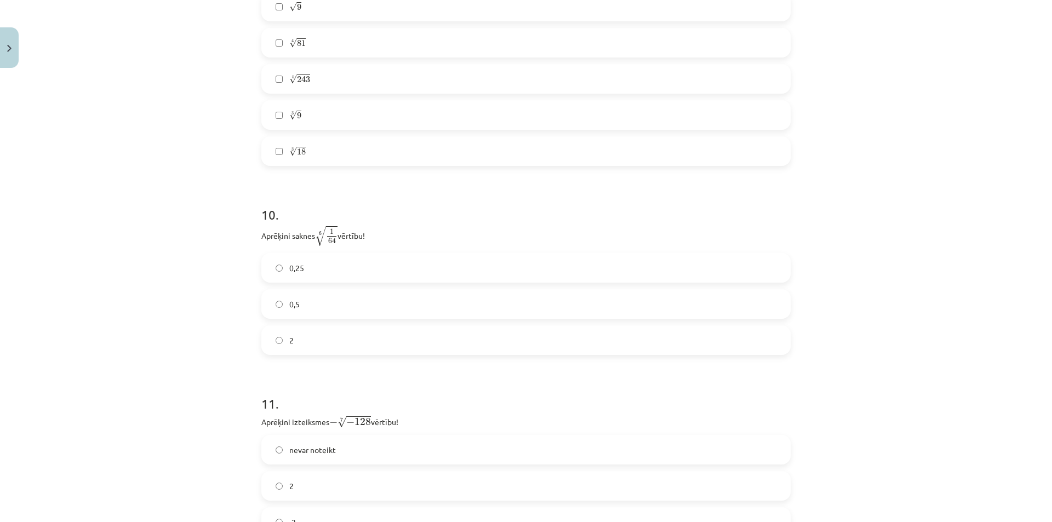
scroll to position [1836, 0]
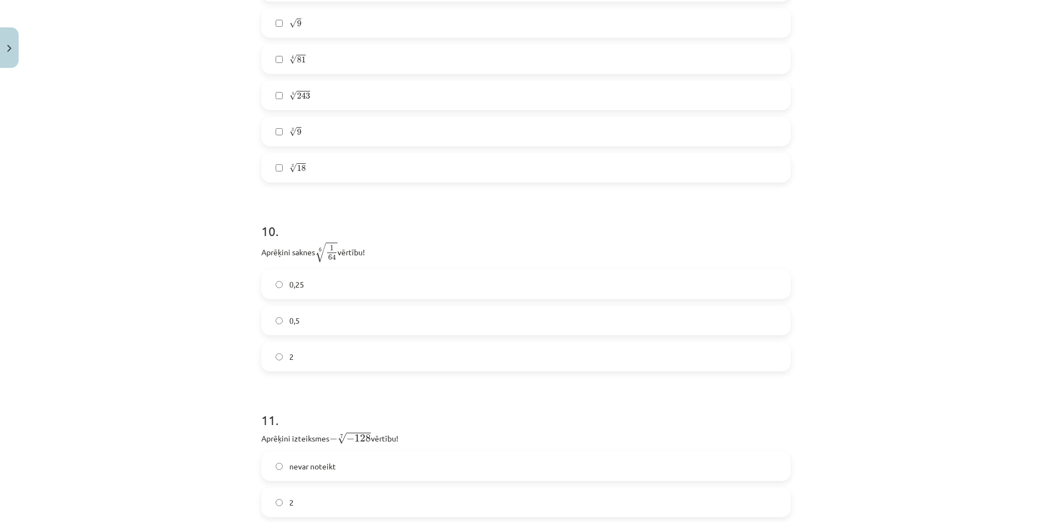
click at [343, 310] on label "0,5" at bounding box center [526, 320] width 527 height 27
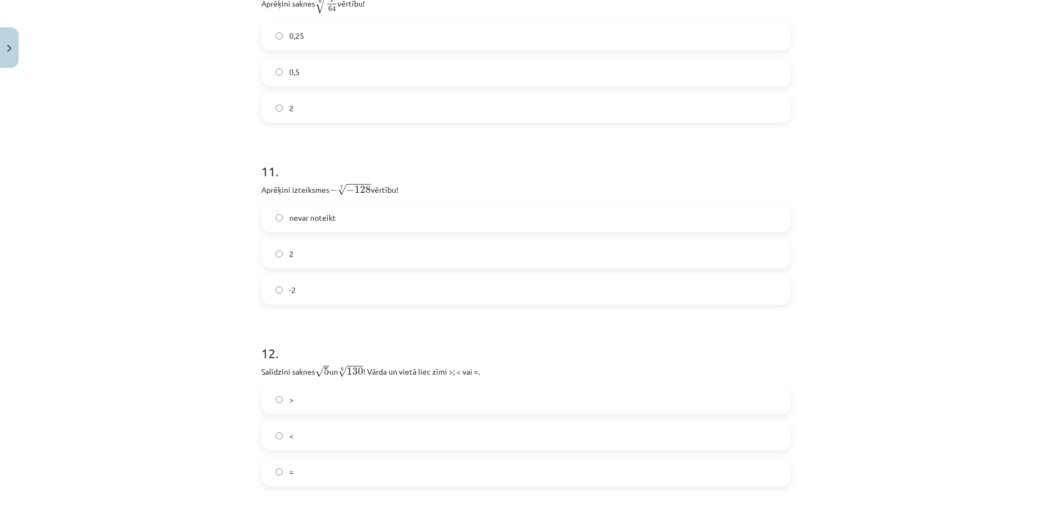
scroll to position [2110, 0]
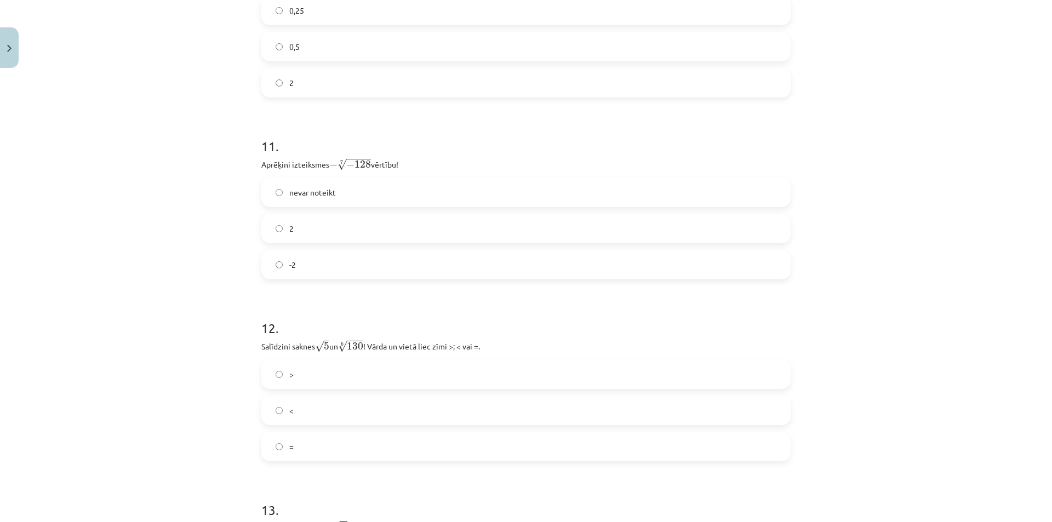
click at [307, 258] on label "-2" at bounding box center [526, 264] width 527 height 27
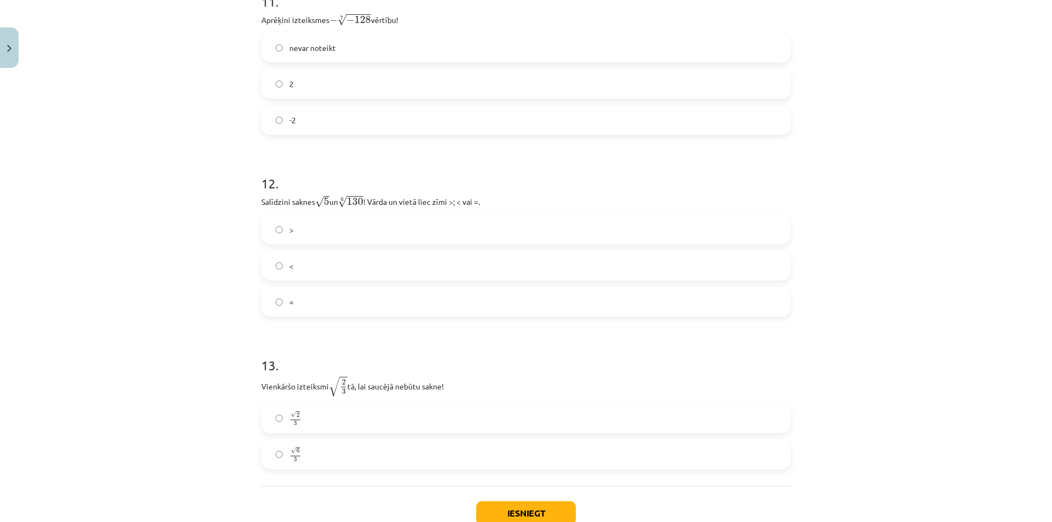
scroll to position [2274, 0]
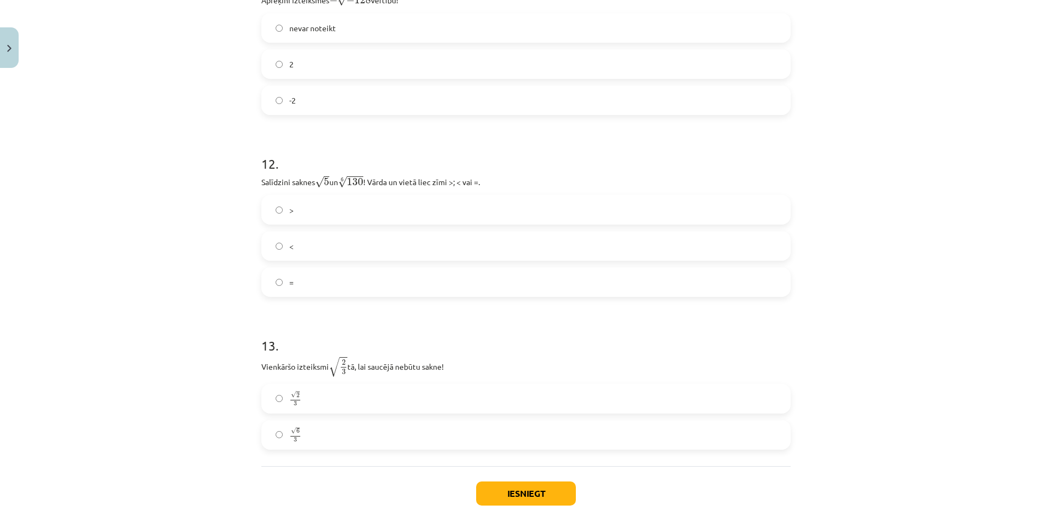
click at [356, 246] on label "<" at bounding box center [526, 245] width 527 height 27
click at [328, 424] on label "√ 6 3 6 3" at bounding box center [526, 435] width 527 height 27
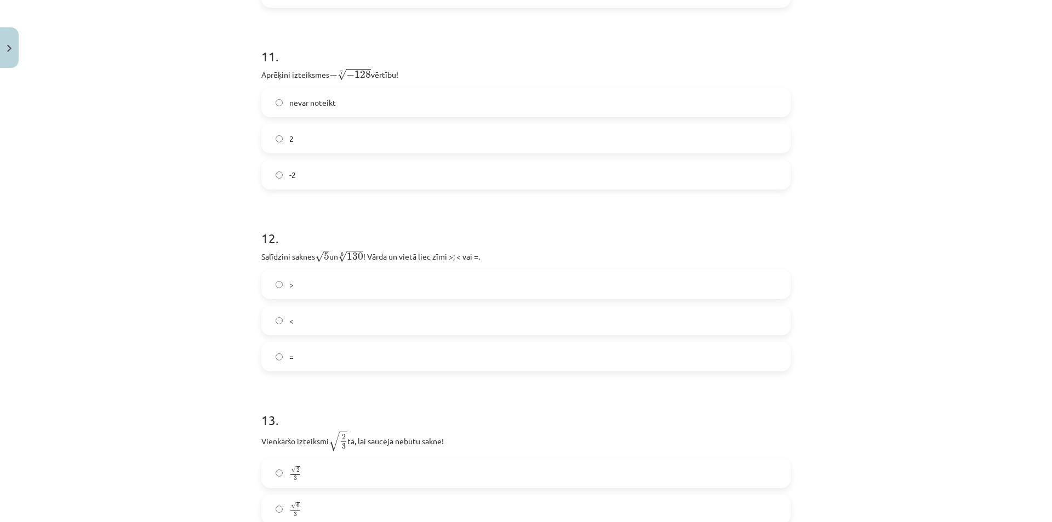
scroll to position [2329, 0]
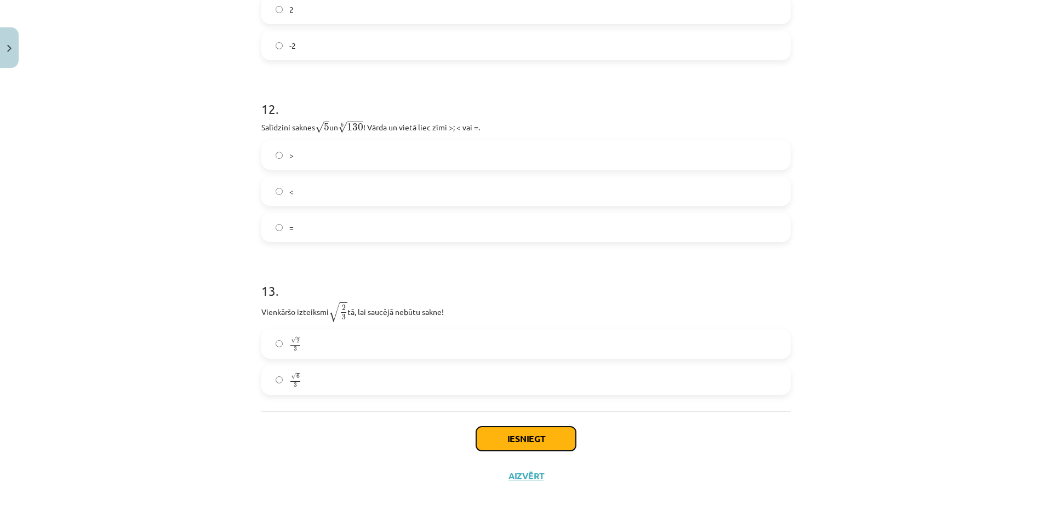
click at [531, 437] on button "Iesniegt" at bounding box center [526, 439] width 100 height 24
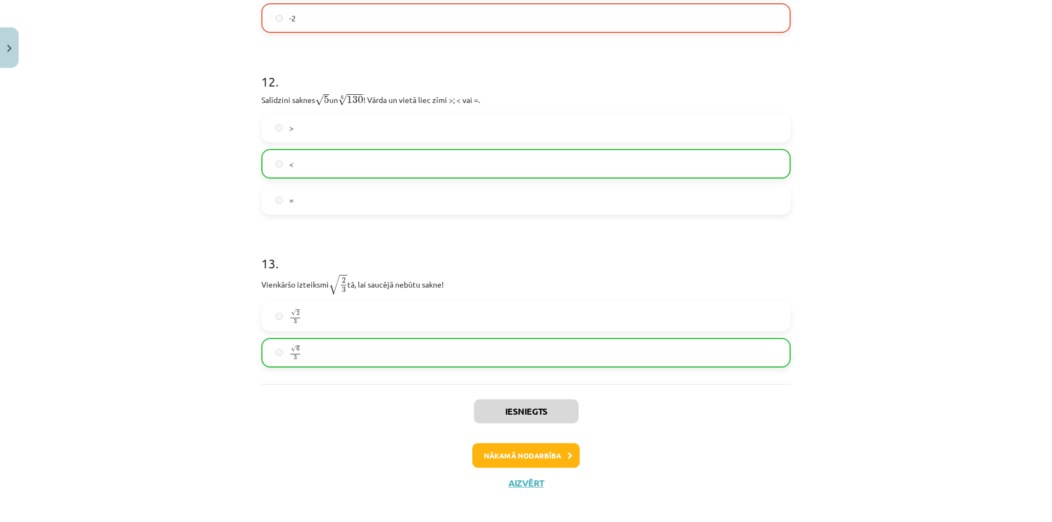
scroll to position [2364, 0]
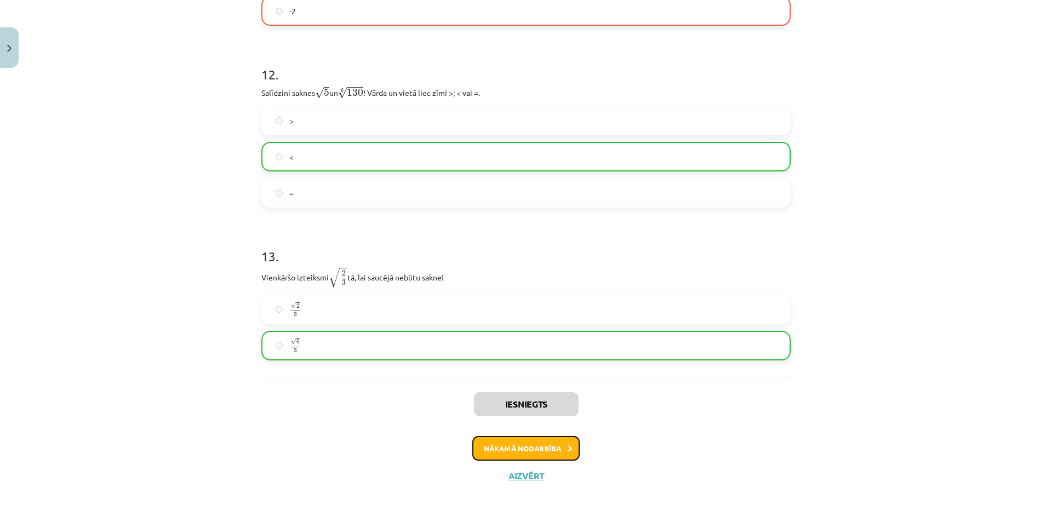
click at [528, 446] on button "Nākamā nodarbība" at bounding box center [526, 448] width 107 height 25
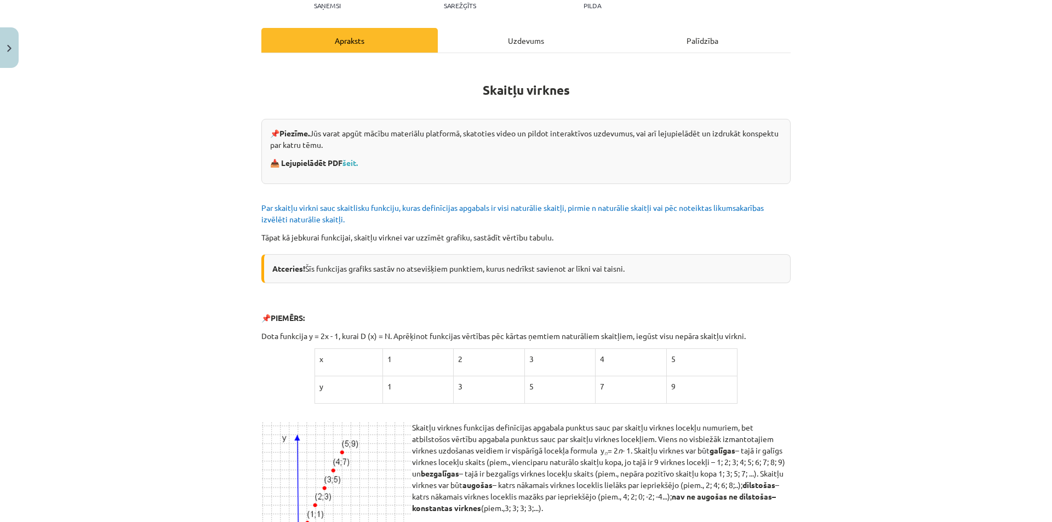
scroll to position [0, 0]
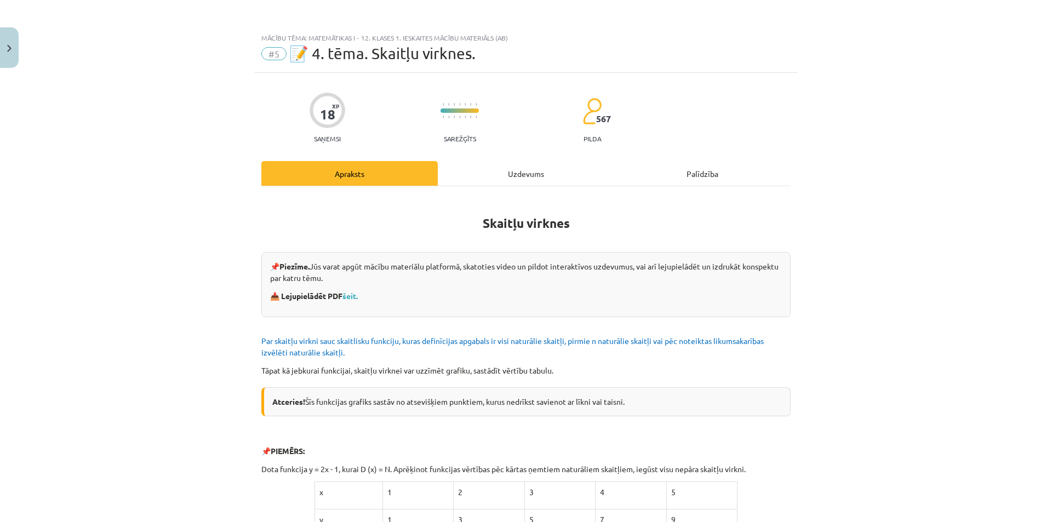
click at [522, 174] on div "Uzdevums" at bounding box center [526, 173] width 177 height 25
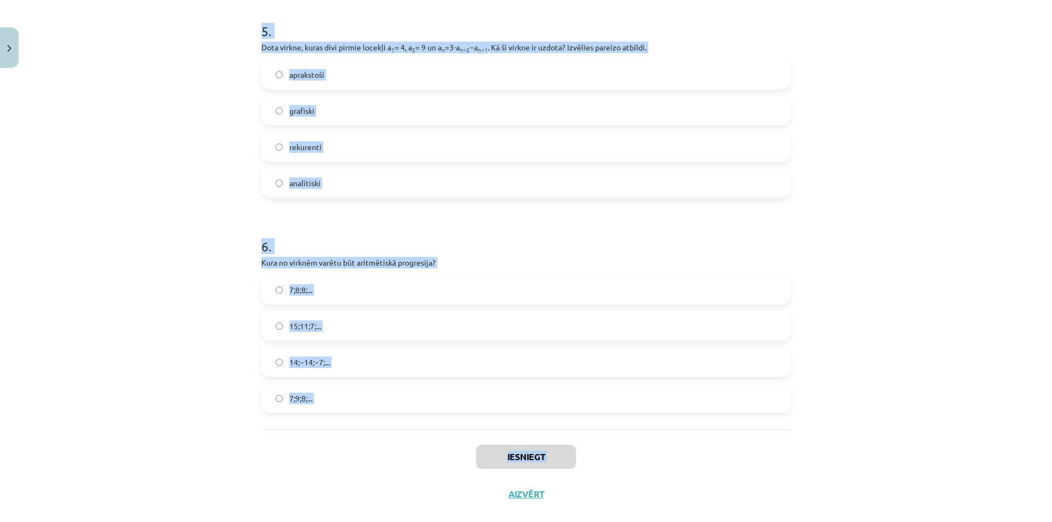
scroll to position [1098, 0]
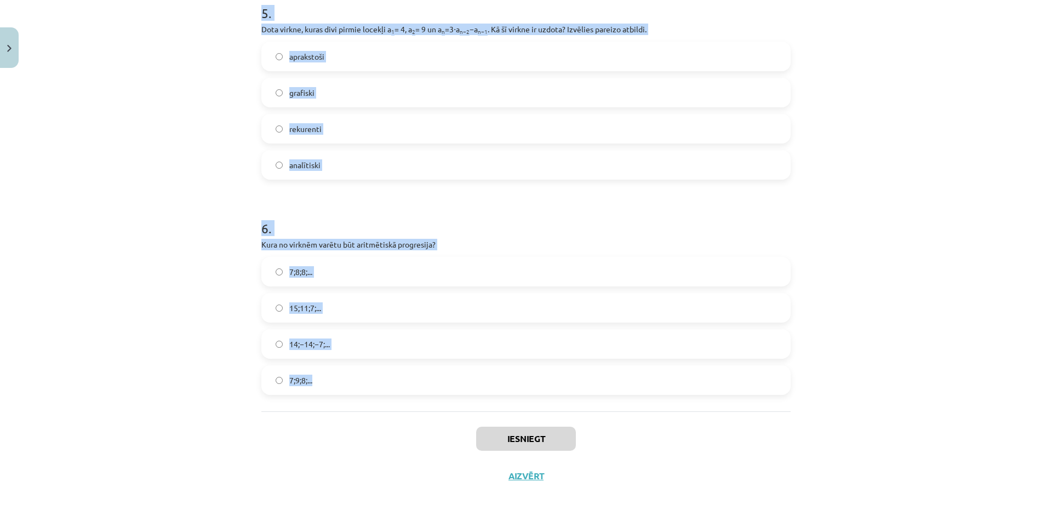
drag, startPoint x: 257, startPoint y: 135, endPoint x: 390, endPoint y: 394, distance: 291.2
copy form "1 . Skaitļu virkne -7; -4; -1; 2; 5; ... ir Ne augoša, ne dilstoša Konstanta Au…"
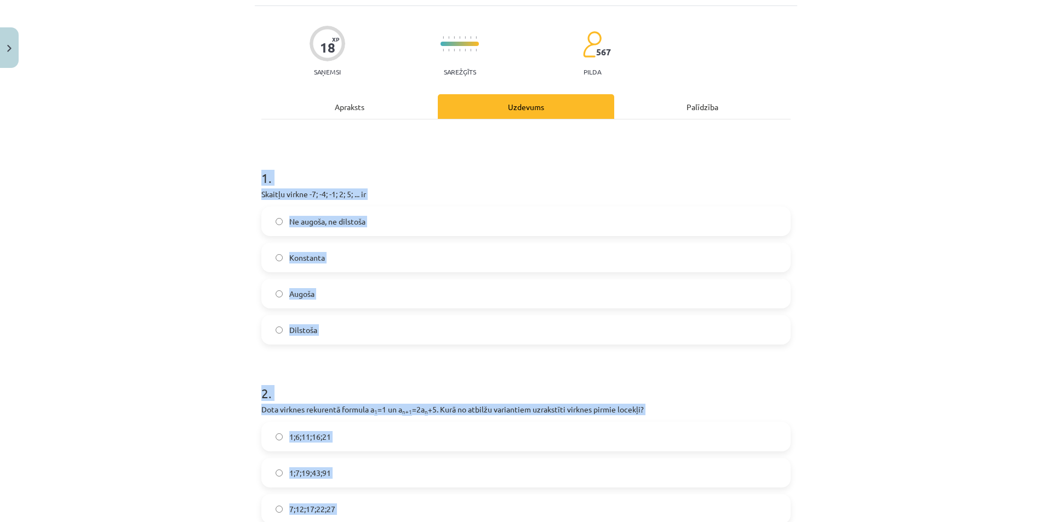
scroll to position [56, 0]
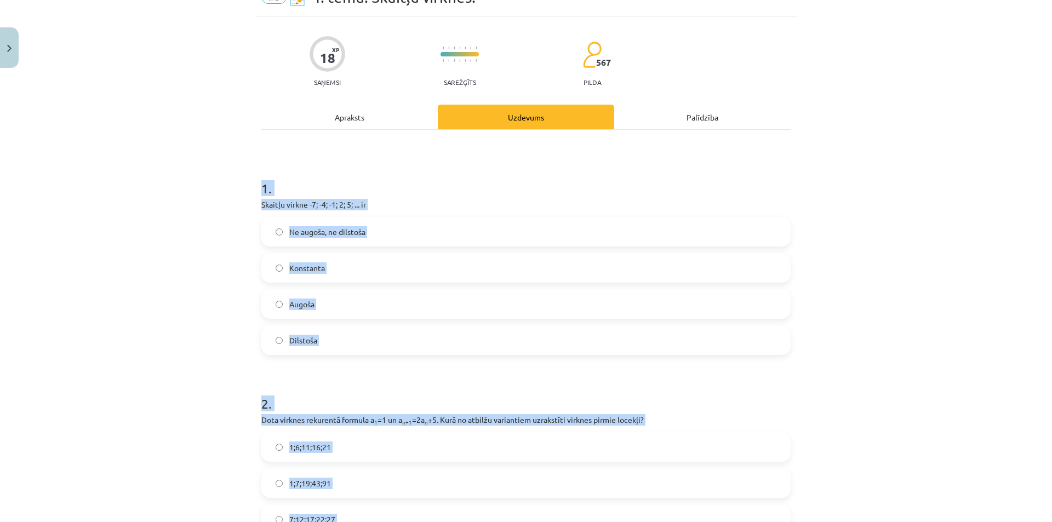
click at [197, 234] on div "Mācību tēma: Matemātikas i - 12. klases 1. ieskaites mācību materiāls (ab) #5 📝…" at bounding box center [526, 261] width 1052 height 522
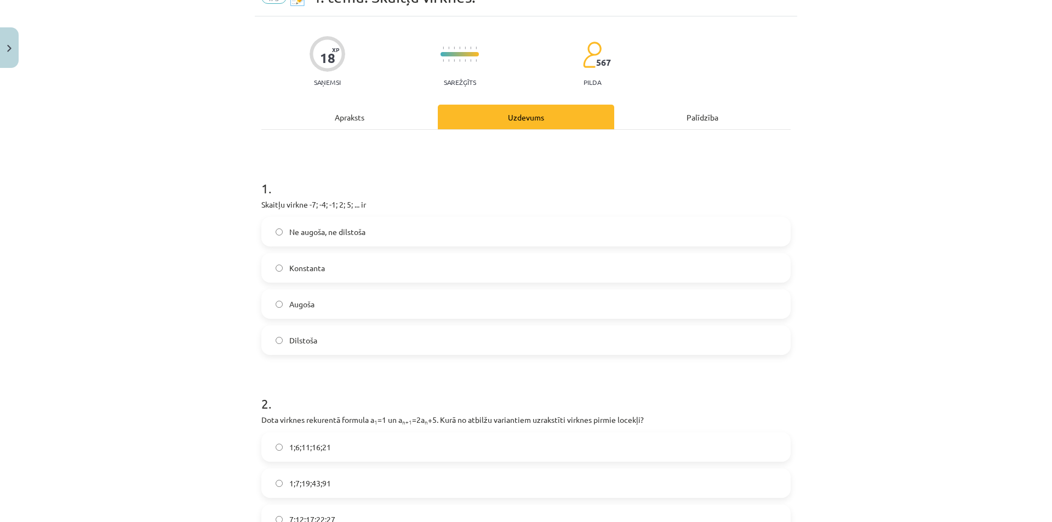
click at [351, 307] on label "Augoša" at bounding box center [526, 304] width 527 height 27
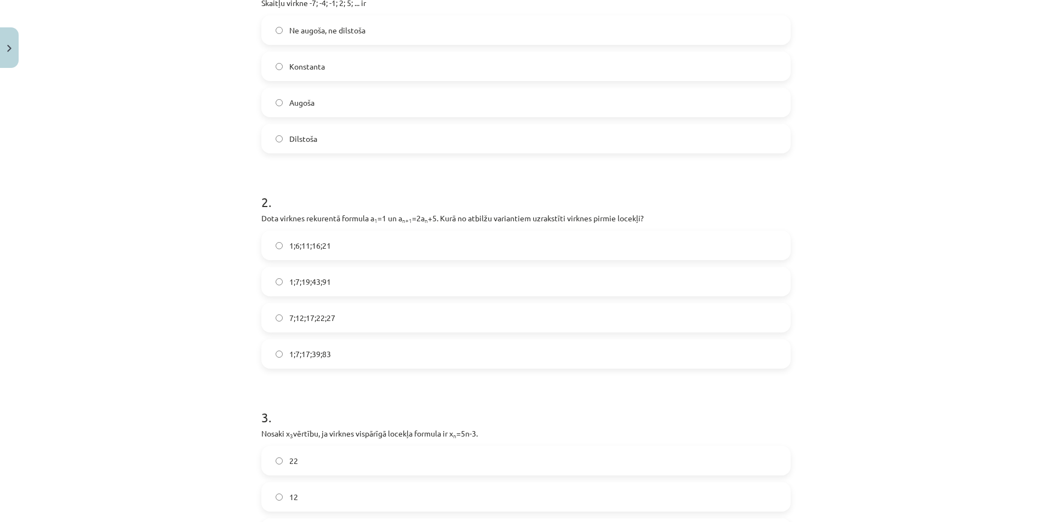
scroll to position [276, 0]
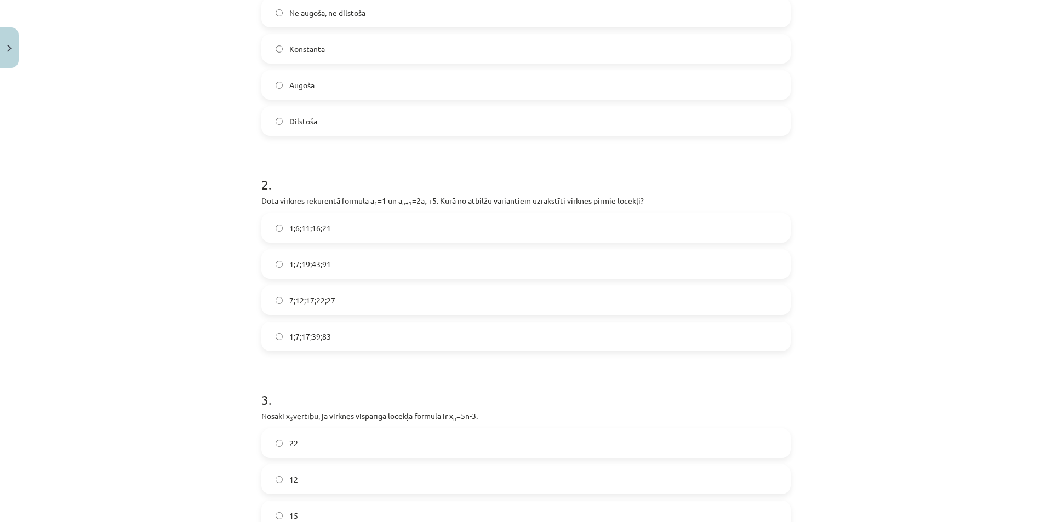
click at [361, 266] on label "1;7;19;43;91" at bounding box center [526, 264] width 527 height 27
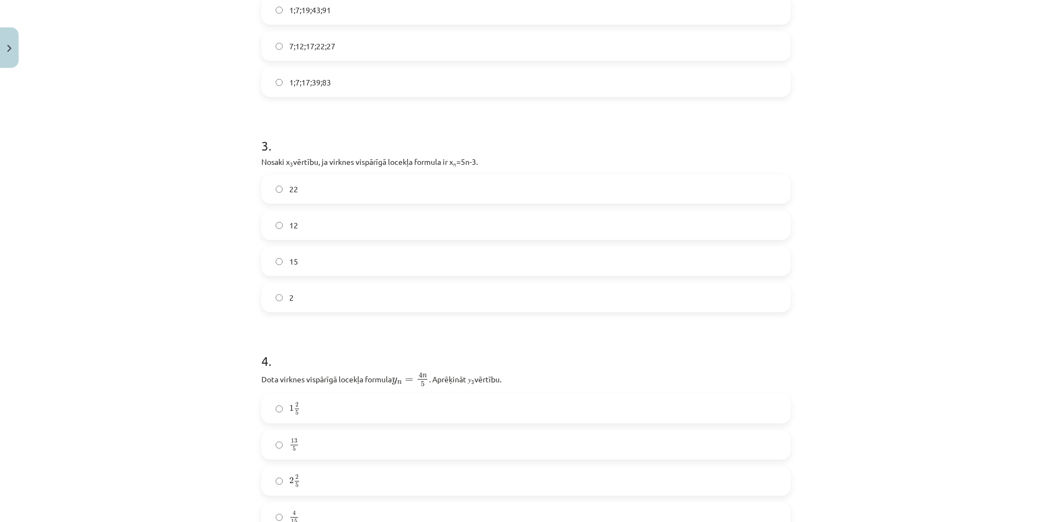
scroll to position [550, 0]
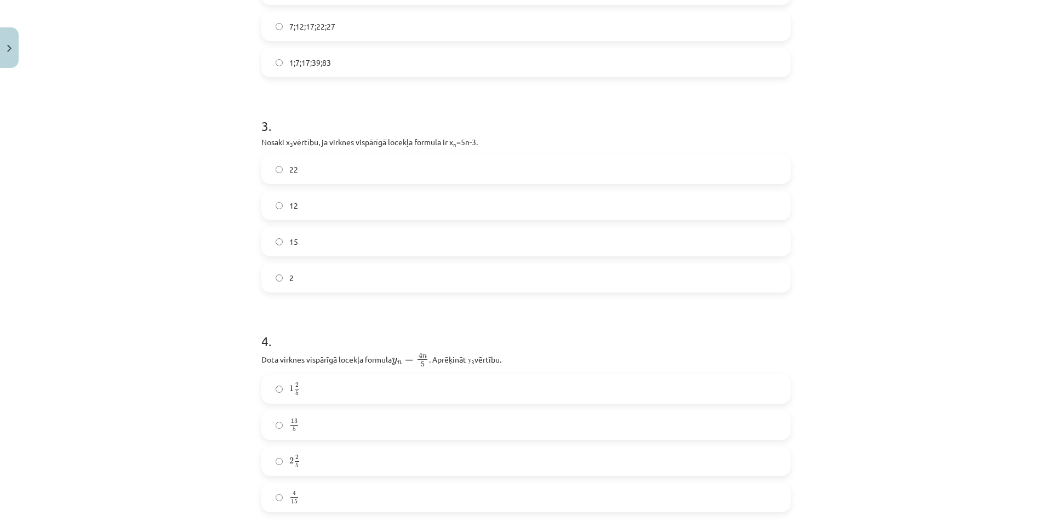
click at [373, 203] on label "12" at bounding box center [526, 205] width 527 height 27
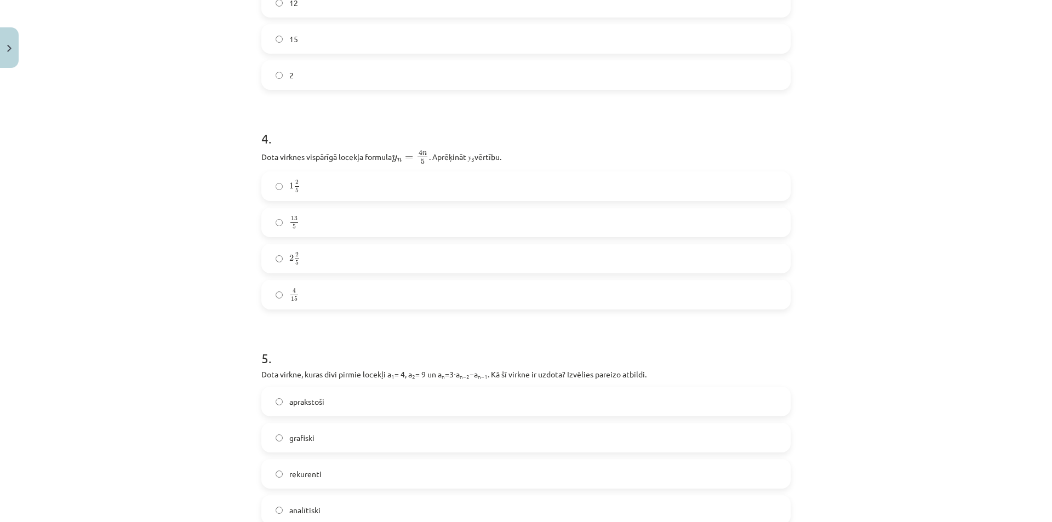
scroll to position [769, 0]
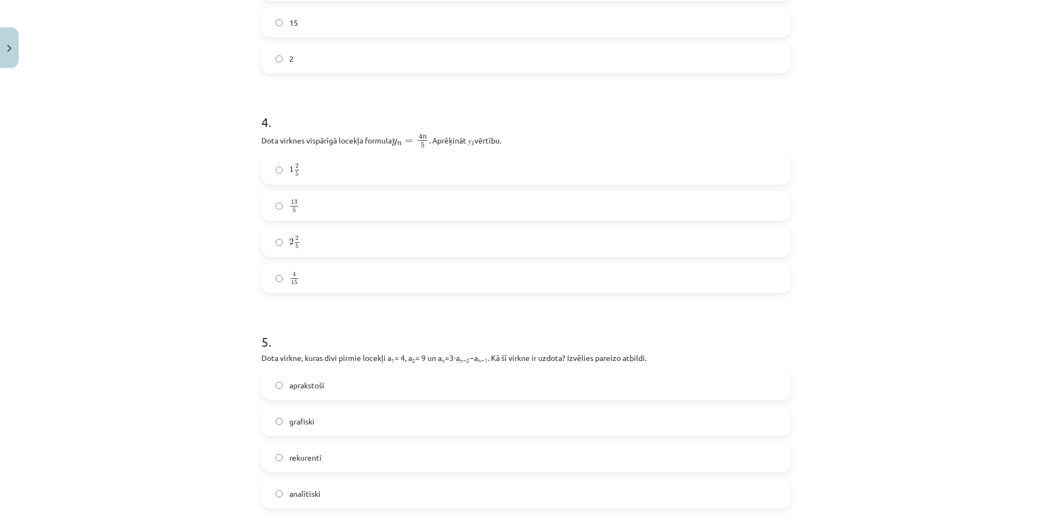
click at [364, 246] on label "2 2 5 2 2 5" at bounding box center [526, 242] width 527 height 27
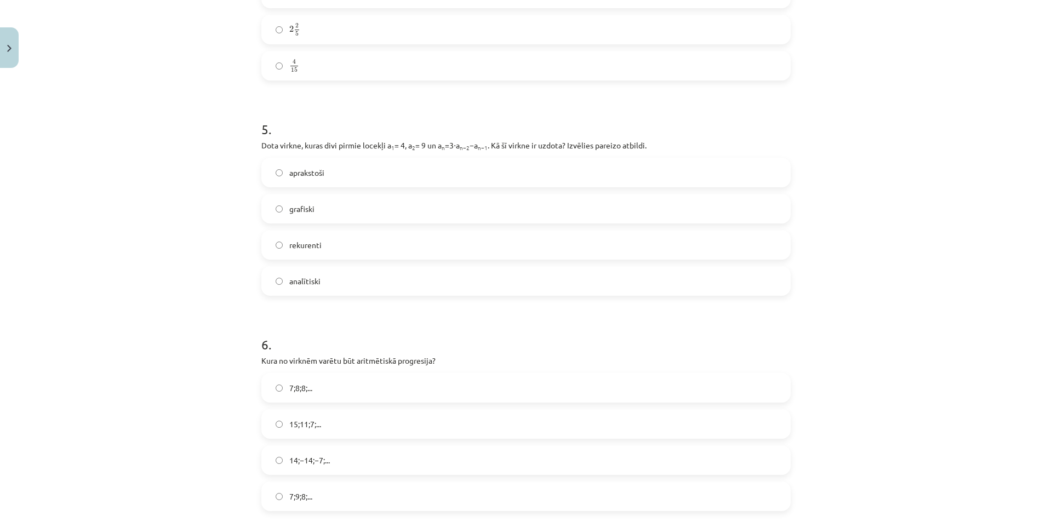
scroll to position [988, 0]
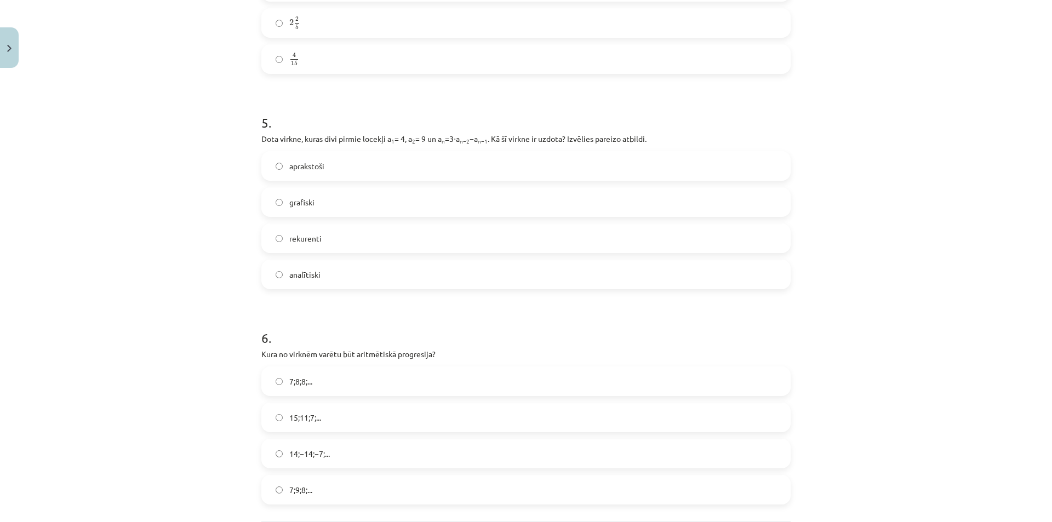
click at [378, 244] on label "rekurenti" at bounding box center [526, 238] width 527 height 27
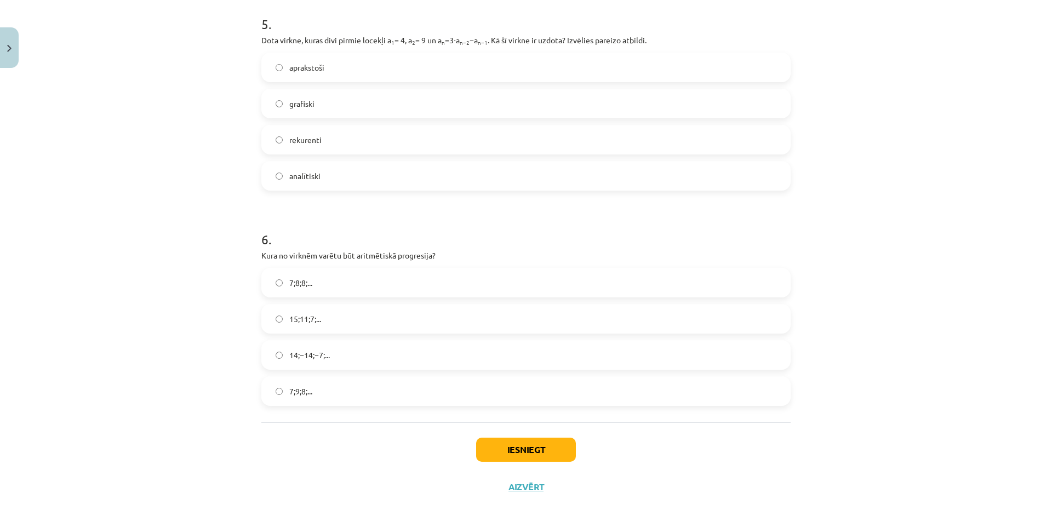
scroll to position [1098, 0]
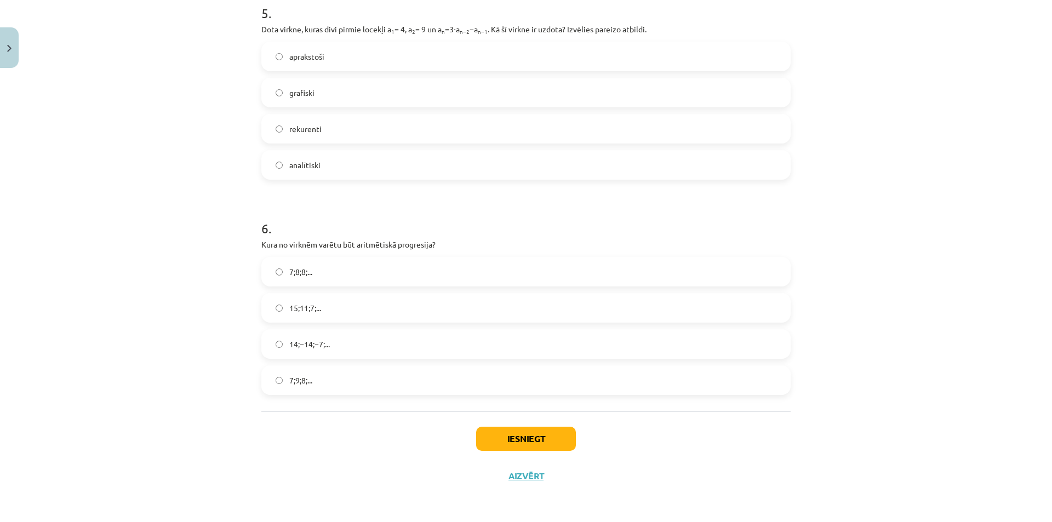
click at [349, 313] on label "15;11;7;..." at bounding box center [526, 307] width 527 height 27
click at [550, 437] on button "Iesniegt" at bounding box center [526, 439] width 100 height 24
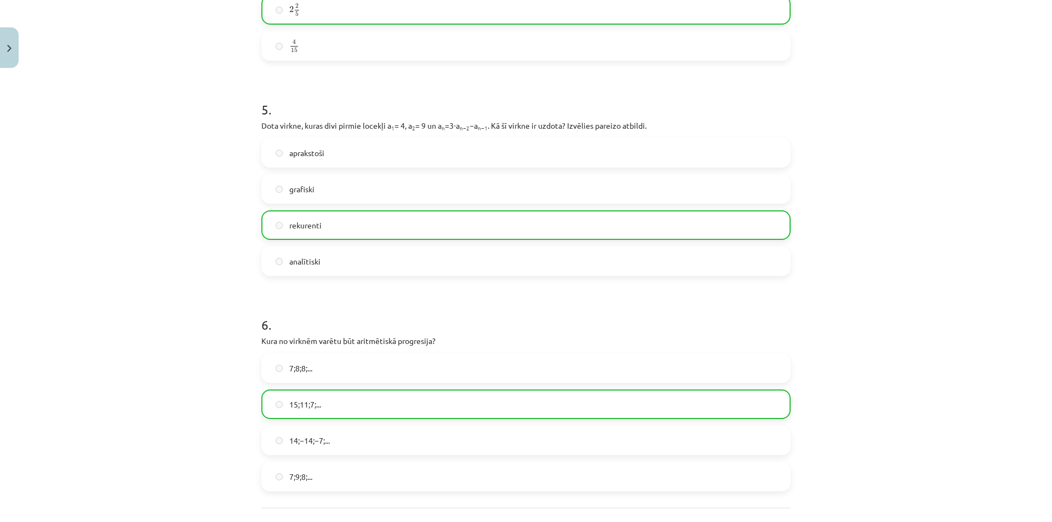
scroll to position [1133, 0]
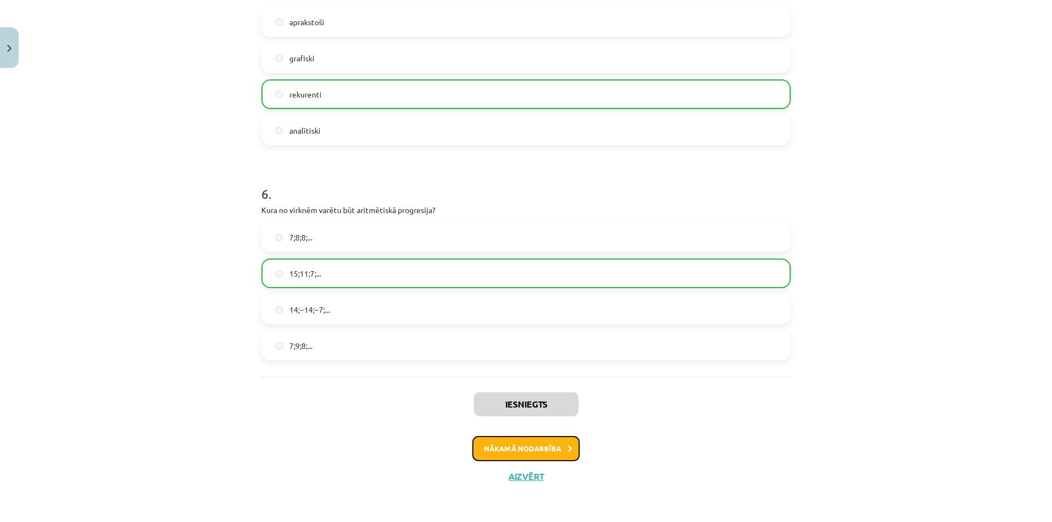
click at [556, 448] on button "Nākamā nodarbība" at bounding box center [526, 448] width 107 height 25
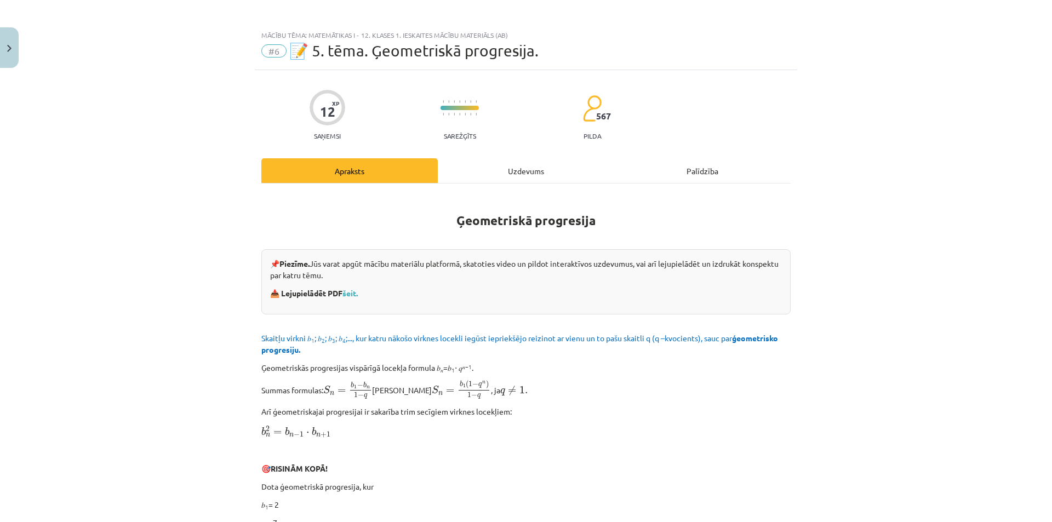
scroll to position [0, 0]
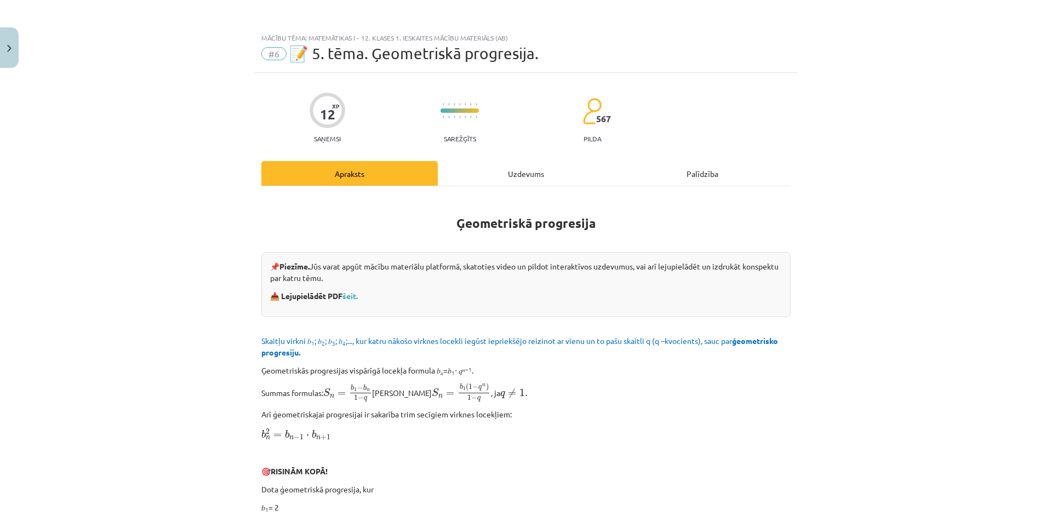
click at [523, 179] on div "Uzdevums" at bounding box center [526, 173] width 177 height 25
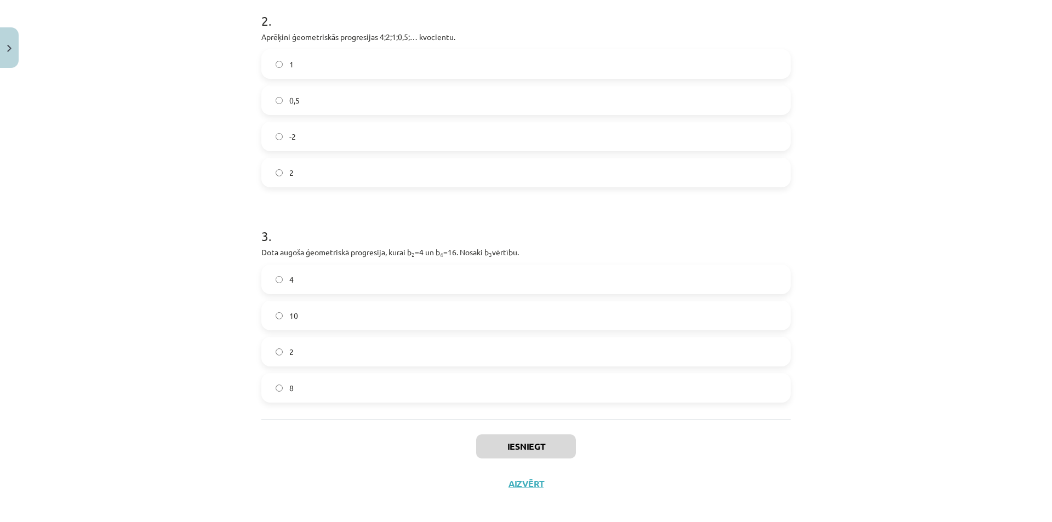
scroll to position [375, 0]
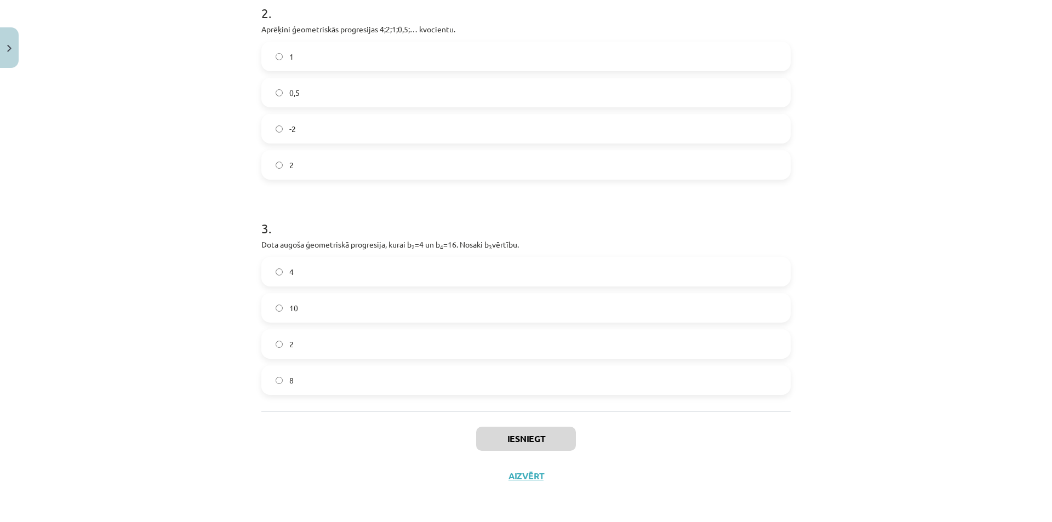
click at [384, 376] on label "8" at bounding box center [526, 380] width 527 height 27
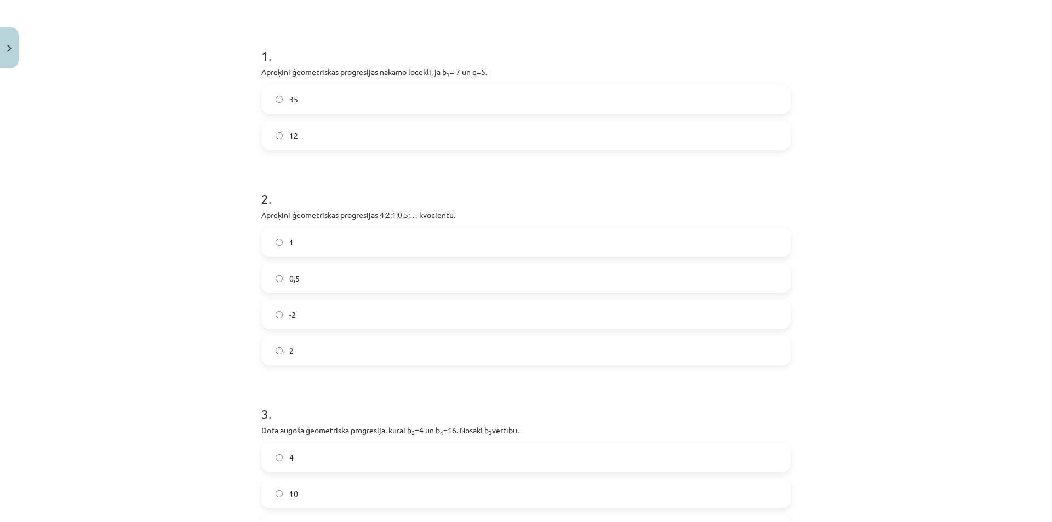
scroll to position [156, 0]
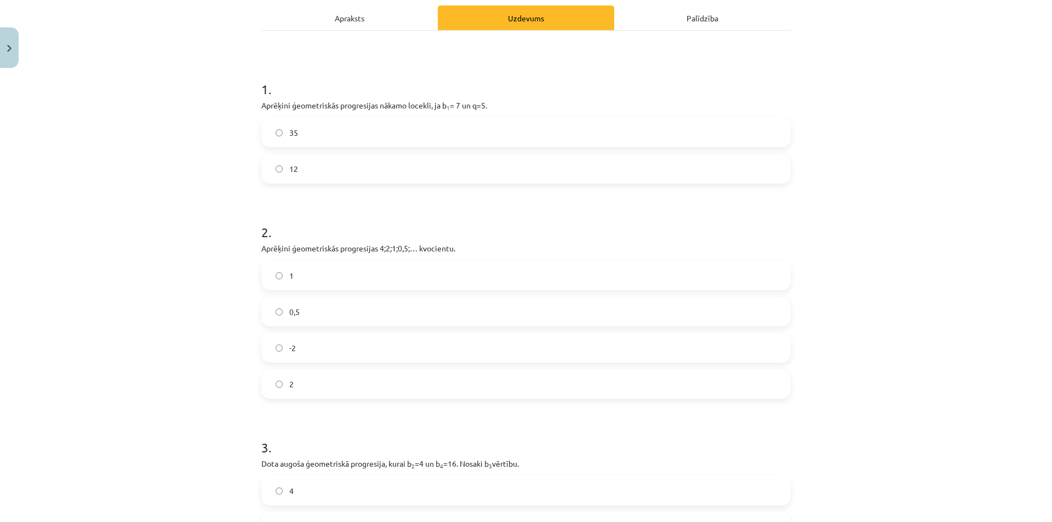
click at [377, 343] on label "-2" at bounding box center [526, 347] width 527 height 27
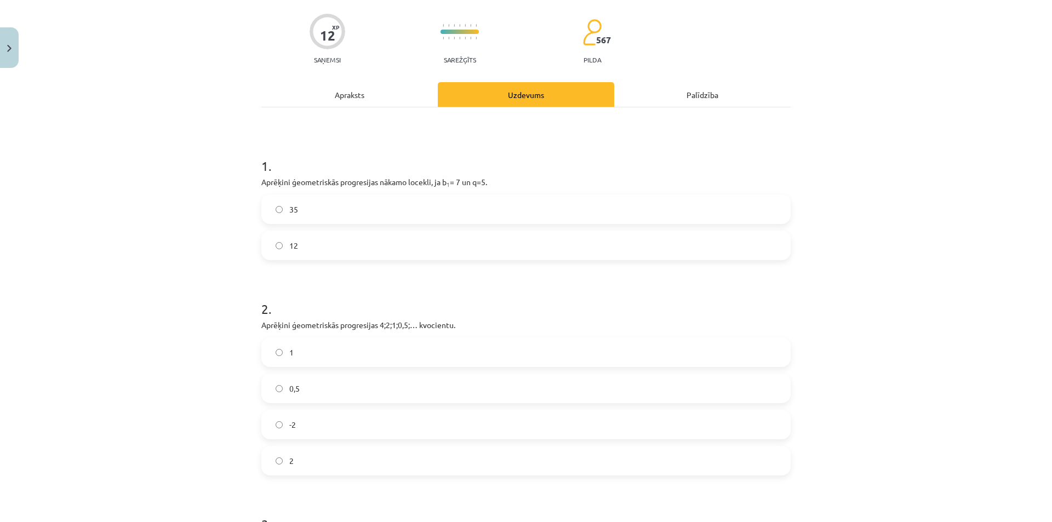
scroll to position [46, 0]
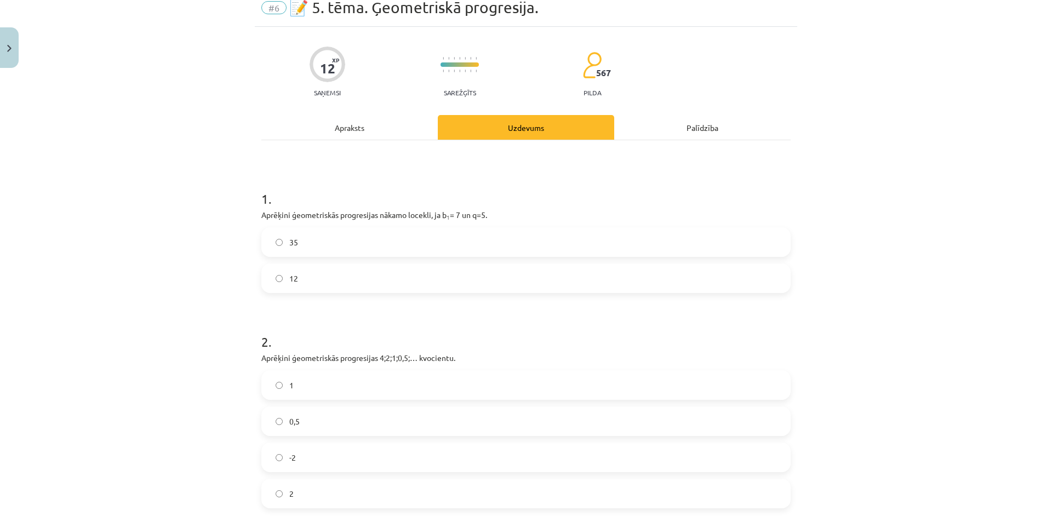
click at [394, 249] on label "35" at bounding box center [526, 242] width 527 height 27
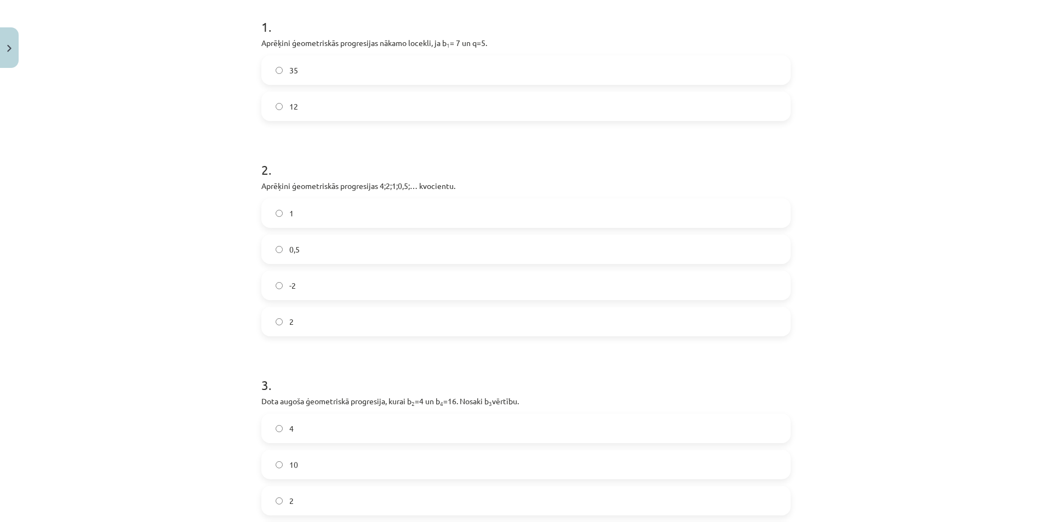
scroll to position [375, 0]
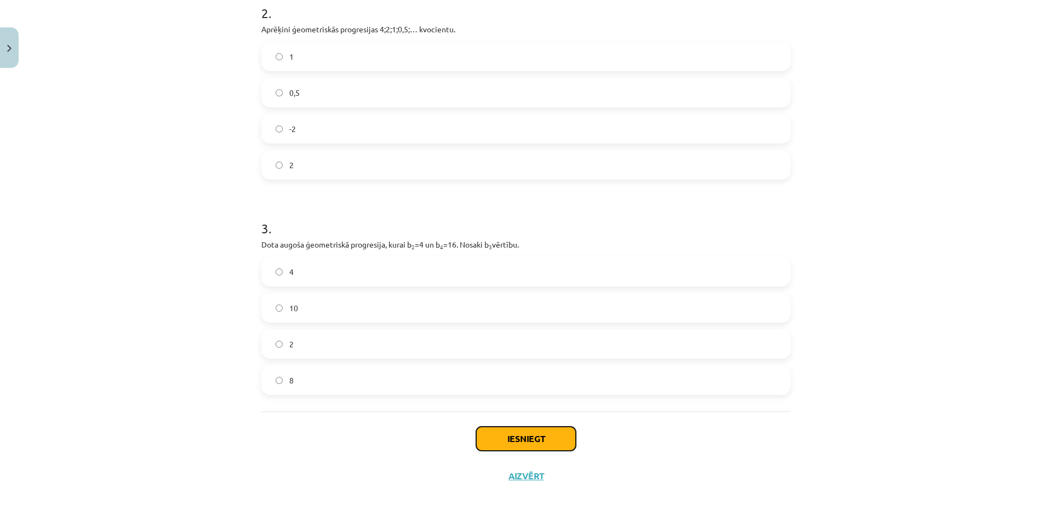
click at [557, 439] on button "Iesniegt" at bounding box center [526, 439] width 100 height 24
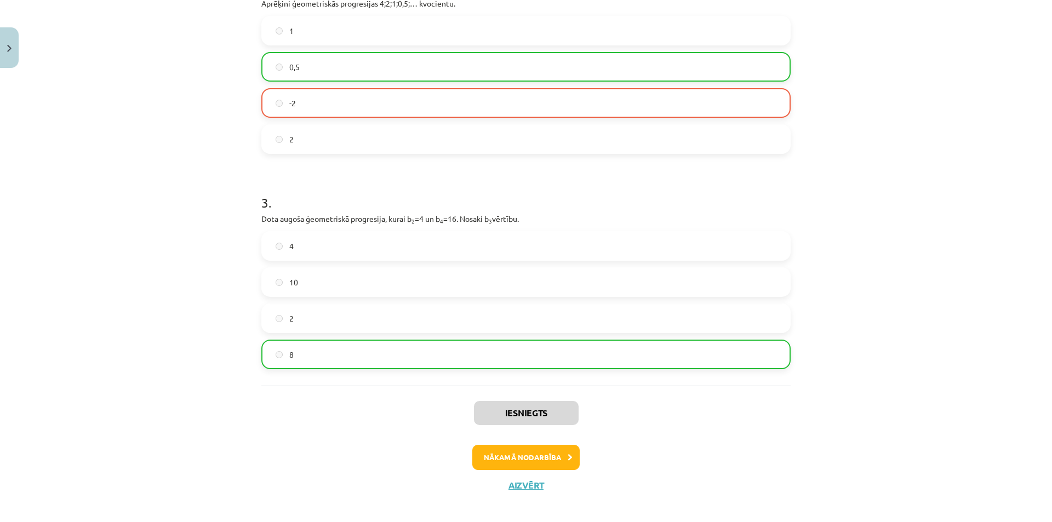
scroll to position [410, 0]
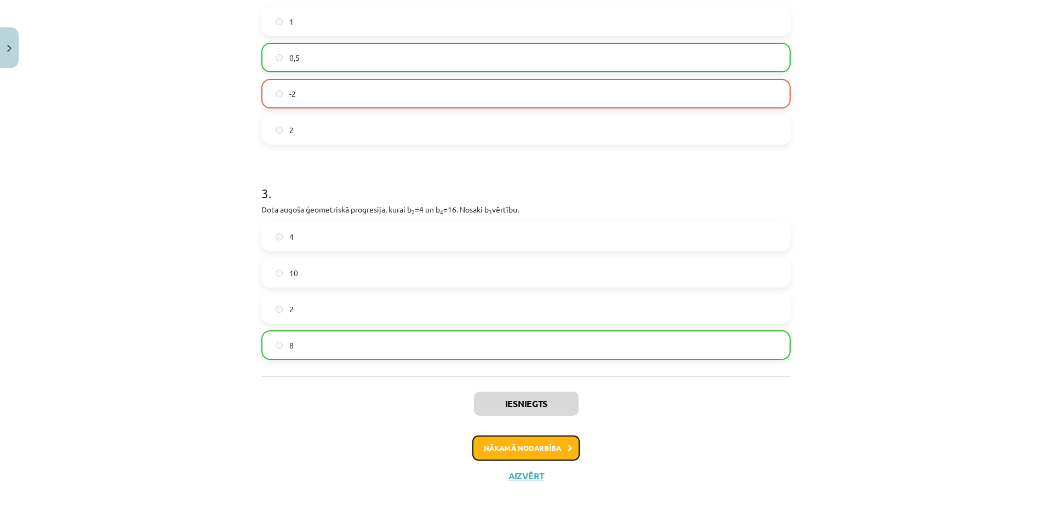
click at [552, 447] on button "Nākamā nodarbība" at bounding box center [526, 448] width 107 height 25
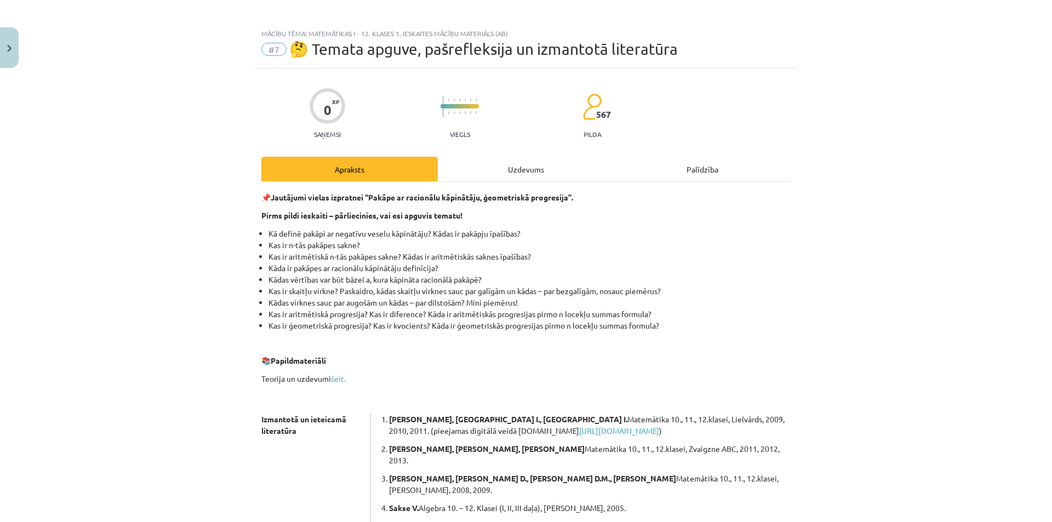
scroll to position [0, 0]
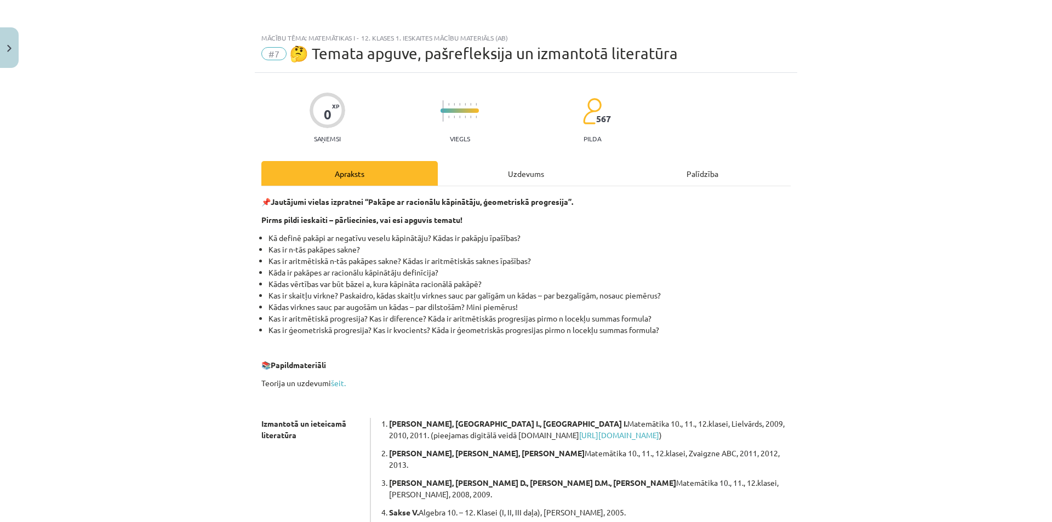
click at [524, 175] on div "Uzdevums" at bounding box center [526, 173] width 177 height 25
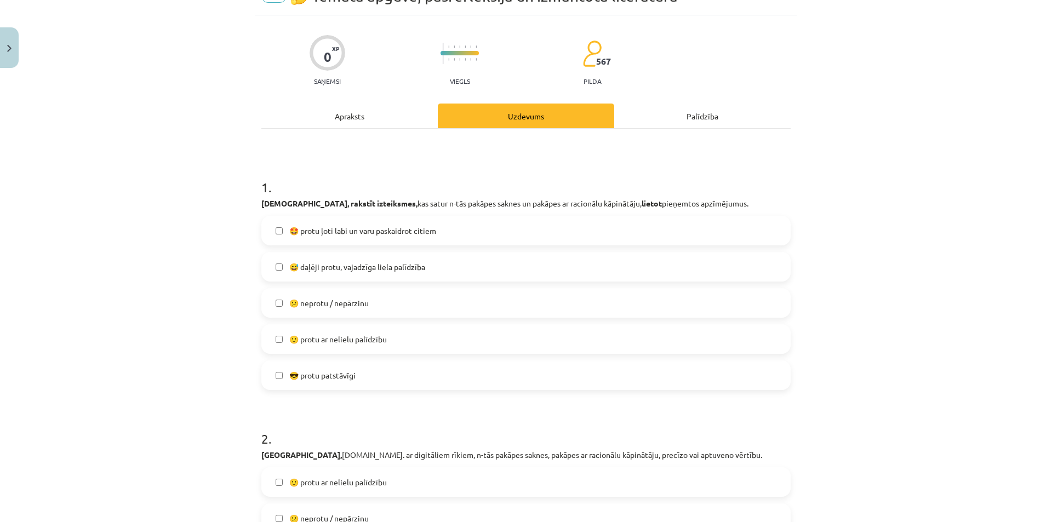
scroll to position [82, 0]
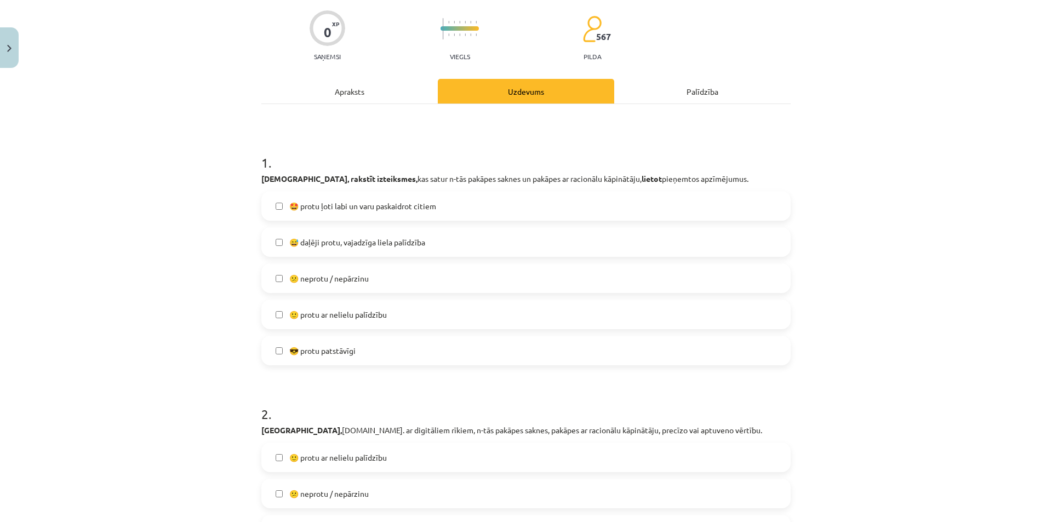
click at [420, 244] on span "😅 daļēji protu, vajadzīga liela palīdzība" at bounding box center [357, 243] width 136 height 12
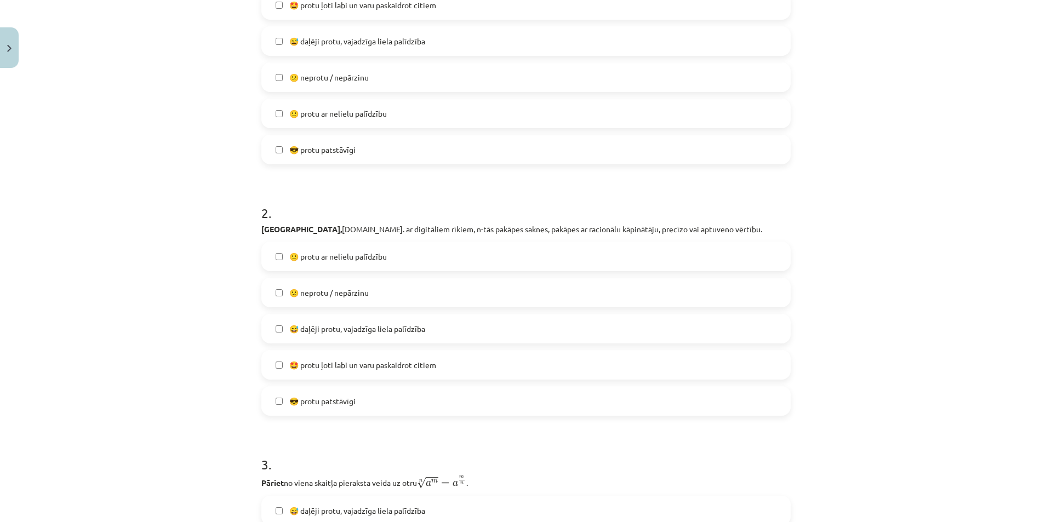
scroll to position [247, 0]
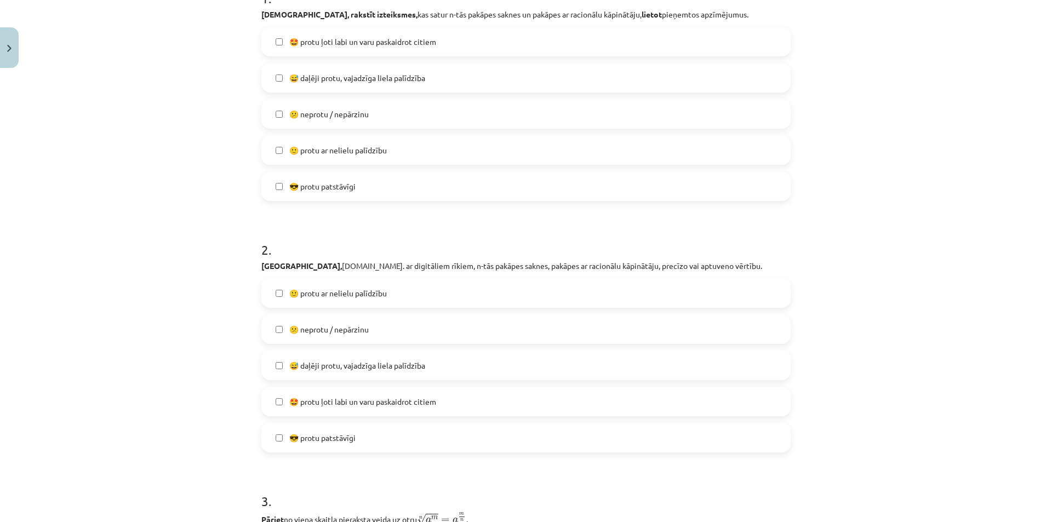
click at [457, 364] on label "😅 daļēji protu, vajadzīga liela palīdzība" at bounding box center [526, 365] width 527 height 27
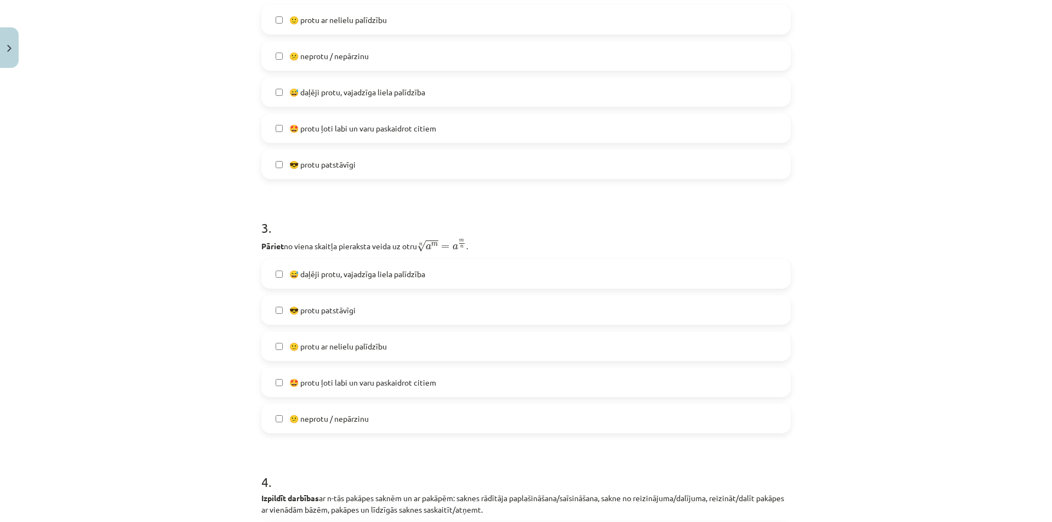
scroll to position [521, 0]
click at [377, 279] on span "😅 daļēji protu, vajadzīga liela palīdzība" at bounding box center [357, 274] width 136 height 12
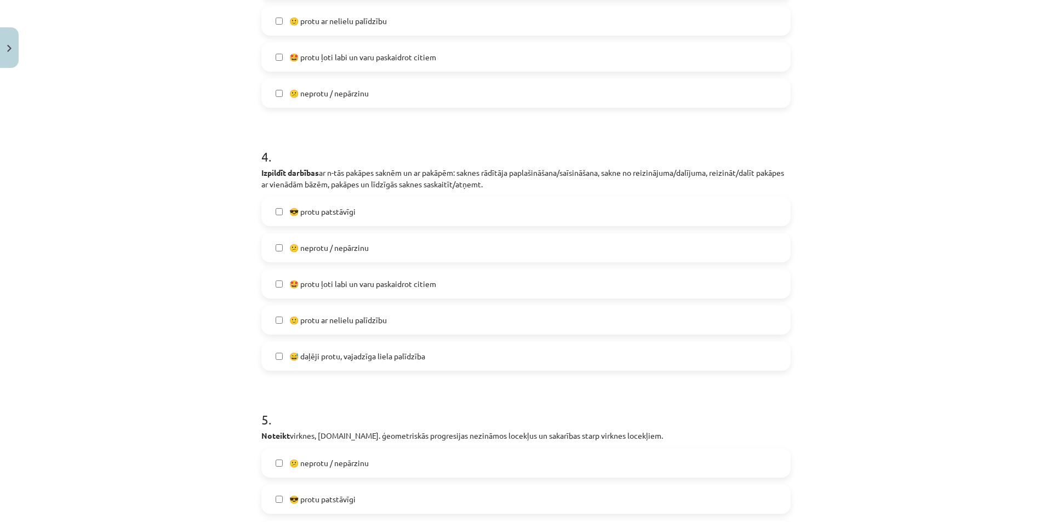
scroll to position [850, 0]
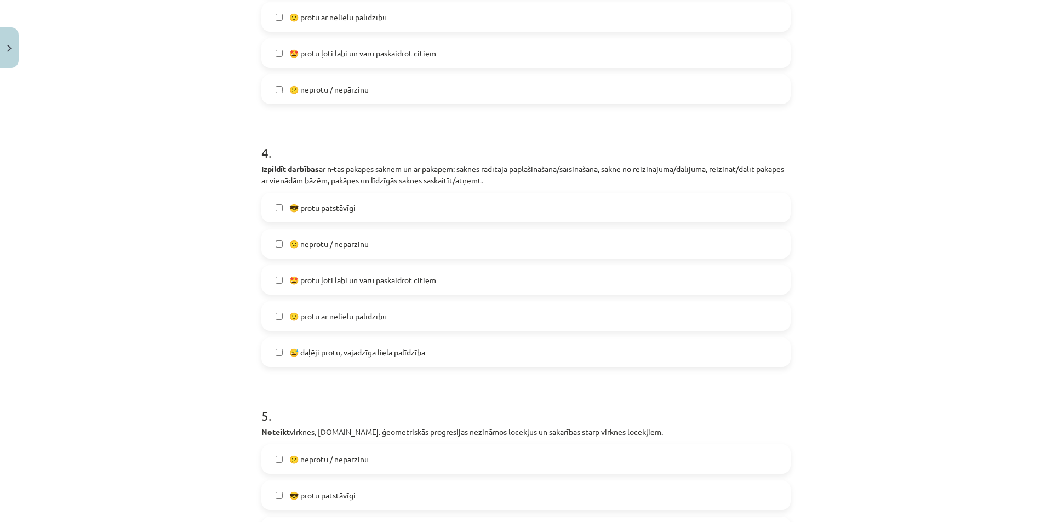
click at [404, 351] on span "😅 daļēji protu, vajadzīga liela palīdzība" at bounding box center [357, 353] width 136 height 12
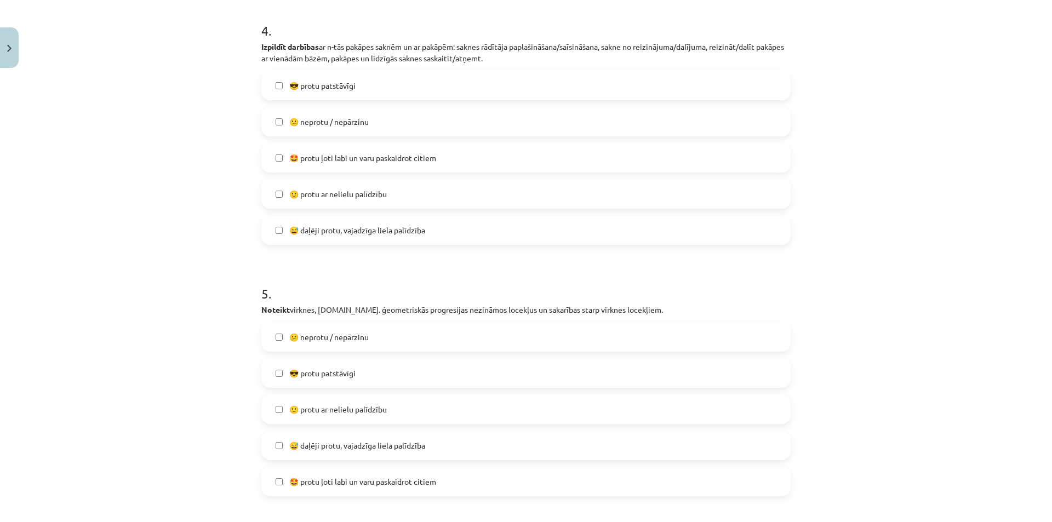
scroll to position [1069, 0]
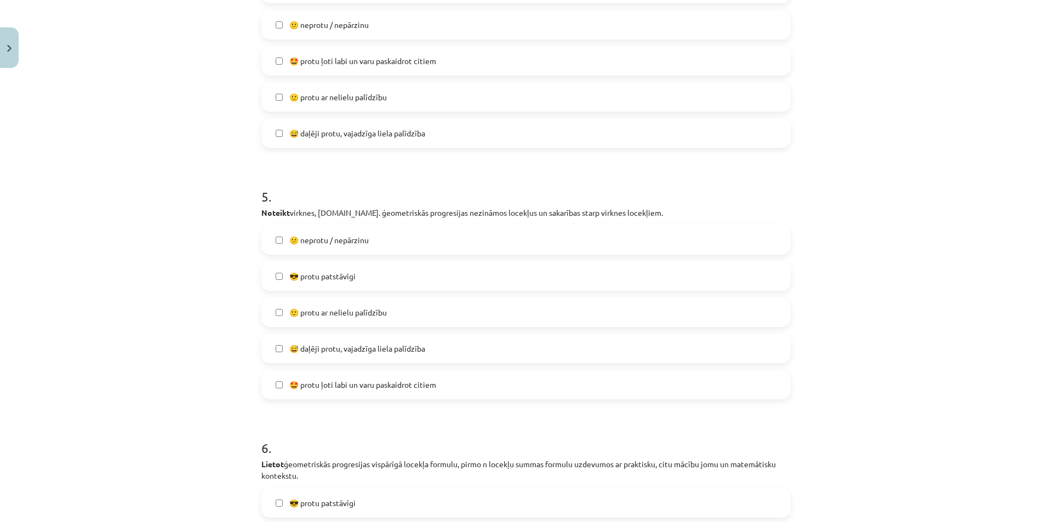
click at [377, 344] on span "😅 daļēji protu, vajadzīga liela palīdzība" at bounding box center [357, 349] width 136 height 12
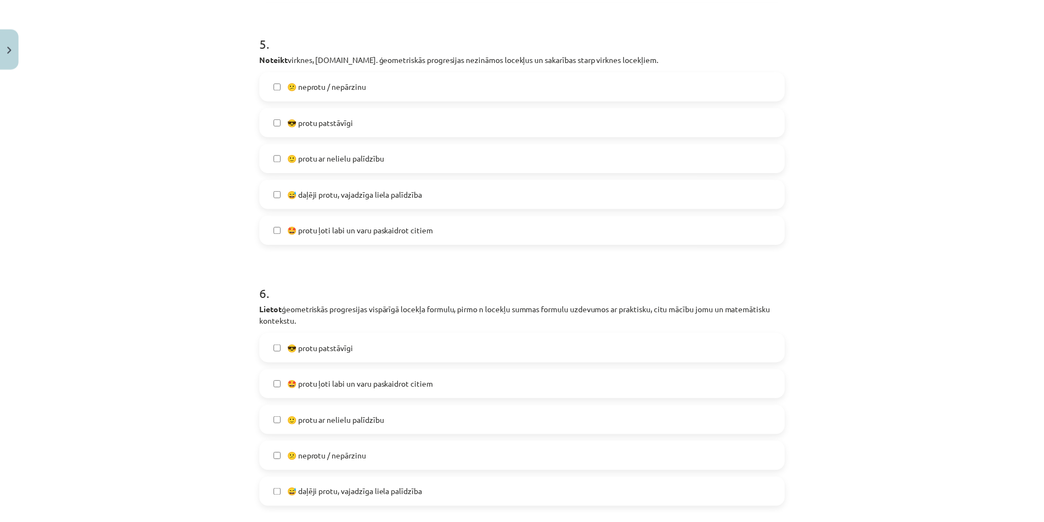
scroll to position [1336, 0]
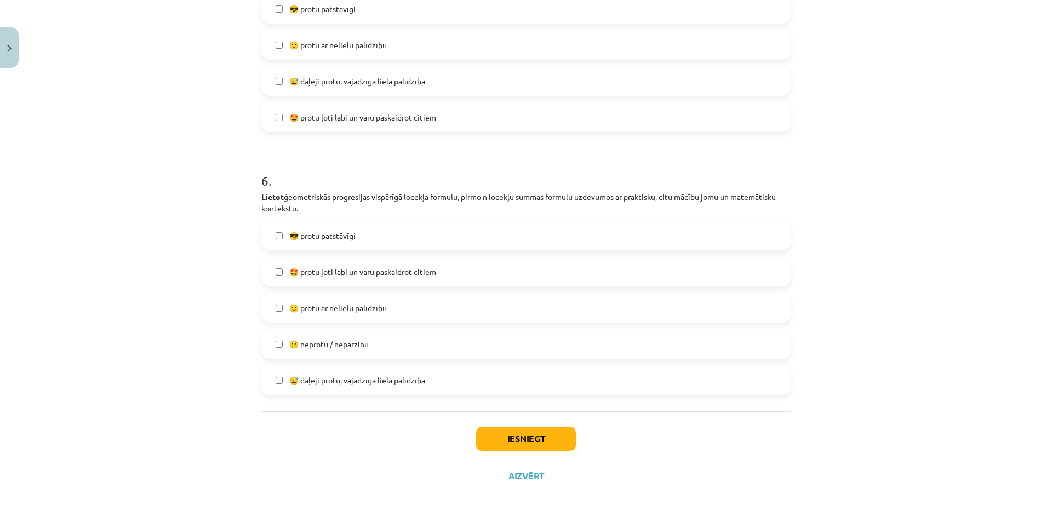
click at [408, 309] on label "🙂 protu ar nelielu palīdzību" at bounding box center [526, 307] width 527 height 27
click at [512, 437] on button "Iesniegt" at bounding box center [526, 439] width 100 height 24
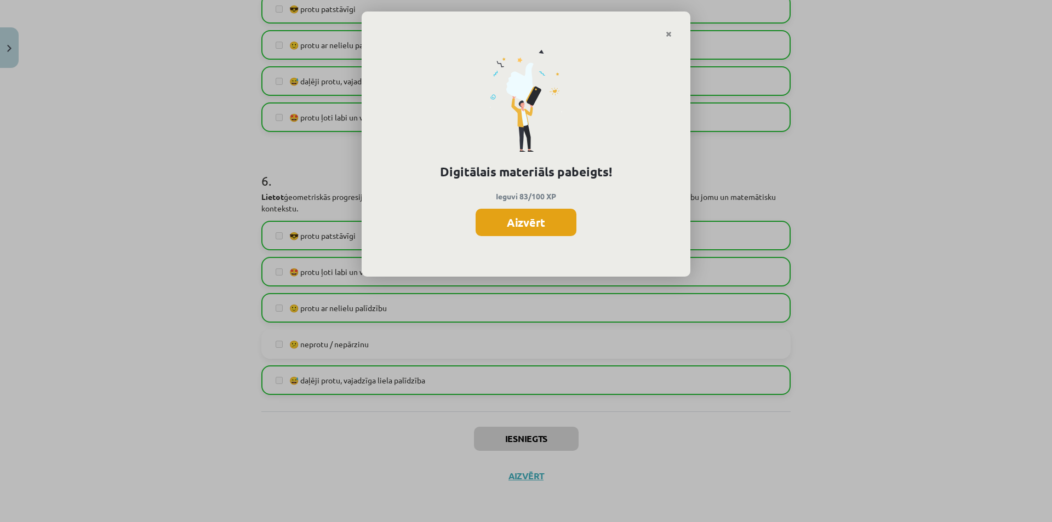
click at [535, 229] on button "Aizvērt" at bounding box center [526, 222] width 101 height 27
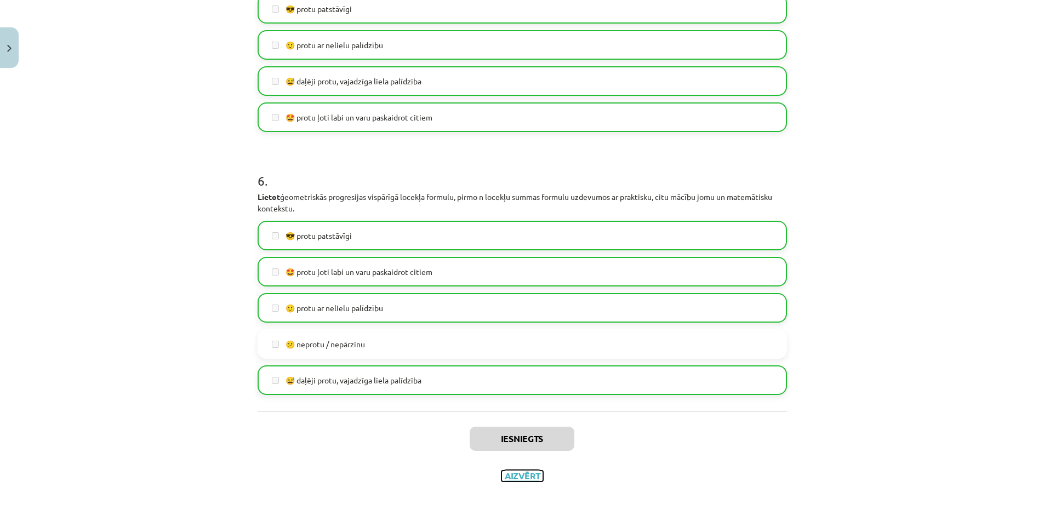
click at [531, 474] on button "Aizvērt" at bounding box center [523, 476] width 42 height 11
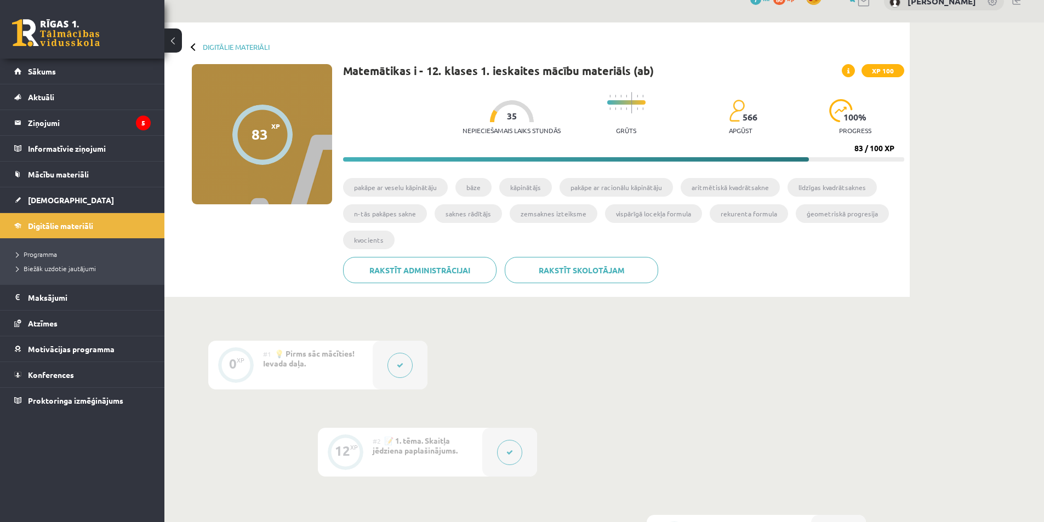
scroll to position [0, 0]
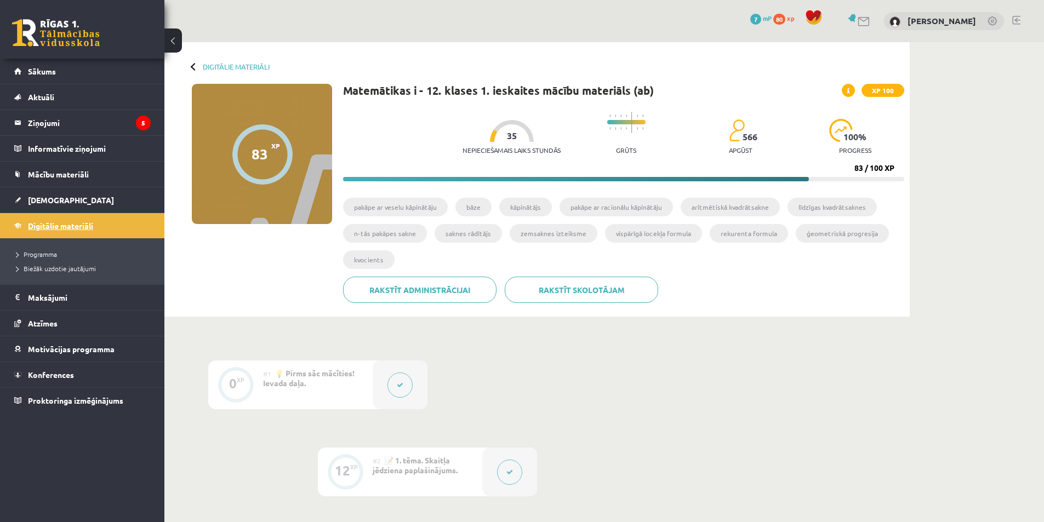
click at [79, 224] on span "Digitālie materiāli" at bounding box center [60, 226] width 65 height 10
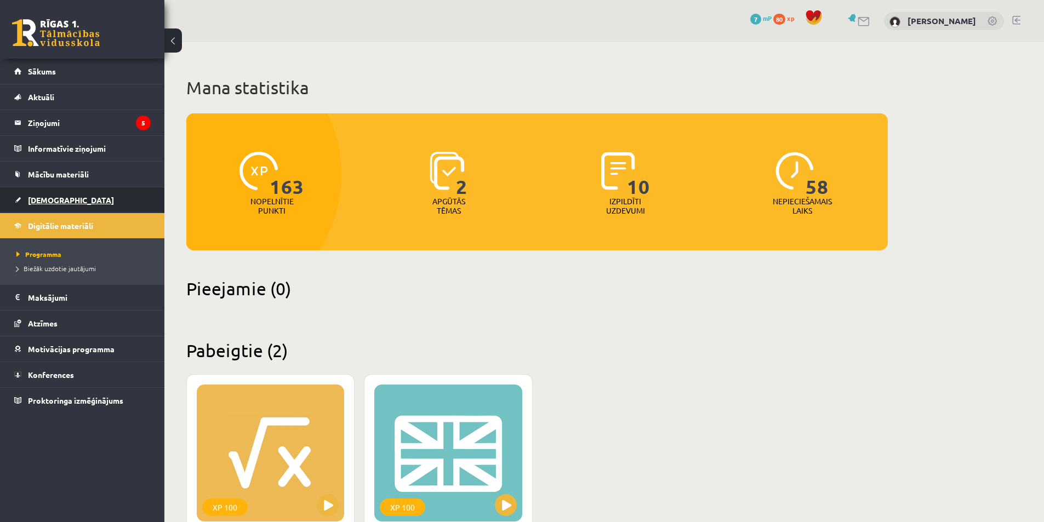
click at [63, 200] on link "[DEMOGRAPHIC_DATA]" at bounding box center [82, 199] width 136 height 25
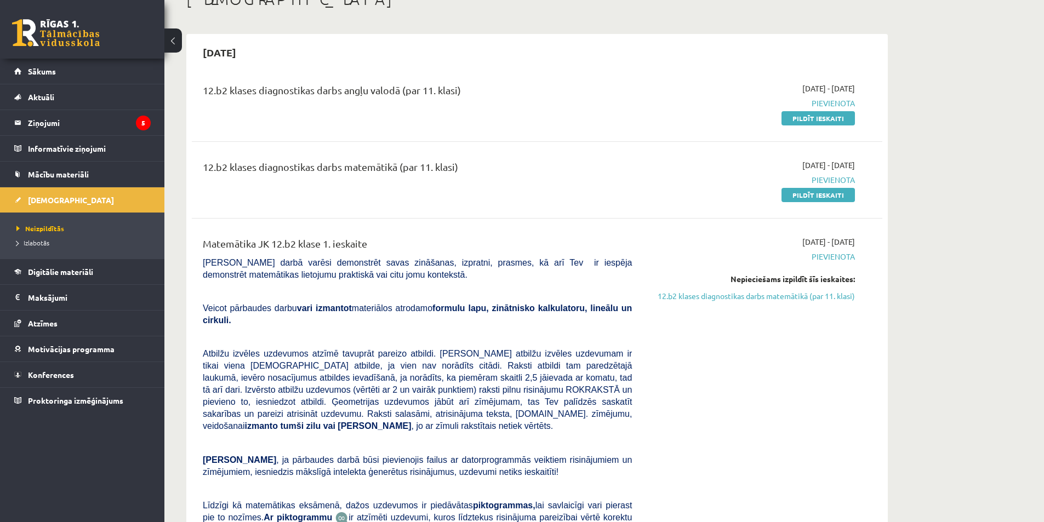
scroll to position [55, 0]
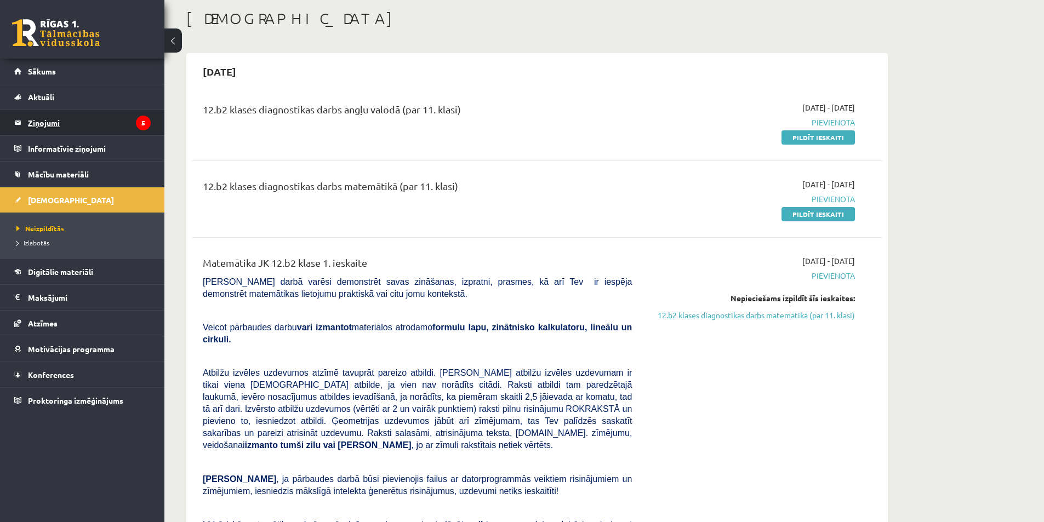
click at [118, 116] on legend "Ziņojumi 5" at bounding box center [89, 122] width 123 height 25
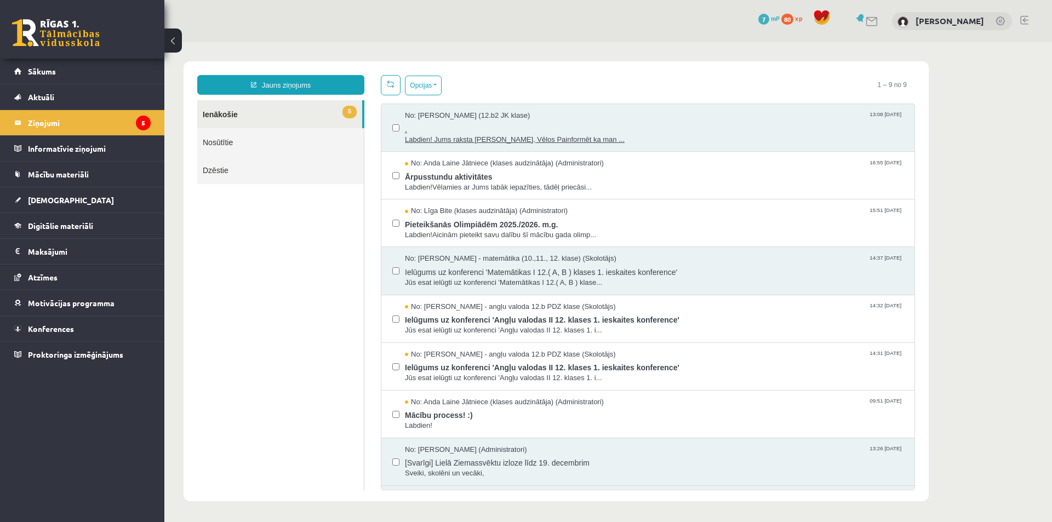
click at [629, 129] on span "." at bounding box center [654, 128] width 499 height 14
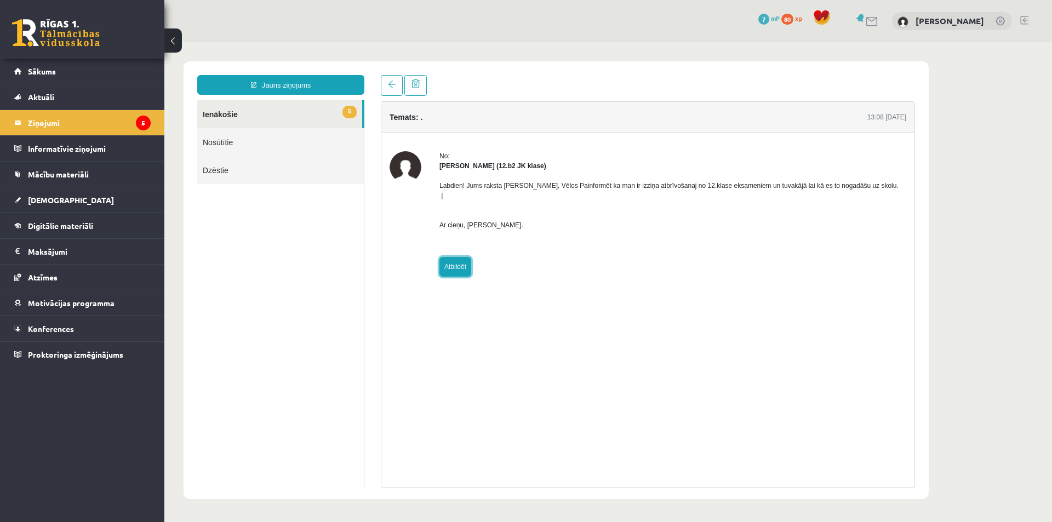
click at [457, 260] on link "Atbildēt" at bounding box center [456, 267] width 32 height 20
type input "*****"
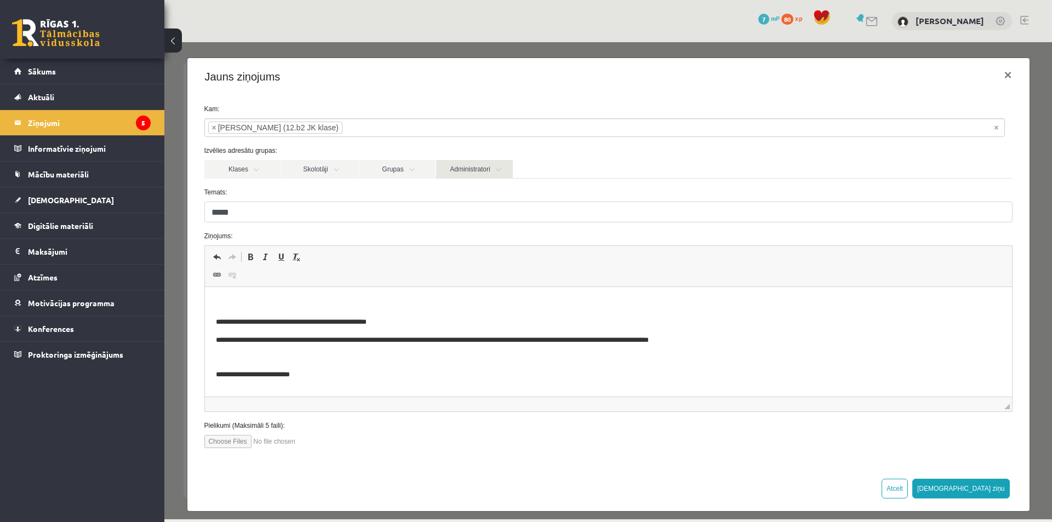
click at [466, 168] on link "Administratori" at bounding box center [474, 169] width 77 height 19
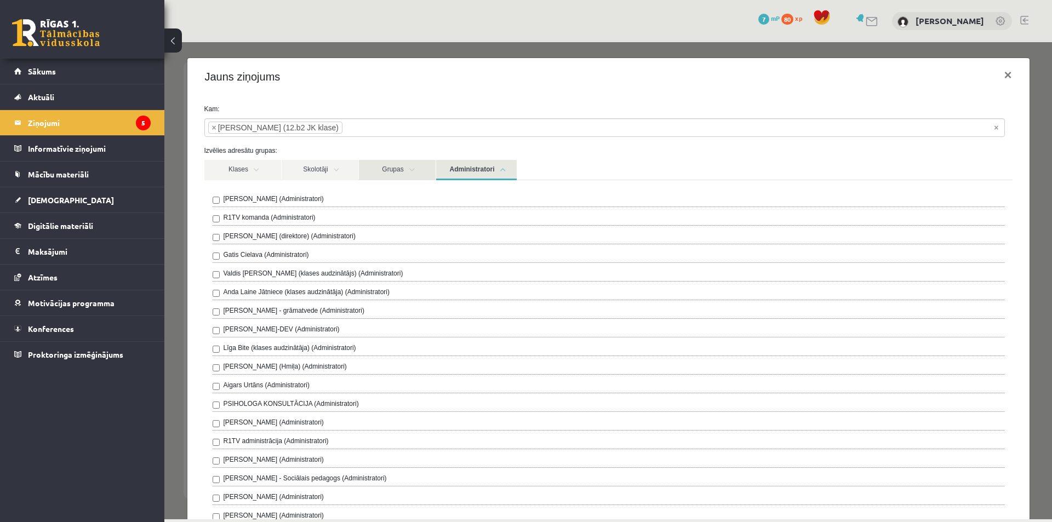
click at [396, 168] on link "Grupas" at bounding box center [397, 170] width 77 height 20
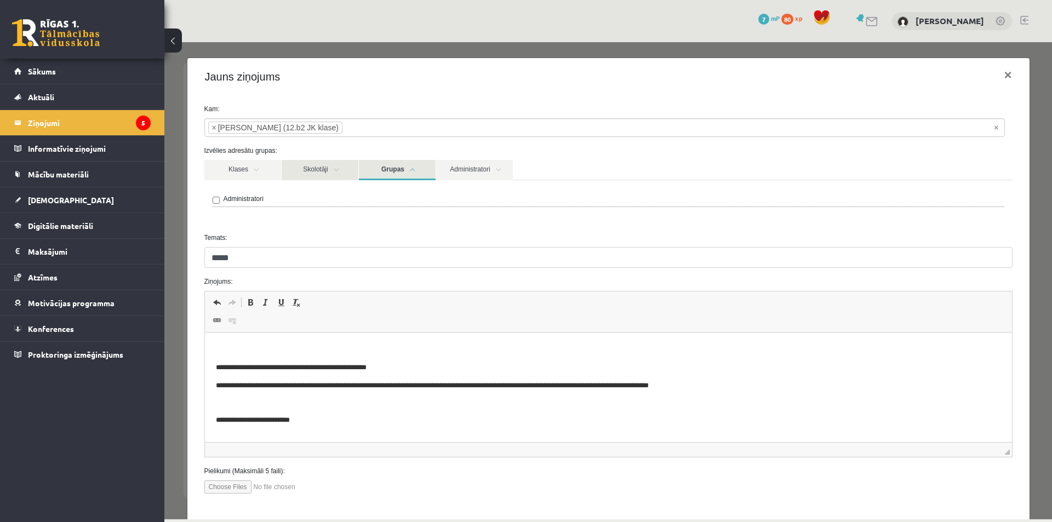
click at [321, 170] on link "Skolotāji" at bounding box center [320, 170] width 77 height 20
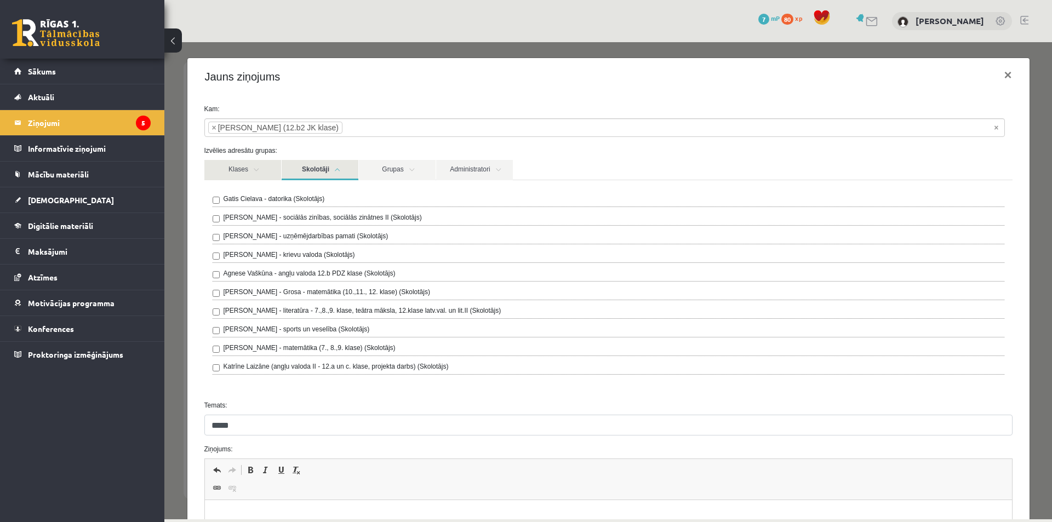
click at [261, 169] on link "Klases" at bounding box center [242, 170] width 77 height 20
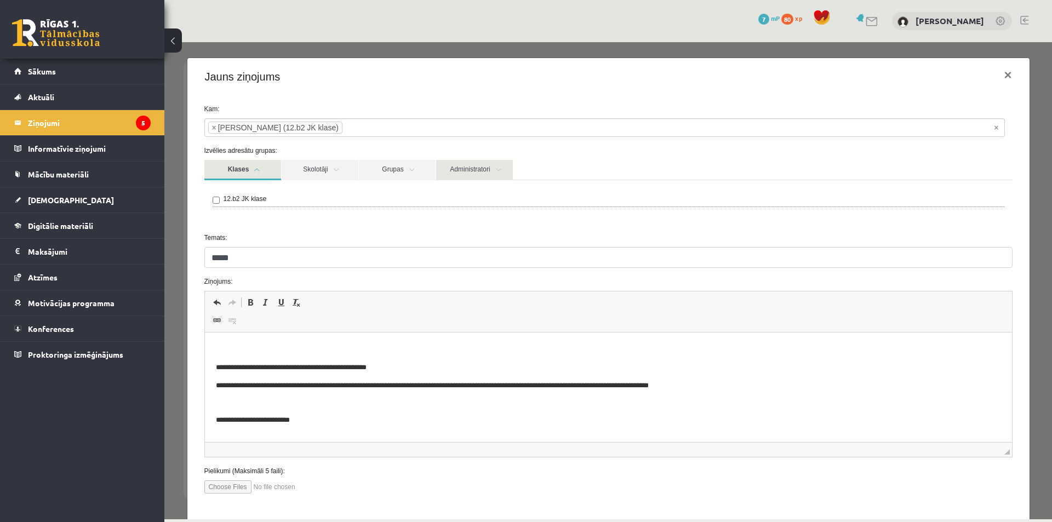
click at [457, 170] on link "Administratori" at bounding box center [474, 170] width 77 height 20
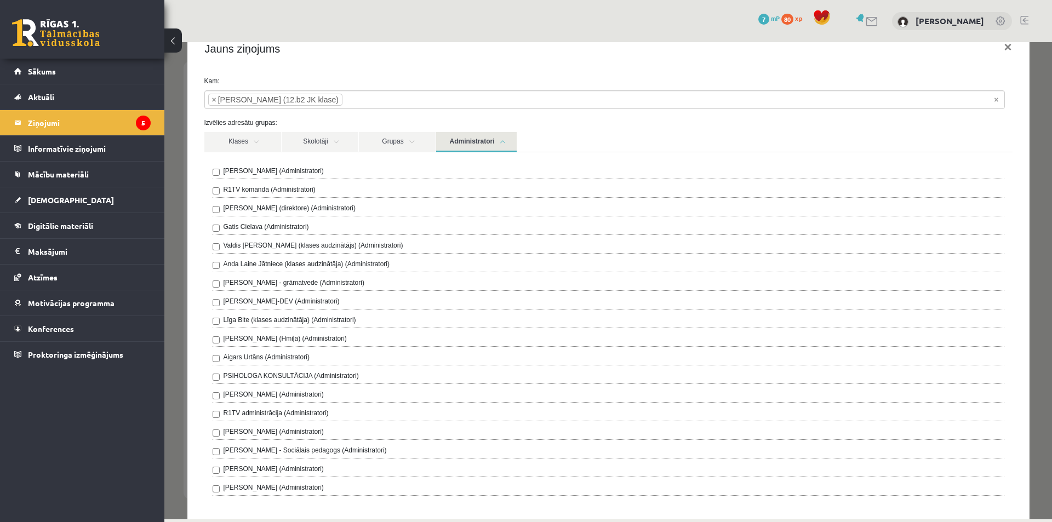
scroll to position [55, 0]
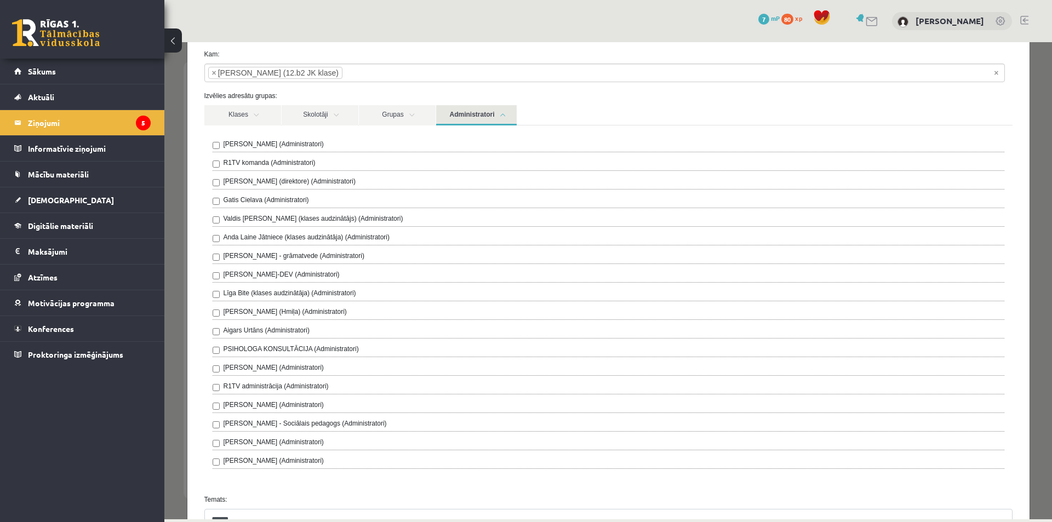
click at [499, 115] on link "Administratori" at bounding box center [476, 115] width 81 height 20
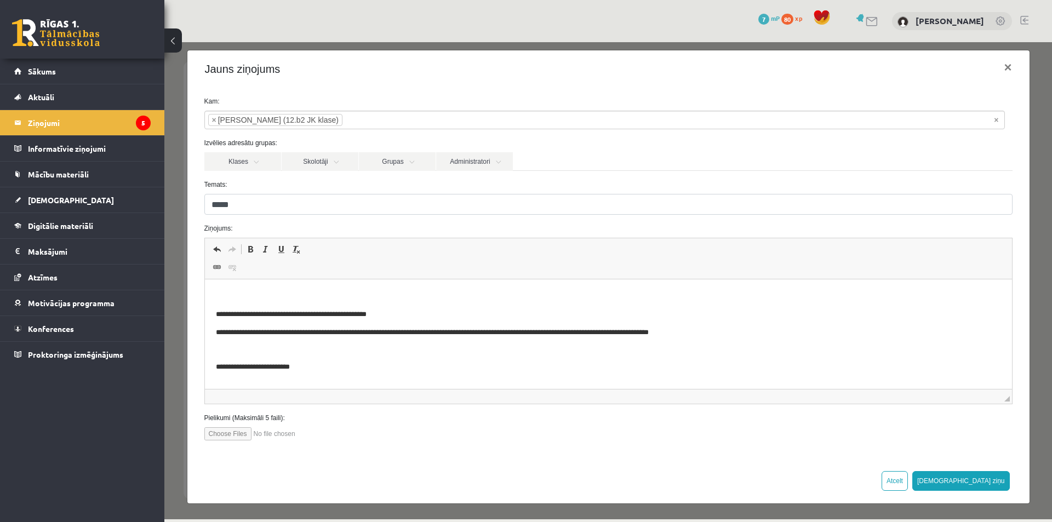
scroll to position [8, 0]
drag, startPoint x: 327, startPoint y: 628, endPoint x: 308, endPoint y: 365, distance: 264.3
click at [318, 348] on p "**********" at bounding box center [604, 349] width 778 height 45
click at [354, 429] on div at bounding box center [608, 434] width 825 height 13
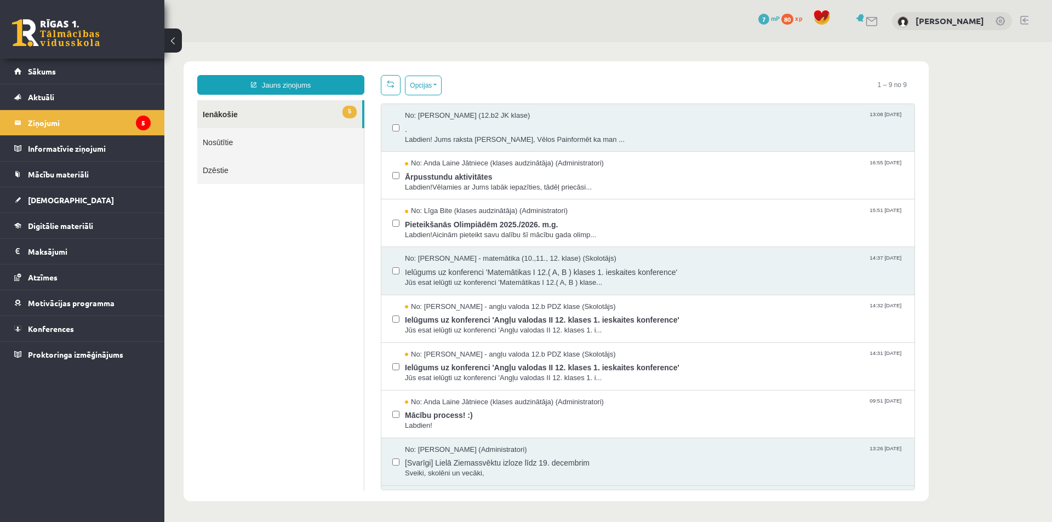
scroll to position [0, 0]
click at [47, 24] on link at bounding box center [56, 32] width 88 height 27
